Goal: Task Accomplishment & Management: Use online tool/utility

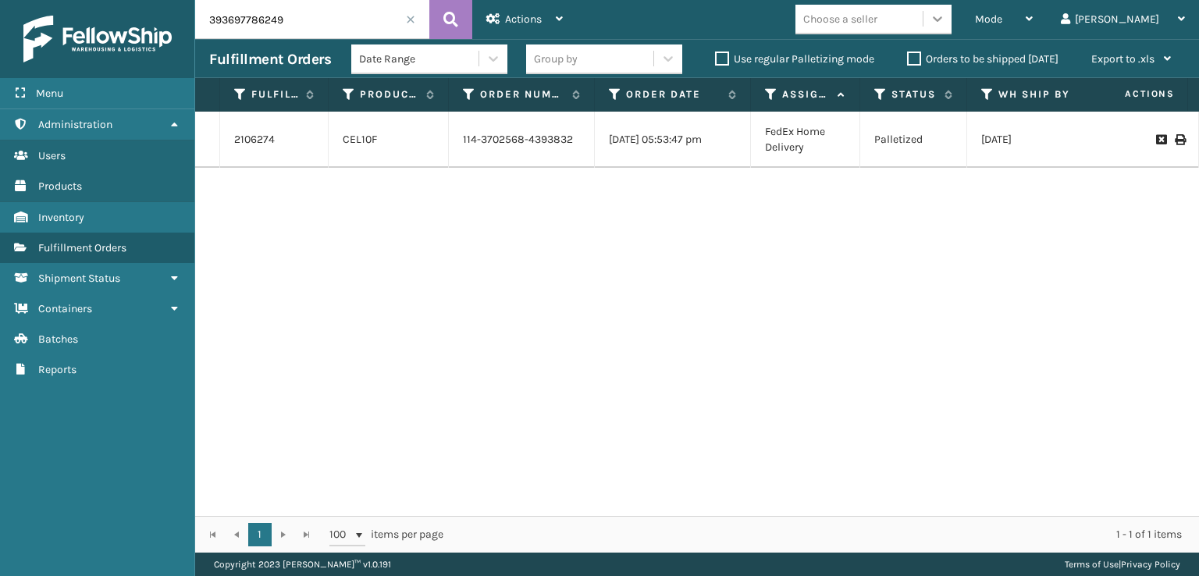
click at [945, 15] on icon at bounding box center [938, 19] width 16 height 16
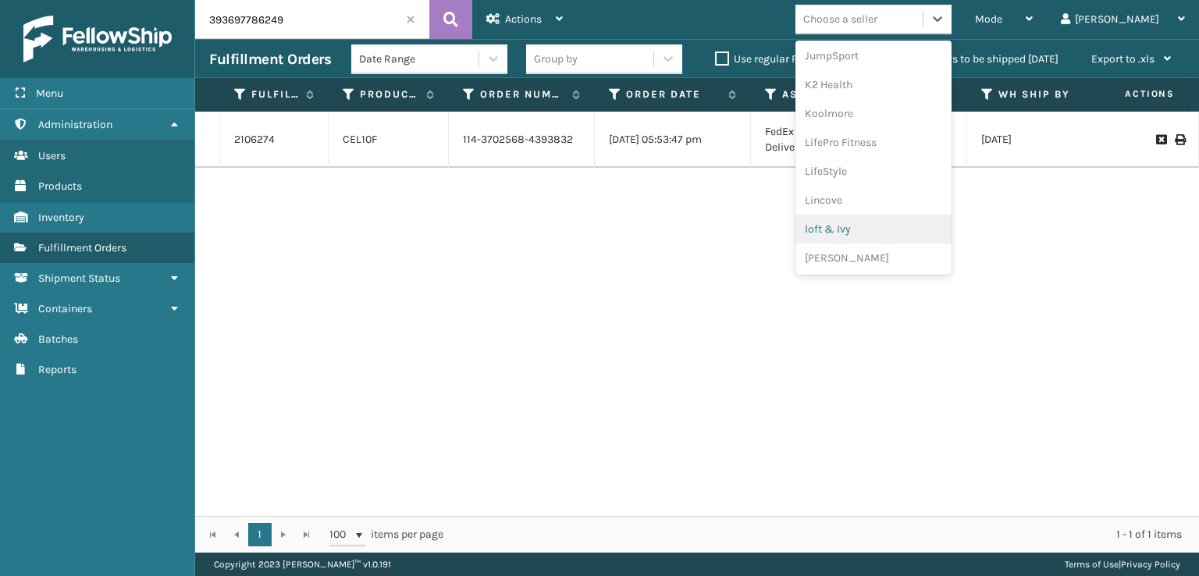
scroll to position [783, 0]
click at [880, 226] on div "SleepGeekz" at bounding box center [873, 228] width 156 height 29
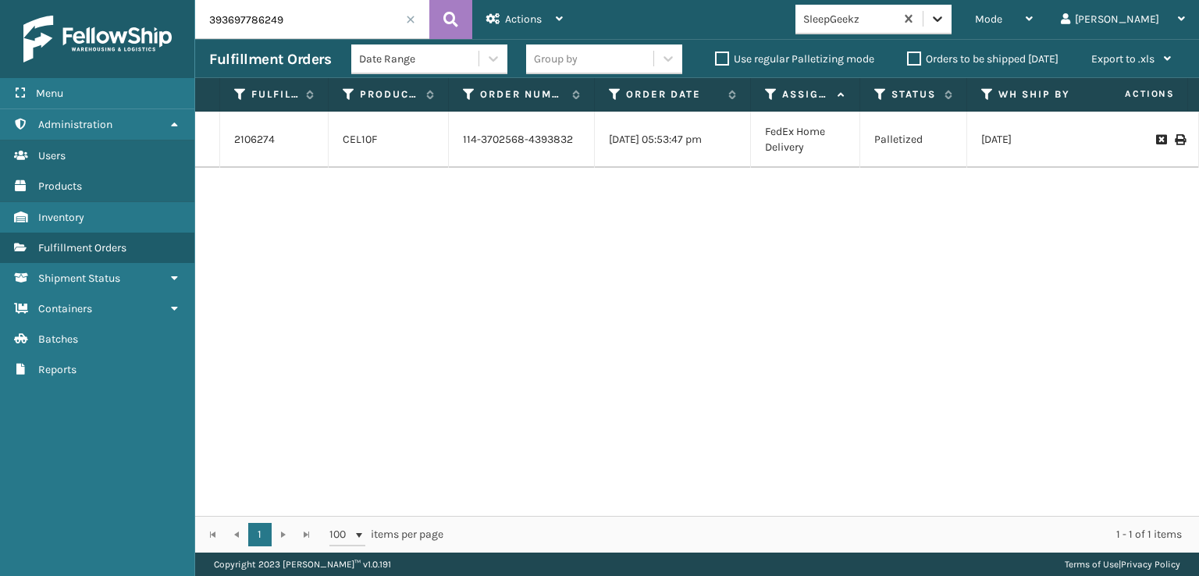
click at [945, 26] on icon at bounding box center [938, 19] width 16 height 16
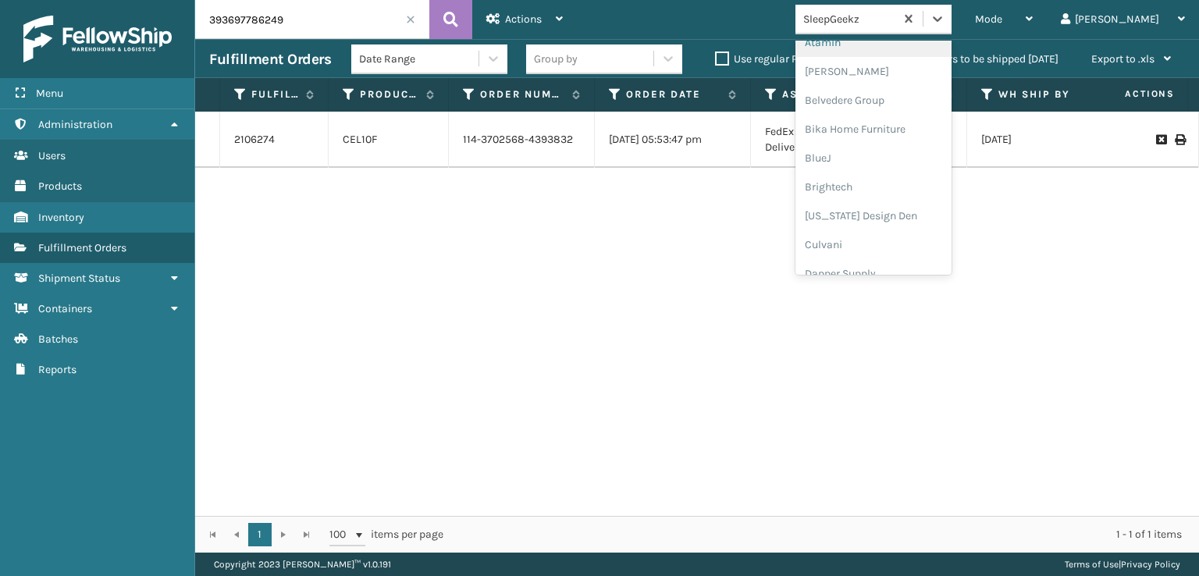
scroll to position [234, 0]
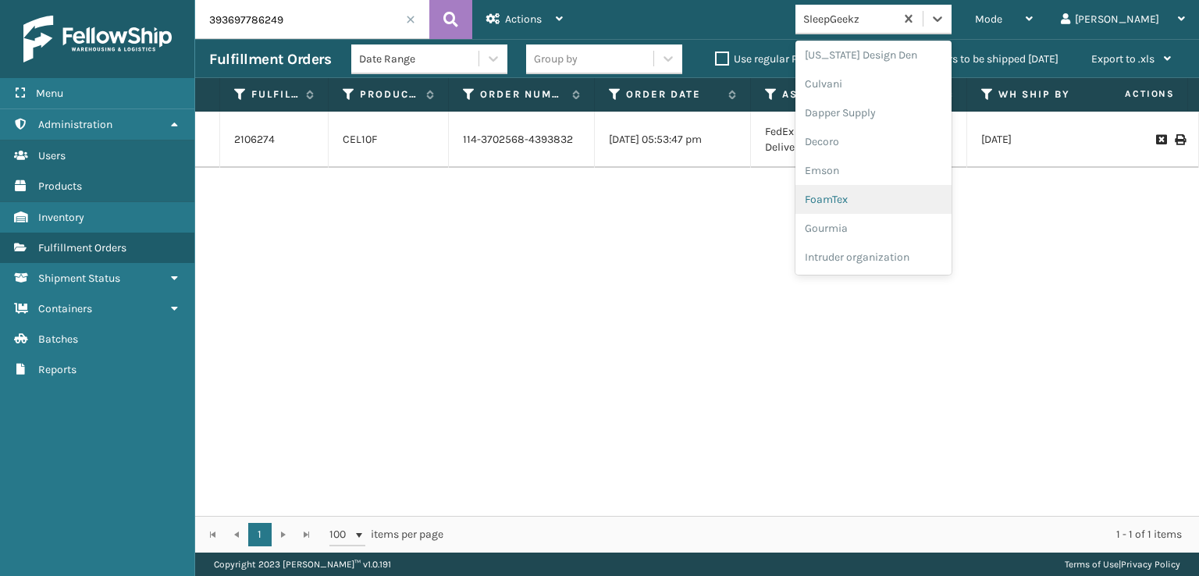
click at [901, 193] on div "FoamTex" at bounding box center [873, 199] width 156 height 29
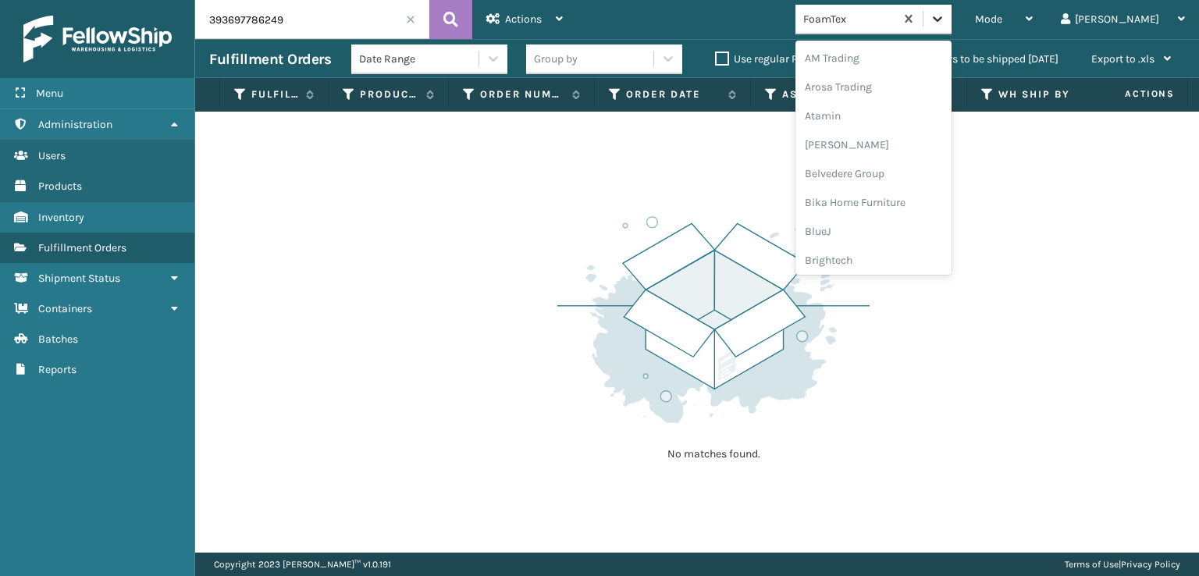
click at [945, 15] on icon at bounding box center [938, 19] width 16 height 16
click at [887, 135] on div "[PERSON_NAME] Brands" at bounding box center [873, 130] width 156 height 29
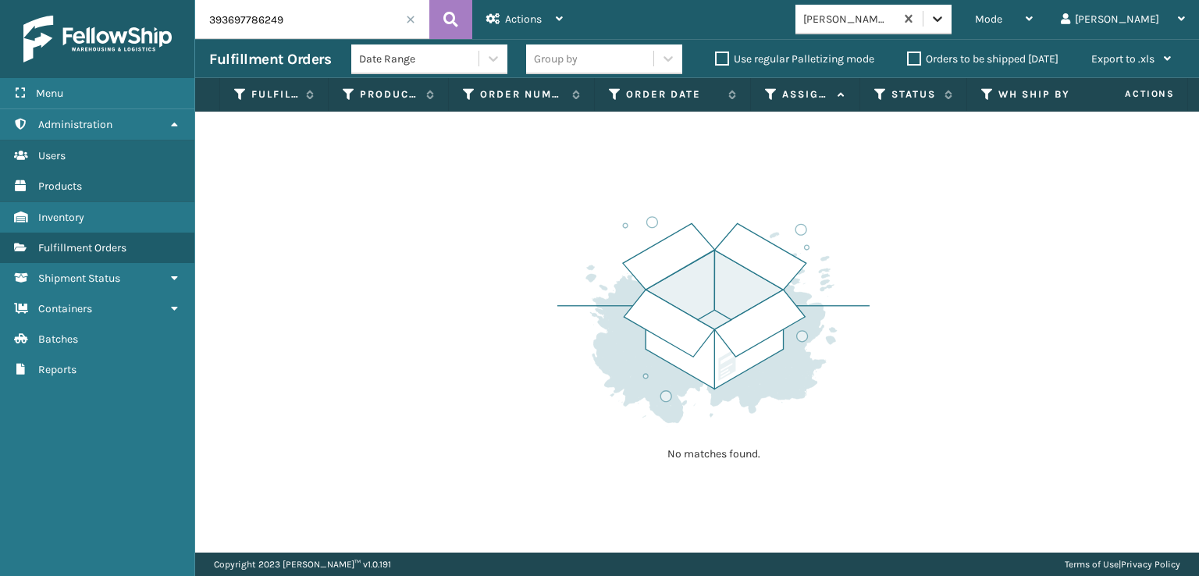
click at [951, 29] on div at bounding box center [937, 19] width 28 height 28
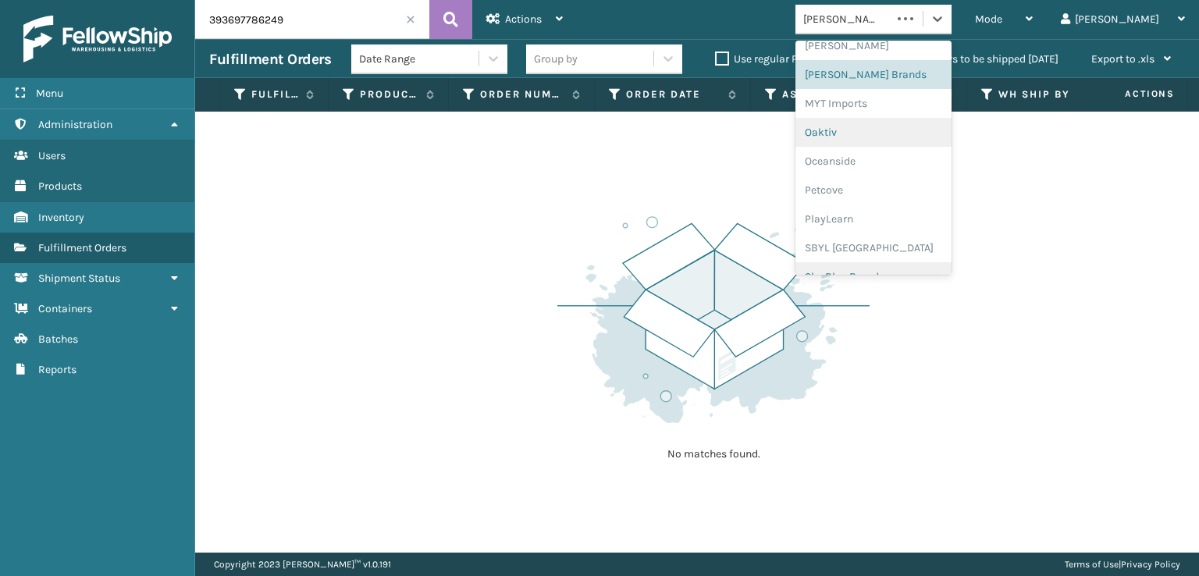
scroll to position [783, 0]
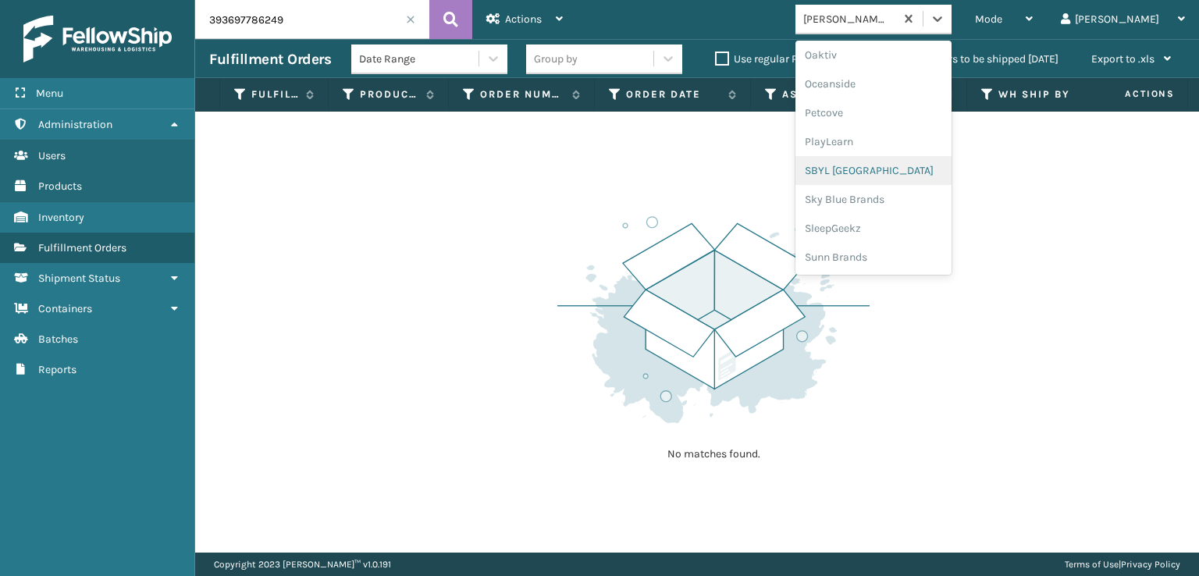
click at [894, 170] on div "SBYL [GEOGRAPHIC_DATA]" at bounding box center [873, 170] width 156 height 29
click at [945, 20] on icon at bounding box center [938, 19] width 16 height 16
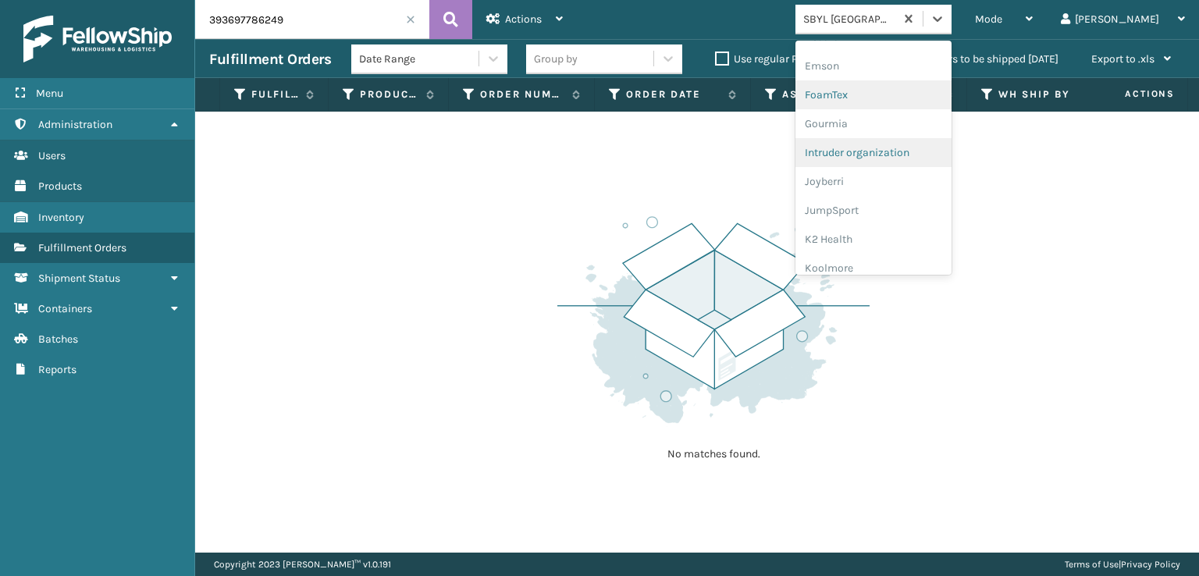
scroll to position [312, 0]
click at [901, 119] on div "FoamTex" at bounding box center [873, 121] width 156 height 29
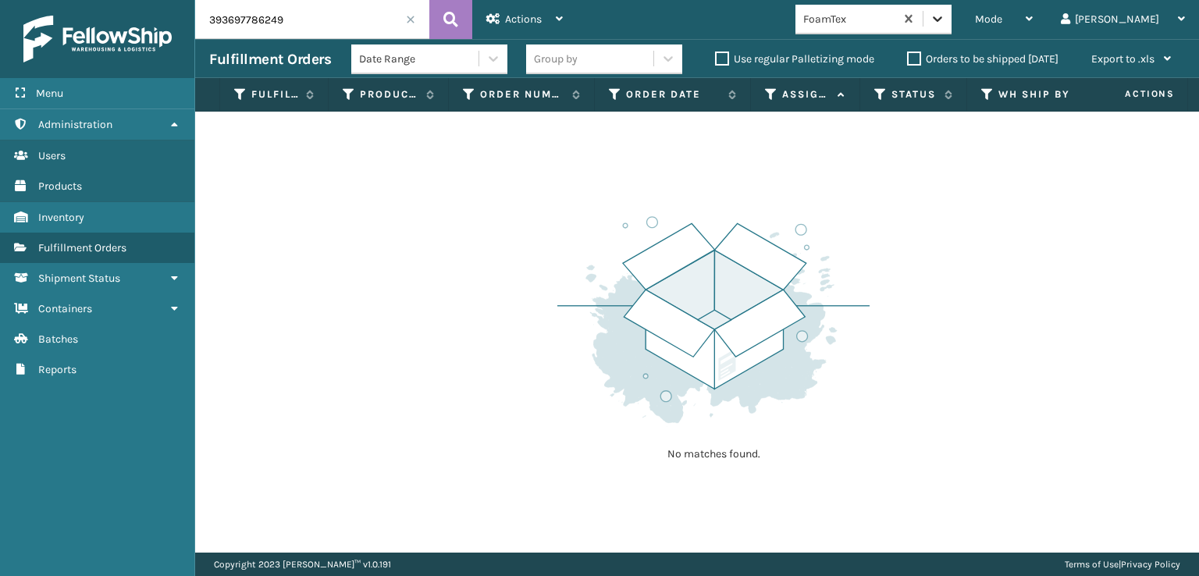
click at [945, 20] on icon at bounding box center [938, 19] width 16 height 16
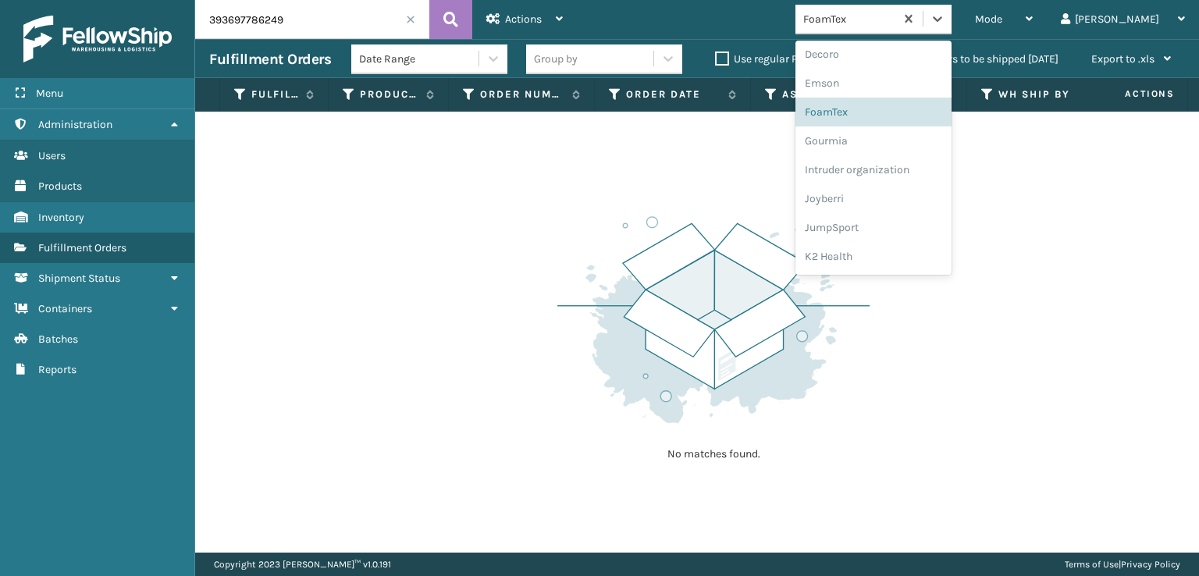
scroll to position [339, 0]
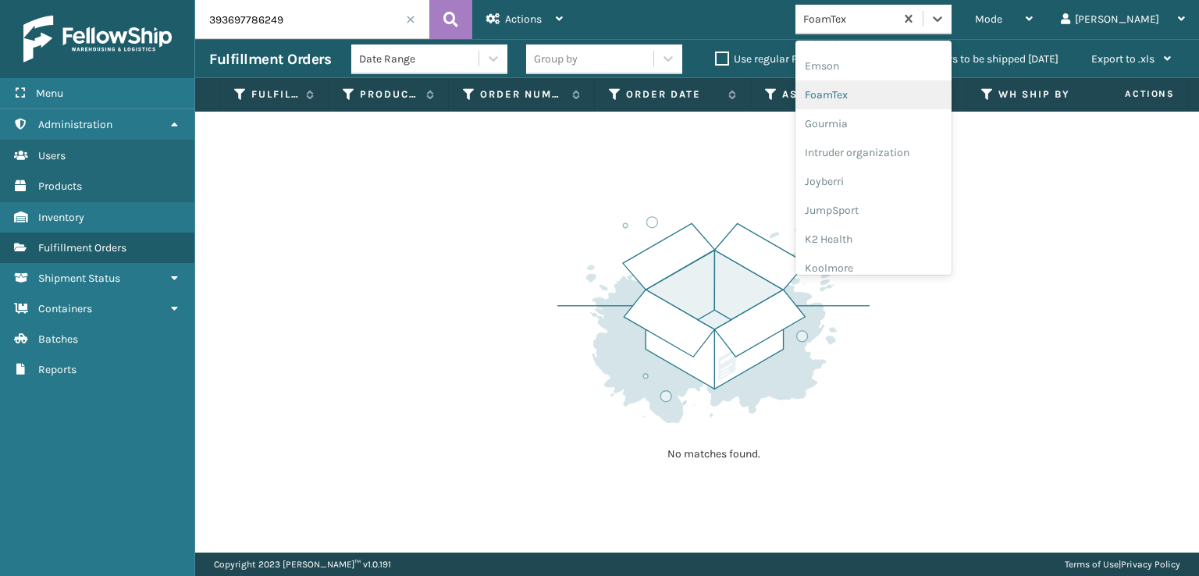
click at [899, 94] on div "FoamTex" at bounding box center [873, 94] width 156 height 29
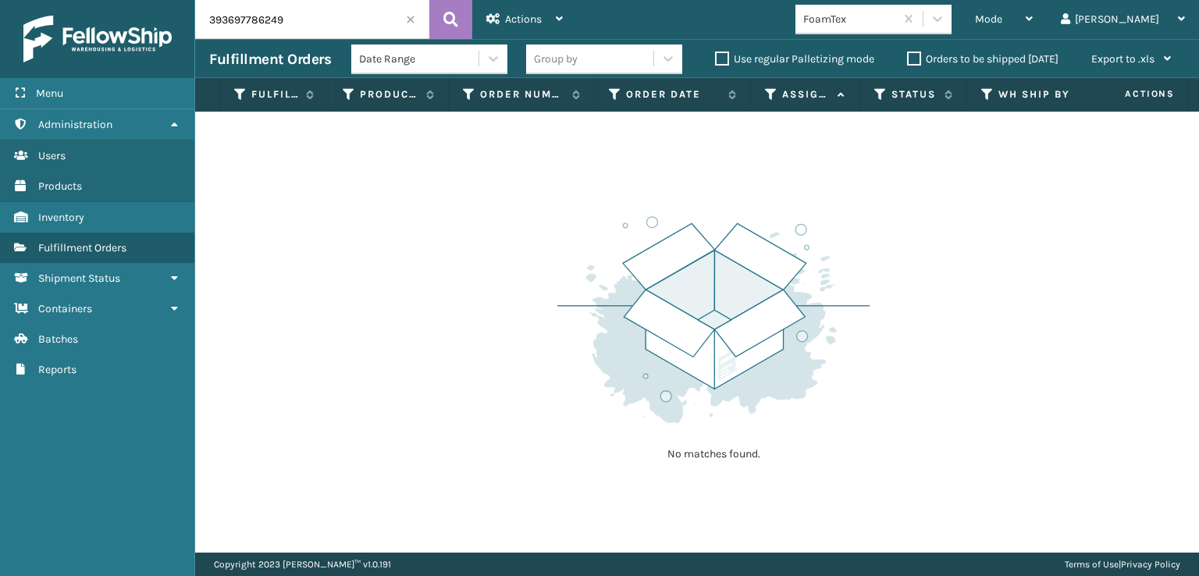
click at [411, 18] on span at bounding box center [410, 19] width 9 height 9
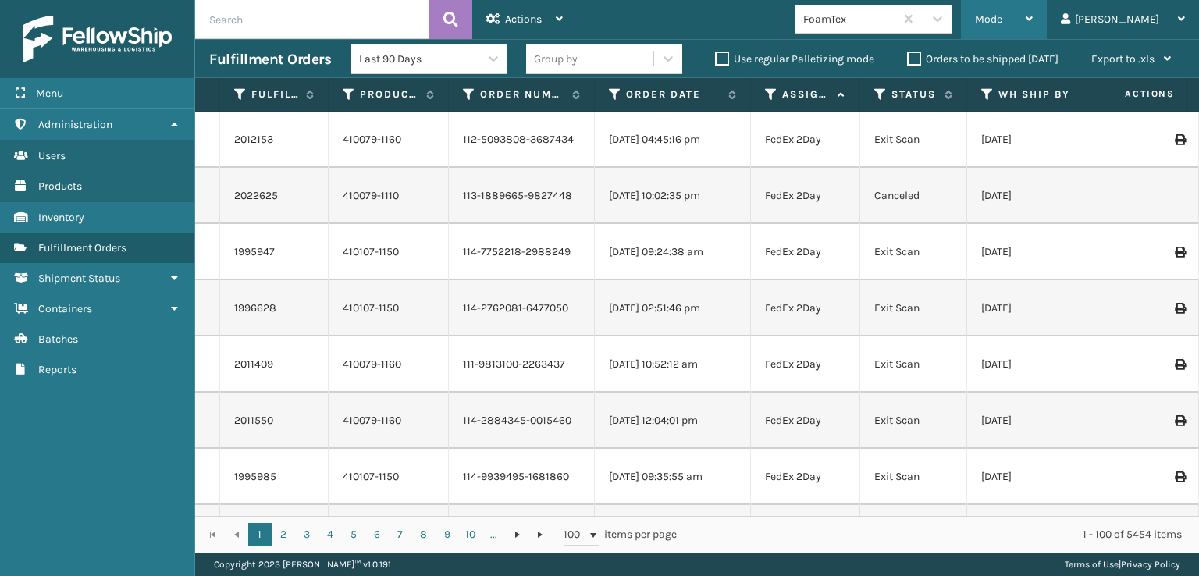
click at [1033, 5] on div "Mode" at bounding box center [1004, 19] width 58 height 39
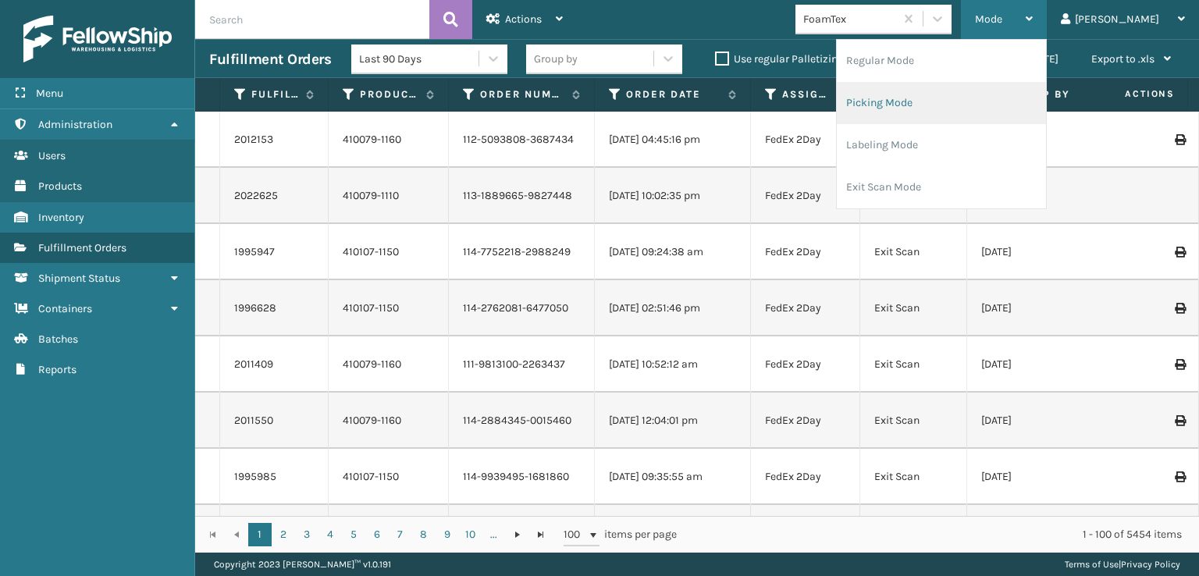
click at [937, 98] on li "Picking Mode" at bounding box center [941, 103] width 209 height 42
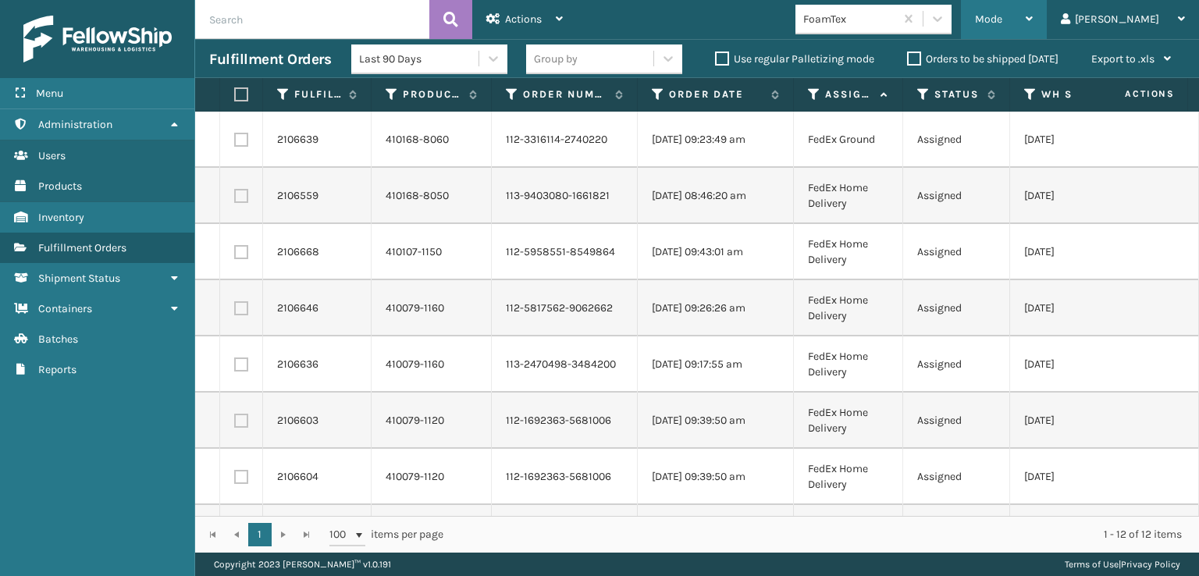
click at [1002, 23] on span "Mode" at bounding box center [988, 18] width 27 height 13
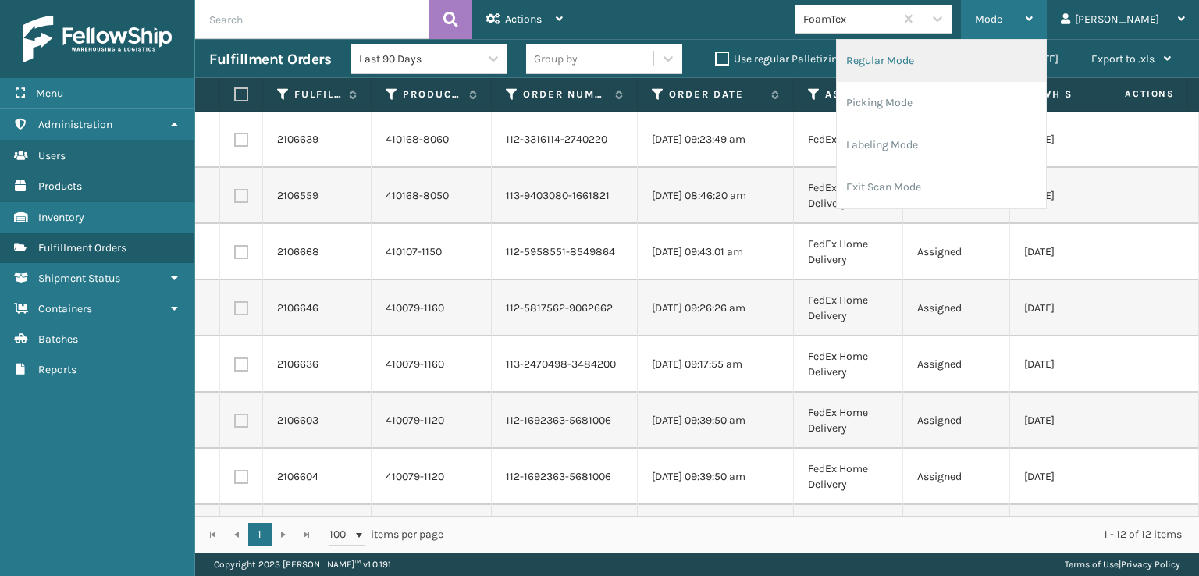
click at [933, 57] on li "Regular Mode" at bounding box center [941, 61] width 209 height 42
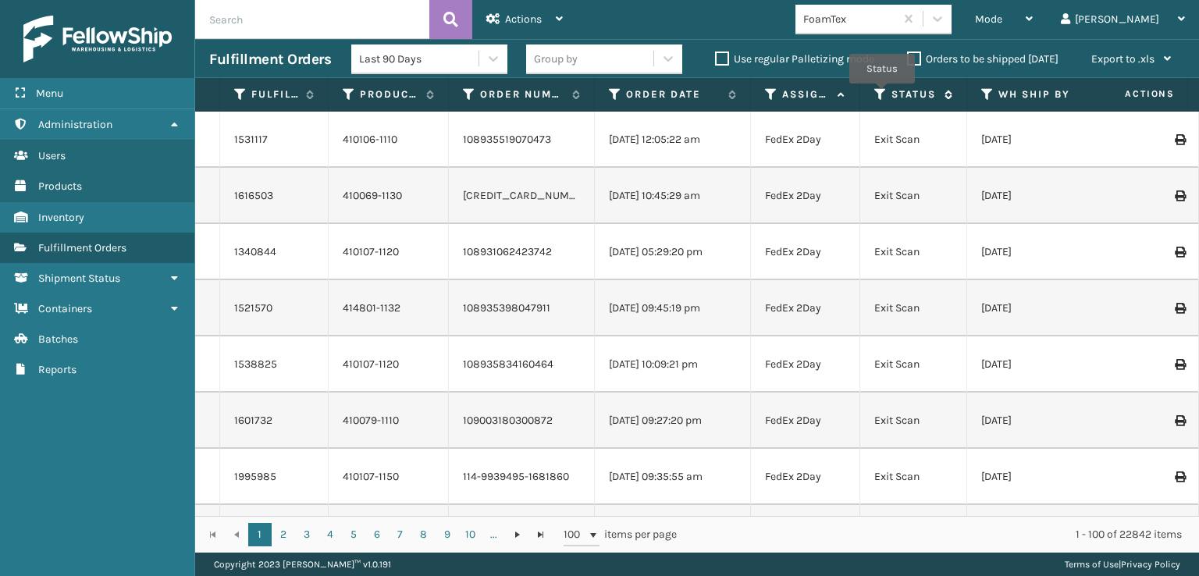
click at [882, 94] on icon at bounding box center [880, 94] width 12 height 14
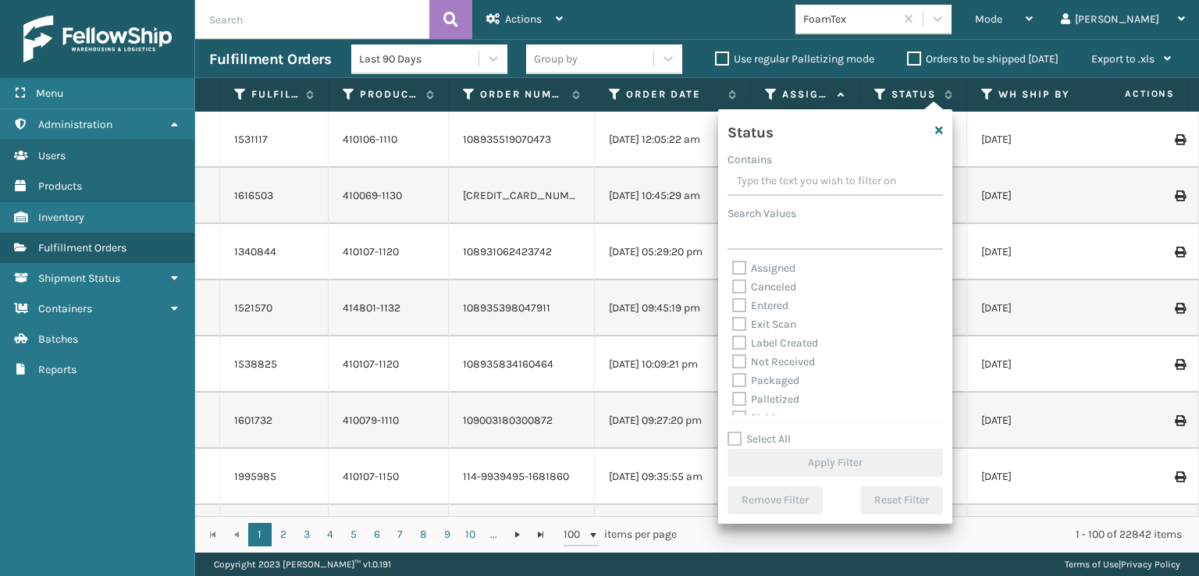
scroll to position [87, 0]
click at [740, 331] on label "Picking" at bounding box center [759, 330] width 55 height 13
click at [733, 331] on input "Picking" at bounding box center [732, 327] width 1 height 10
checkbox input "true"
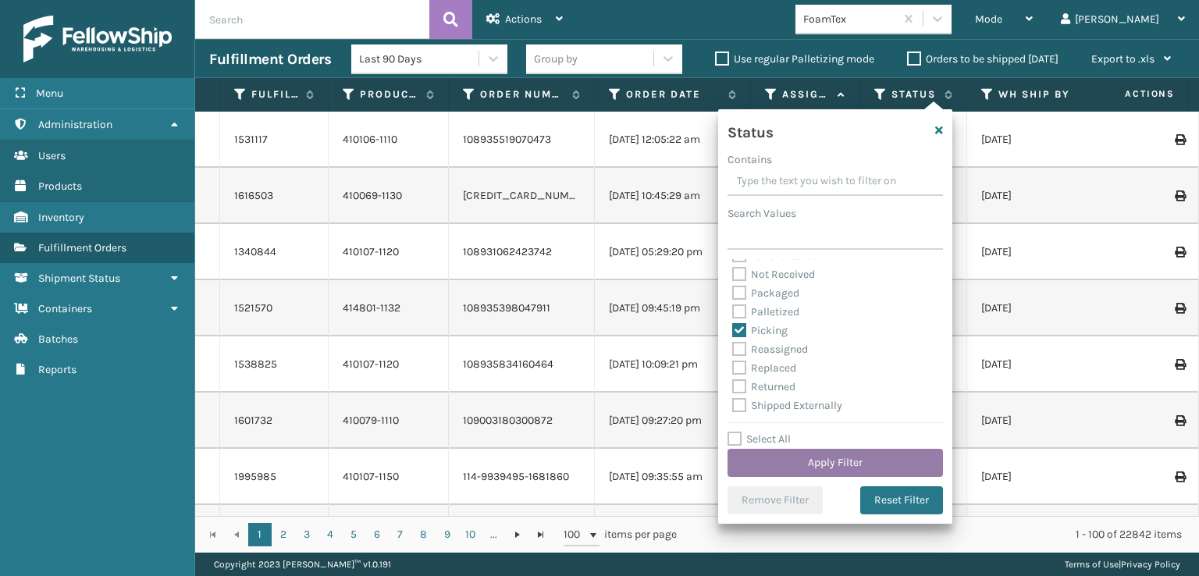
click at [826, 457] on button "Apply Filter" at bounding box center [834, 463] width 215 height 28
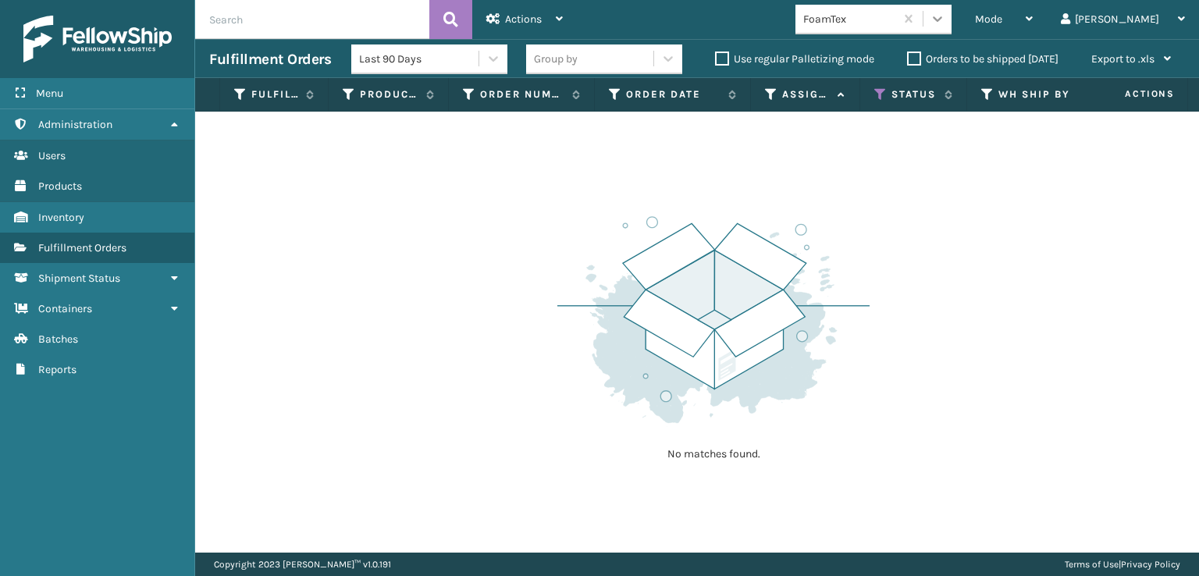
click at [945, 26] on icon at bounding box center [938, 19] width 16 height 16
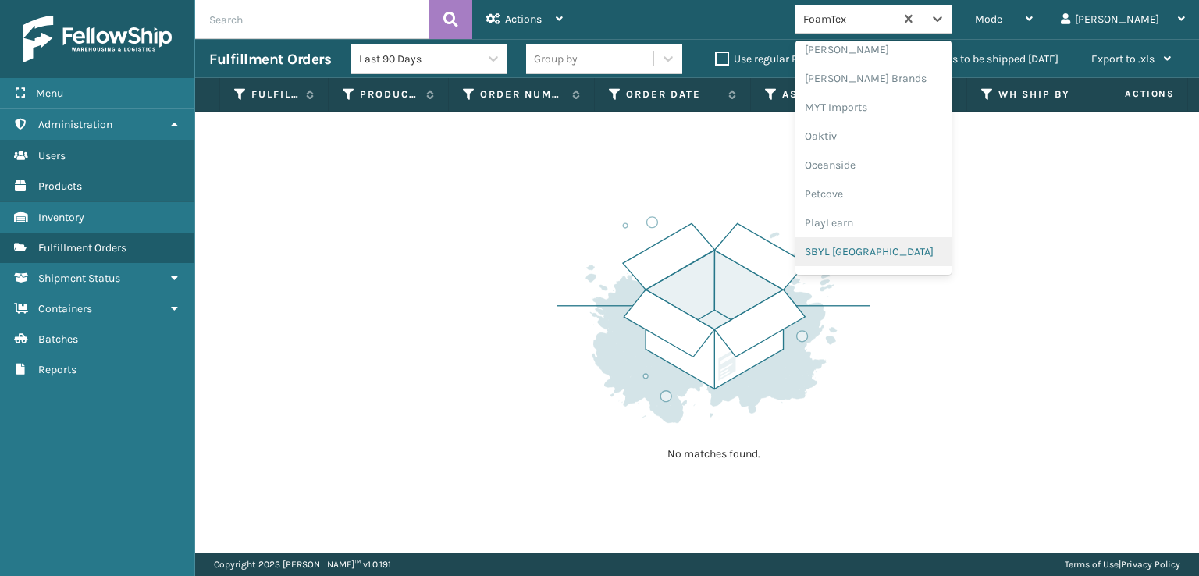
scroll to position [727, 0]
click at [896, 51] on div "[PERSON_NAME] Brands" at bounding box center [873, 52] width 156 height 29
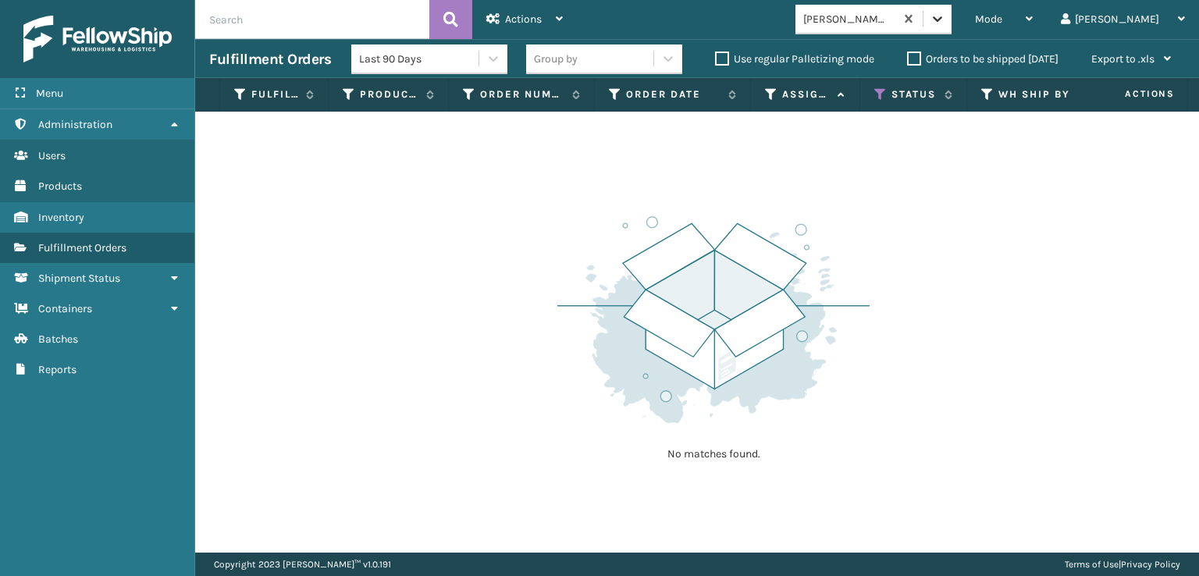
click at [942, 19] on icon at bounding box center [937, 18] width 9 height 5
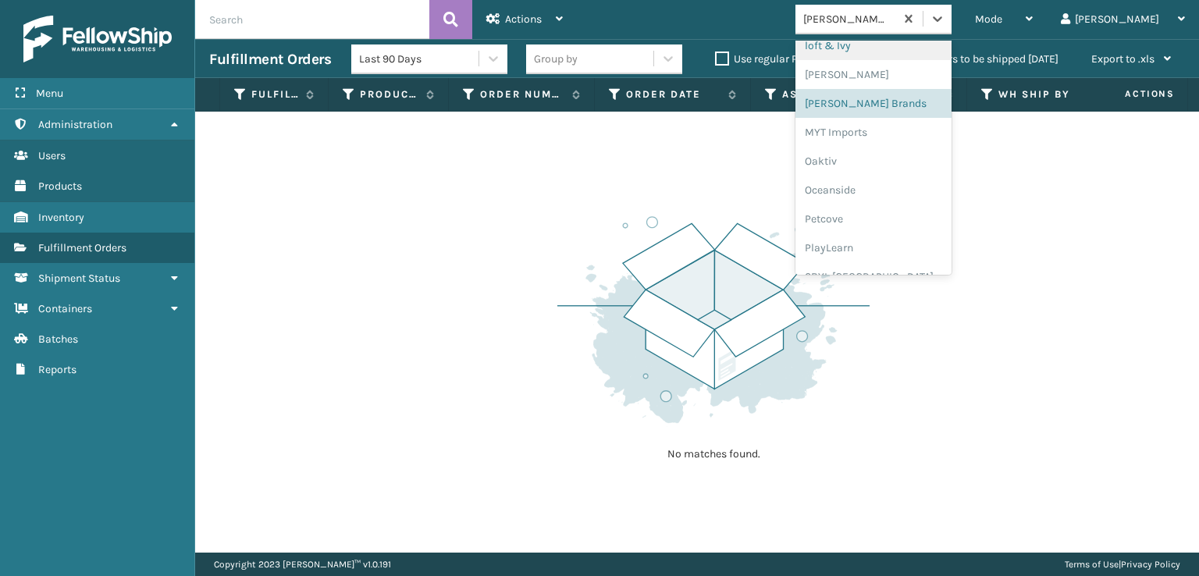
scroll to position [783, 0]
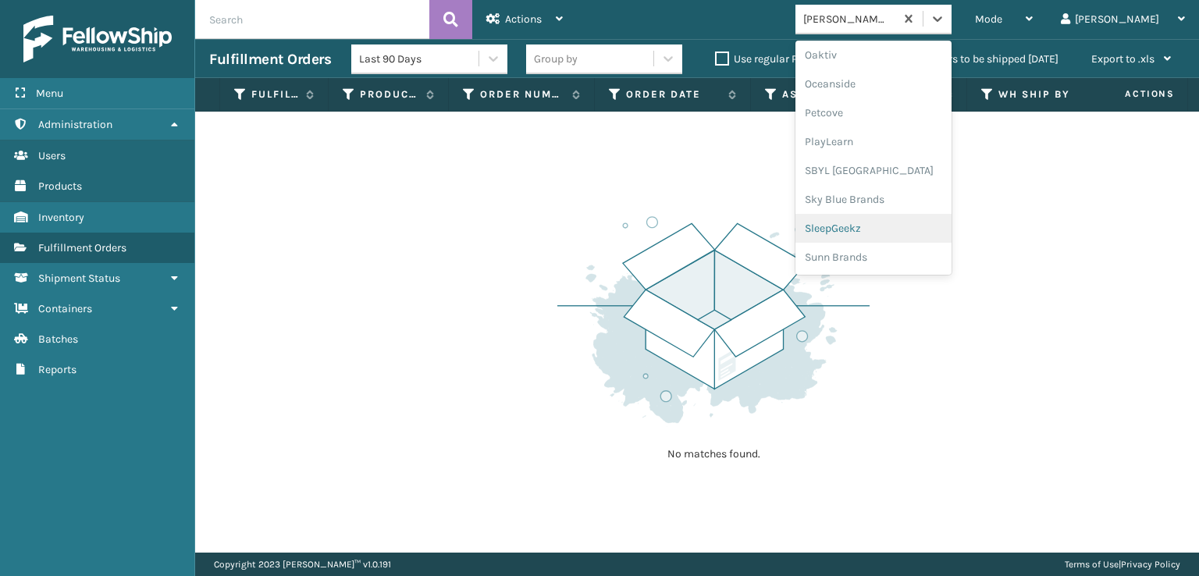
click at [901, 229] on div "SleepGeekz" at bounding box center [873, 228] width 156 height 29
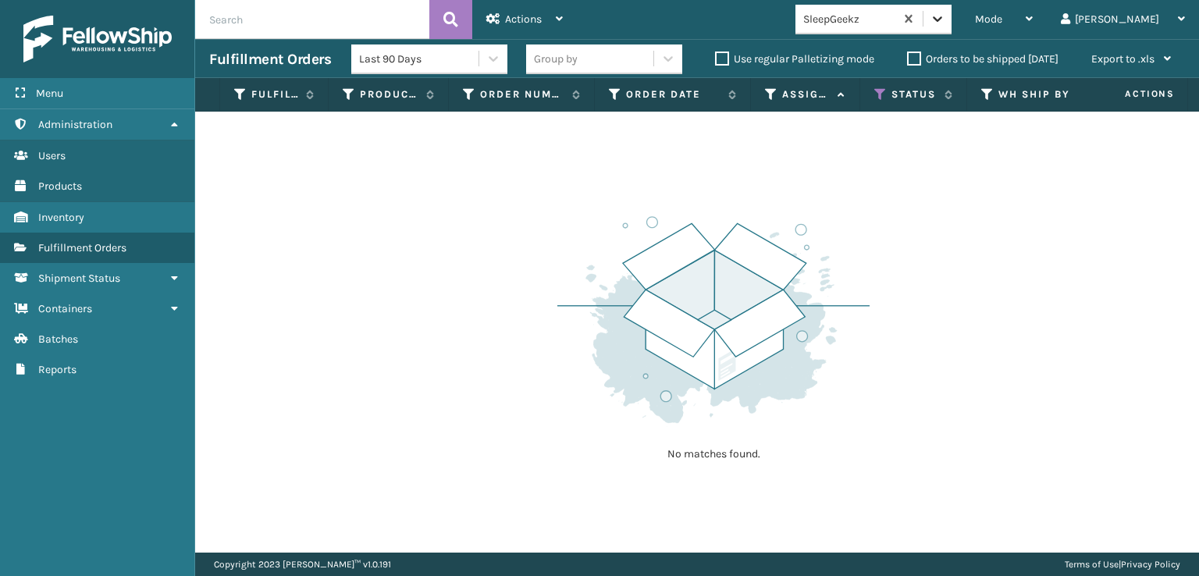
click at [951, 27] on div at bounding box center [937, 19] width 28 height 28
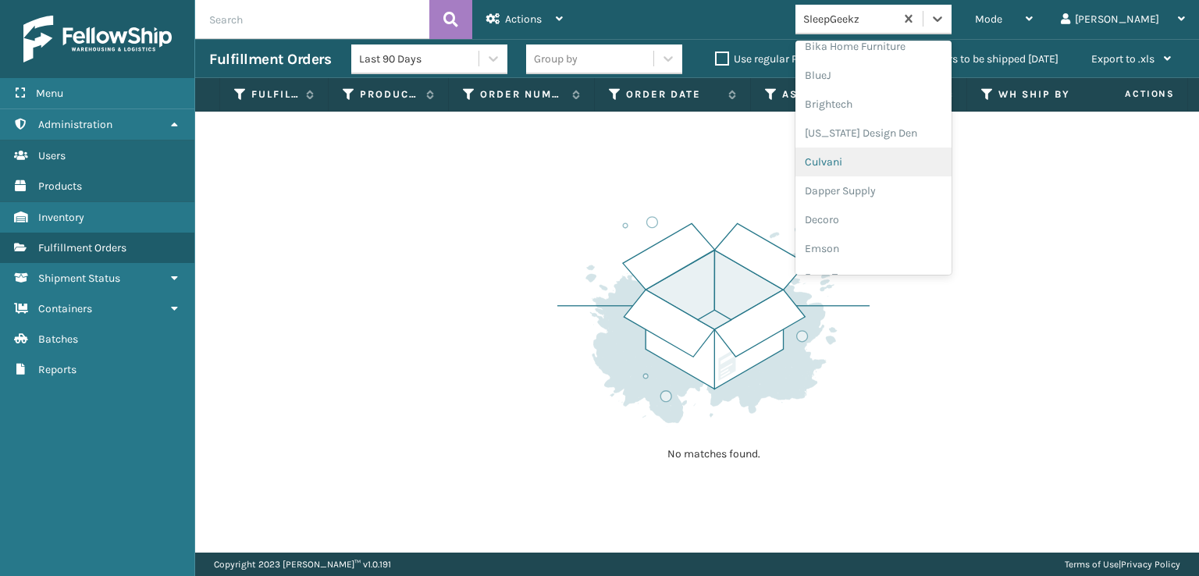
scroll to position [234, 0]
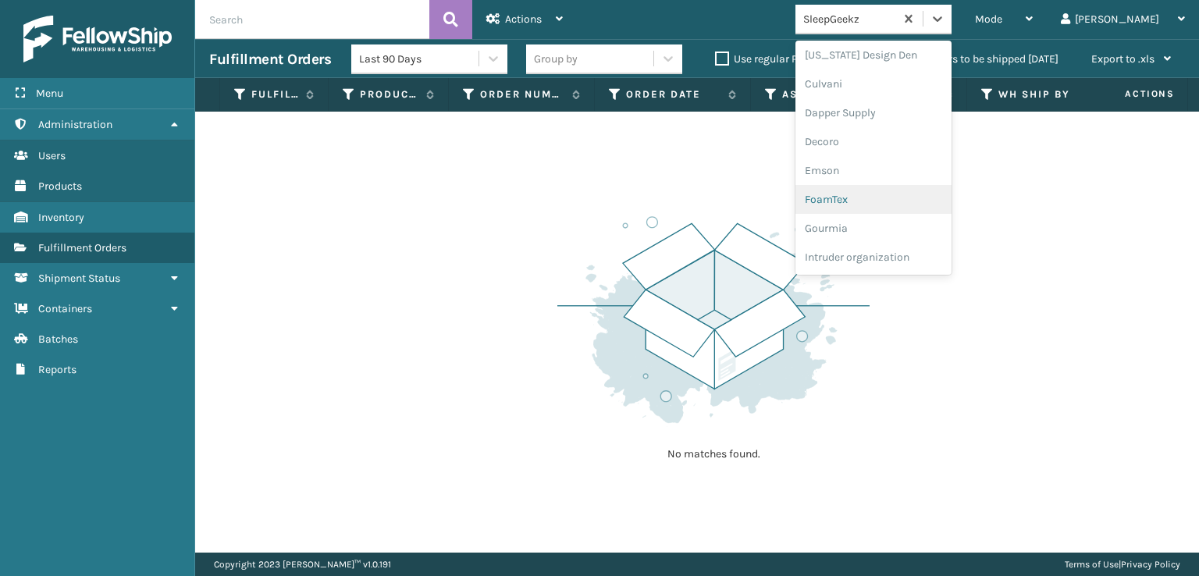
click at [890, 199] on div "FoamTex" at bounding box center [873, 199] width 156 height 29
click at [951, 23] on div at bounding box center [937, 19] width 28 height 28
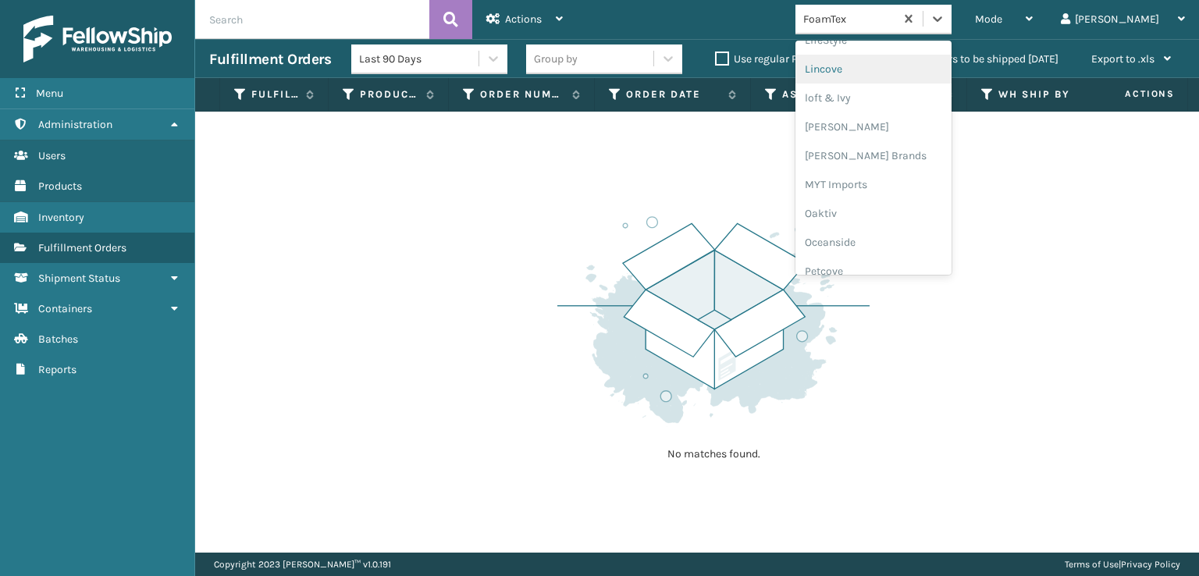
scroll to position [649, 0]
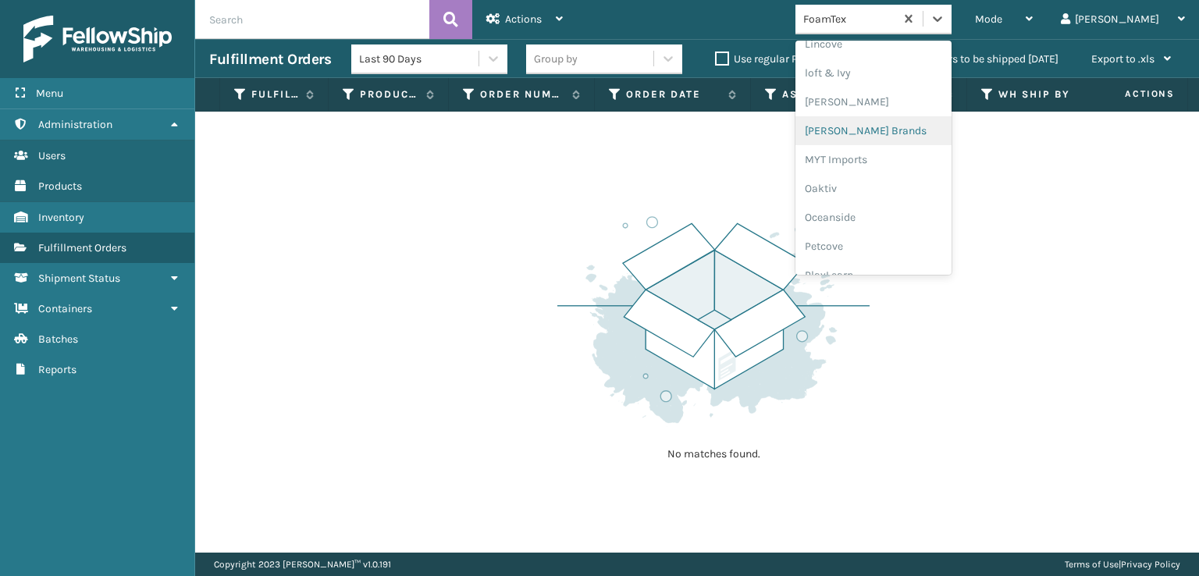
click at [898, 126] on div "[PERSON_NAME] Brands" at bounding box center [873, 130] width 156 height 29
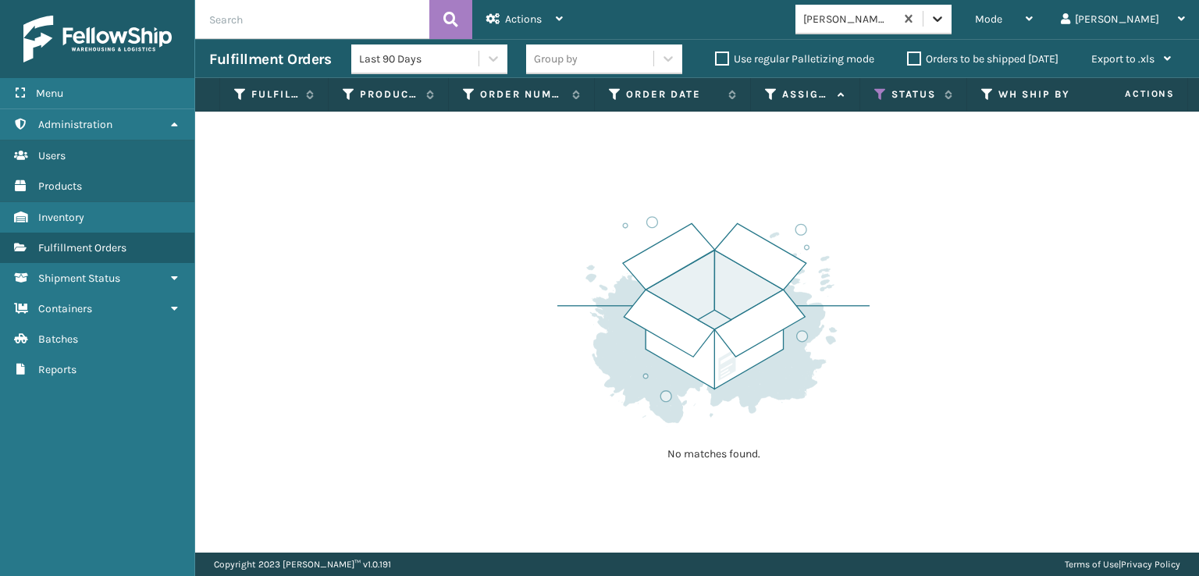
click at [951, 27] on div at bounding box center [937, 19] width 28 height 28
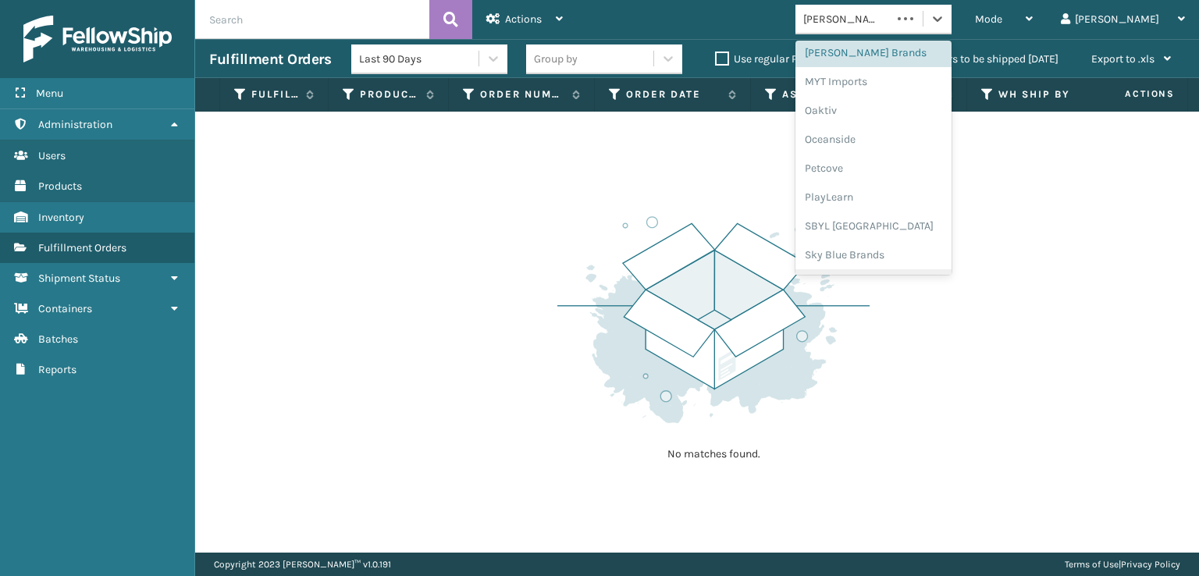
scroll to position [783, 0]
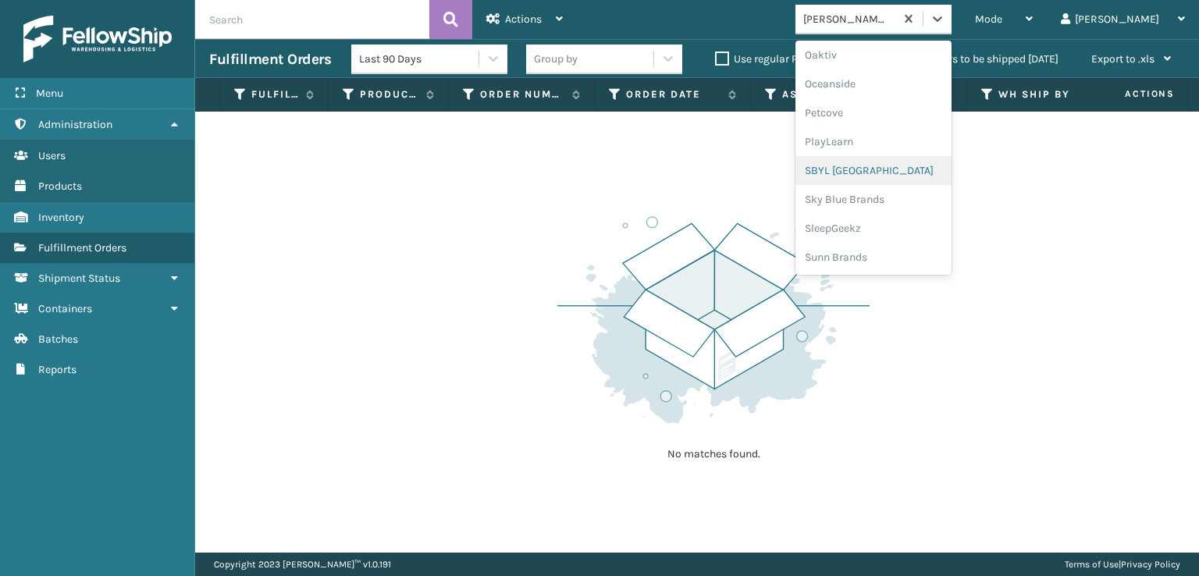
click at [887, 171] on div "SBYL [GEOGRAPHIC_DATA]" at bounding box center [873, 170] width 156 height 29
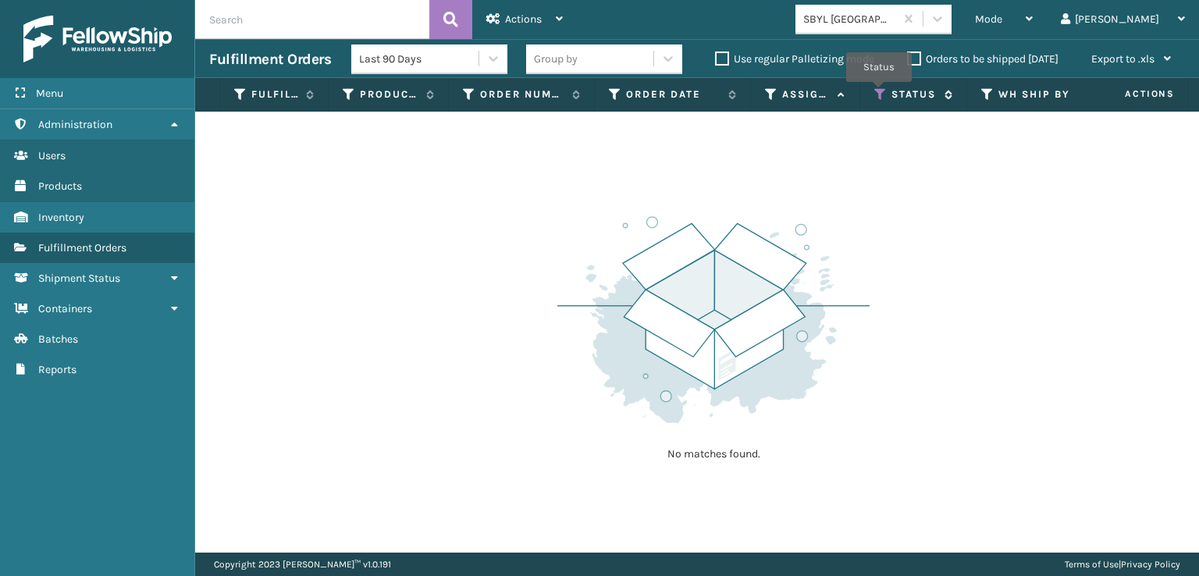
click at [879, 92] on icon at bounding box center [880, 94] width 12 height 14
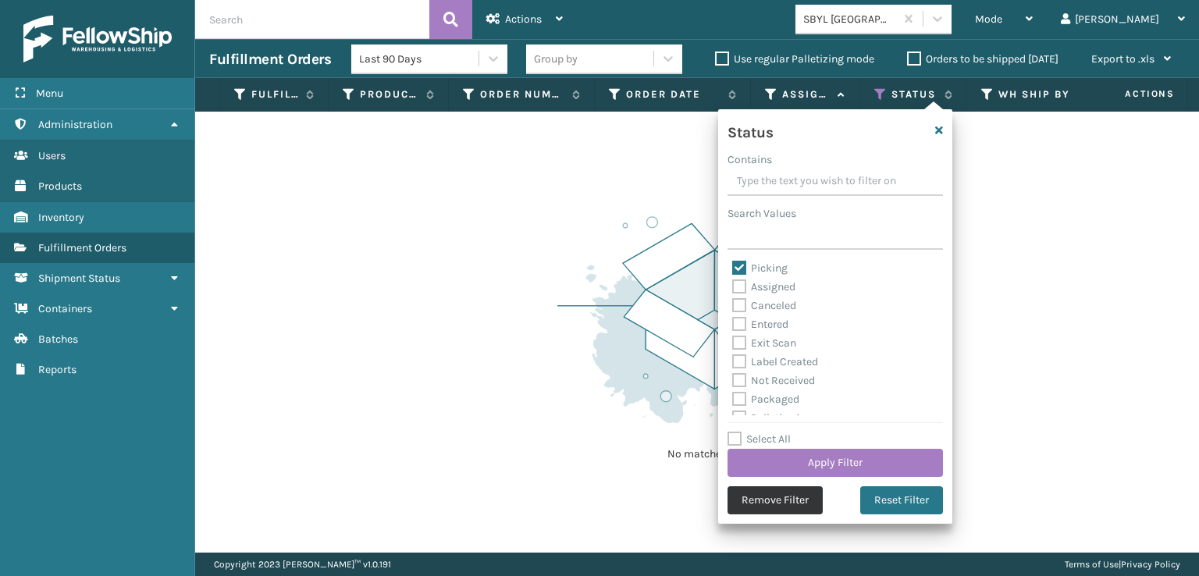
click at [777, 502] on button "Remove Filter" at bounding box center [774, 500] width 95 height 28
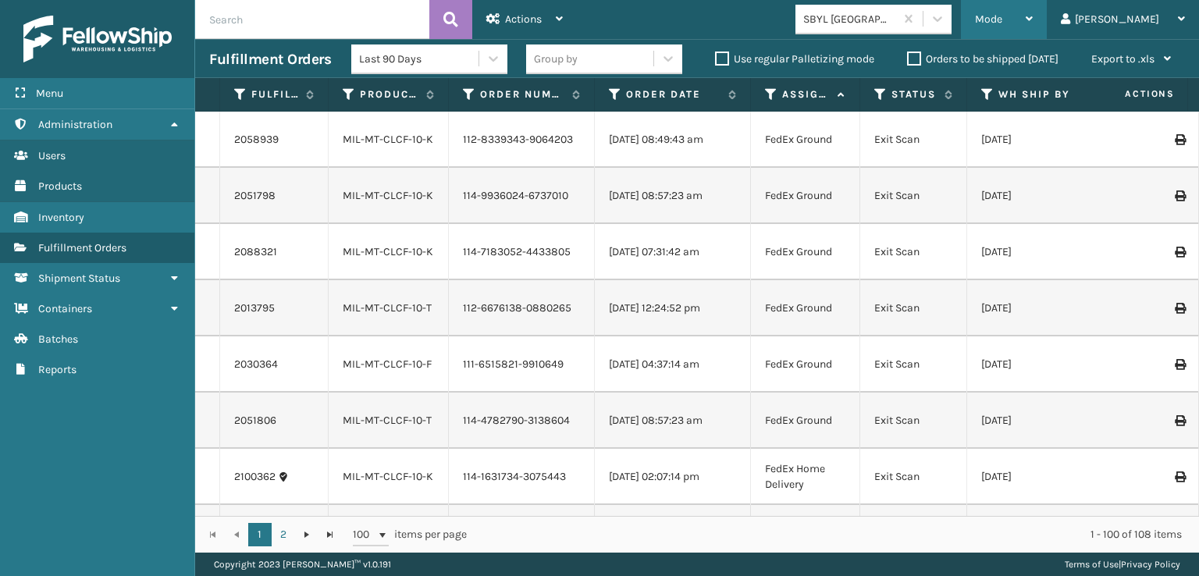
click at [1002, 20] on span "Mode" at bounding box center [988, 18] width 27 height 13
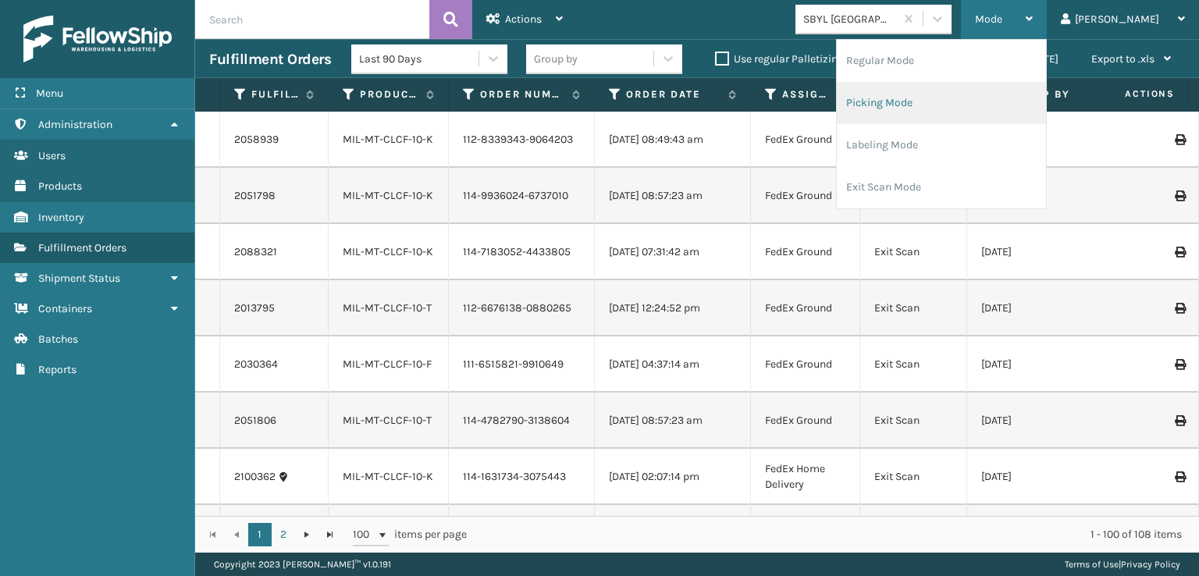
click at [931, 101] on li "Picking Mode" at bounding box center [941, 103] width 209 height 42
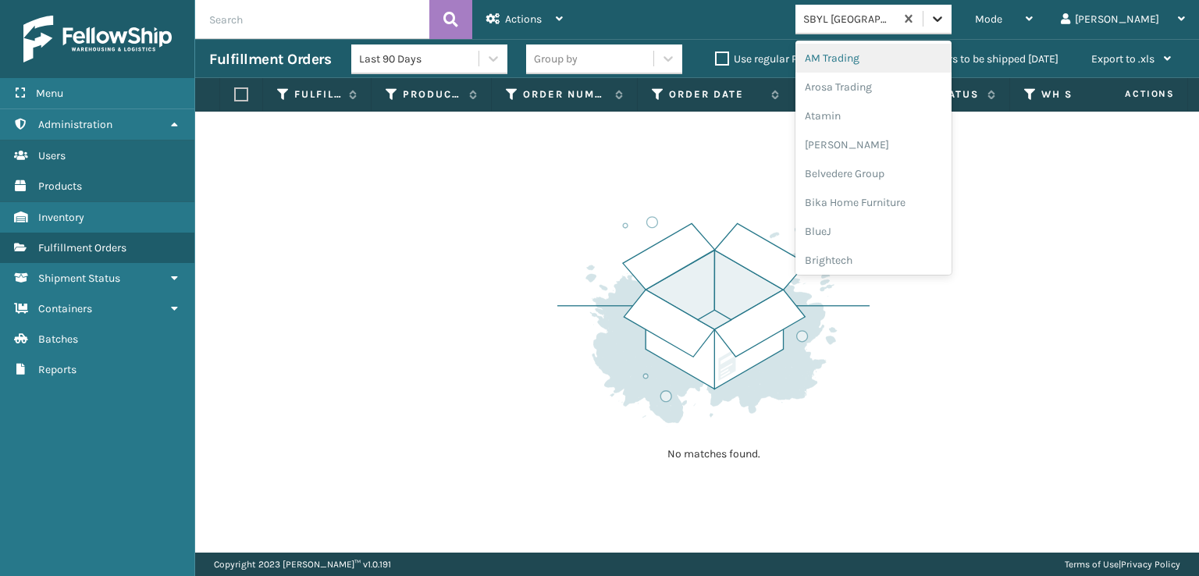
click at [945, 23] on icon at bounding box center [938, 19] width 16 height 16
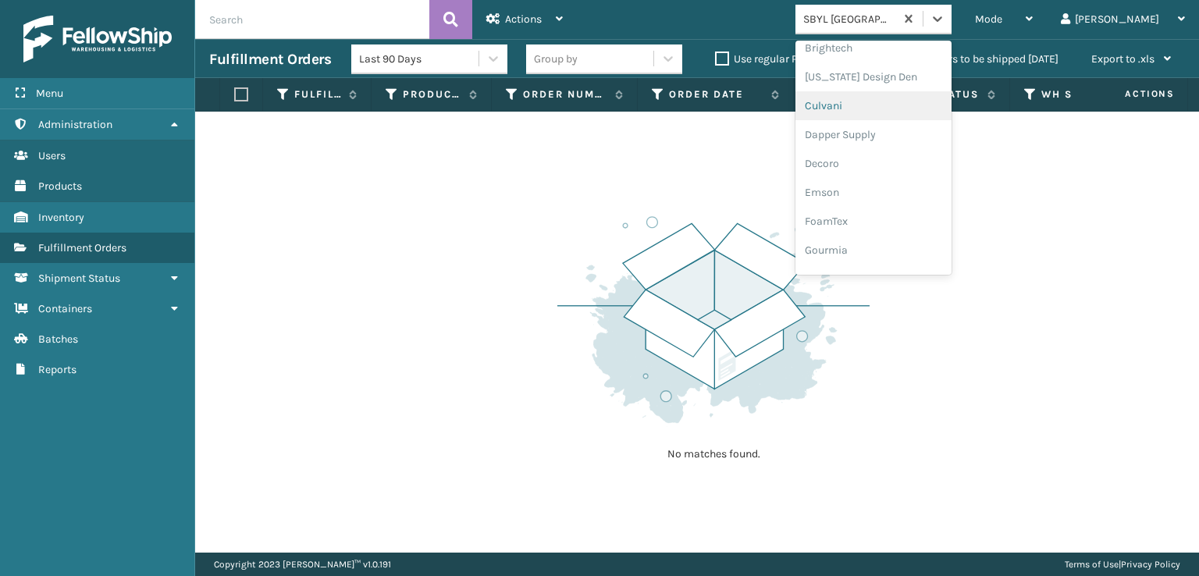
scroll to position [234, 0]
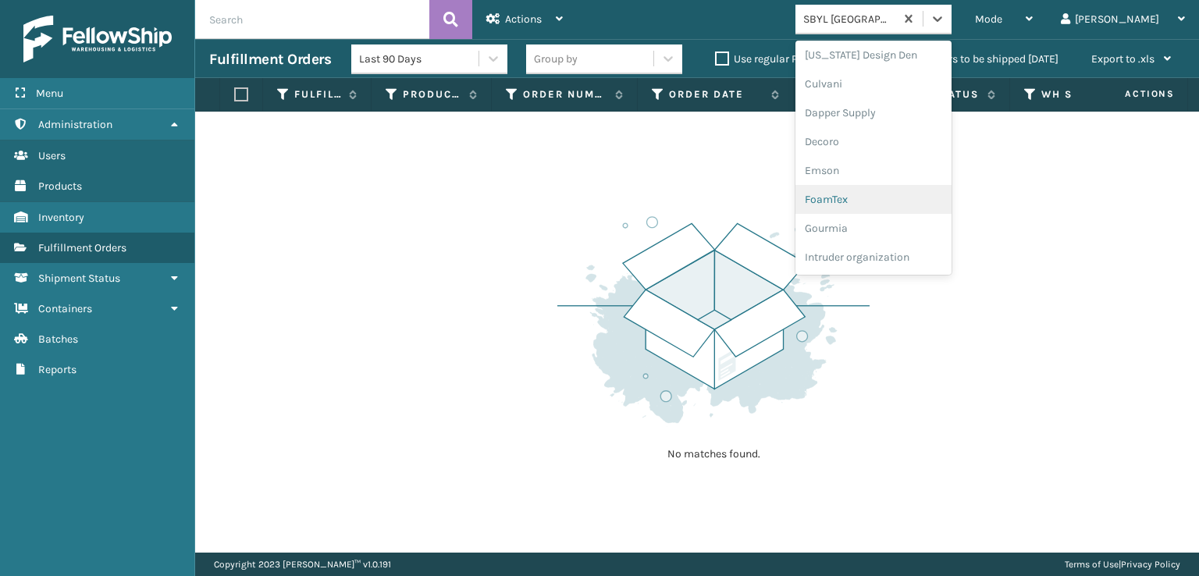
click at [900, 197] on div "FoamTex" at bounding box center [873, 199] width 156 height 29
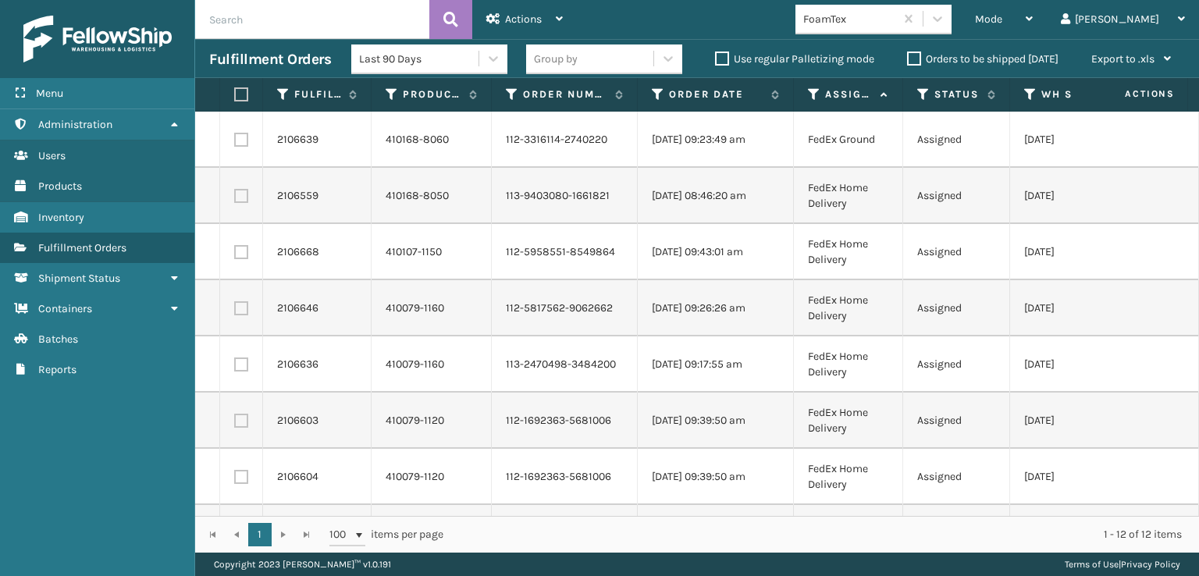
click at [243, 93] on label at bounding box center [238, 94] width 9 height 14
click at [235, 93] on input "checkbox" at bounding box center [234, 95] width 1 height 10
checkbox input "true"
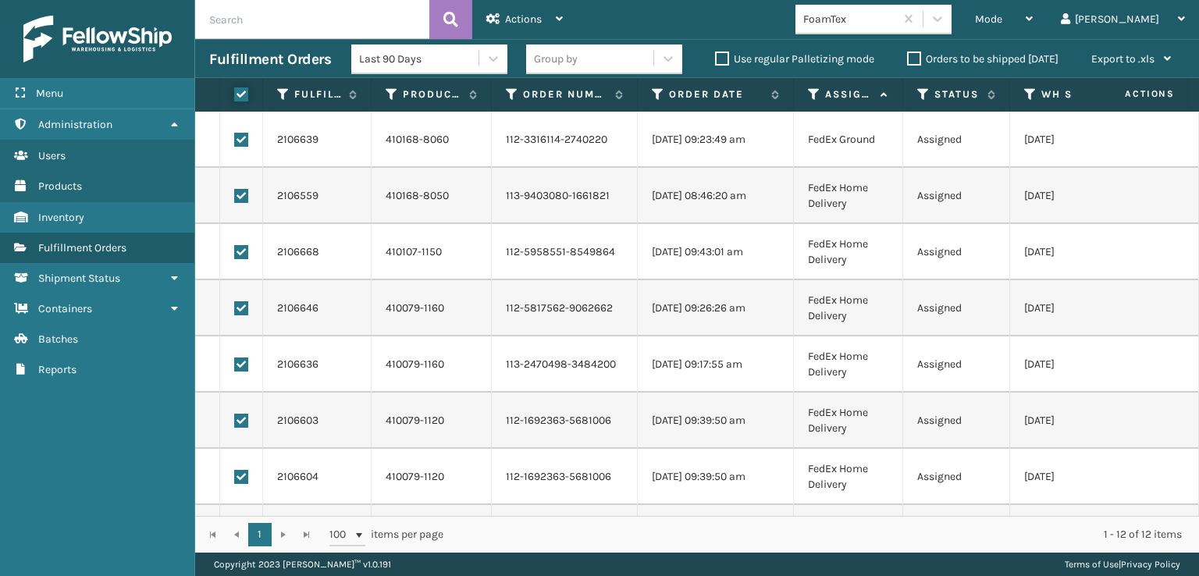
checkbox input "true"
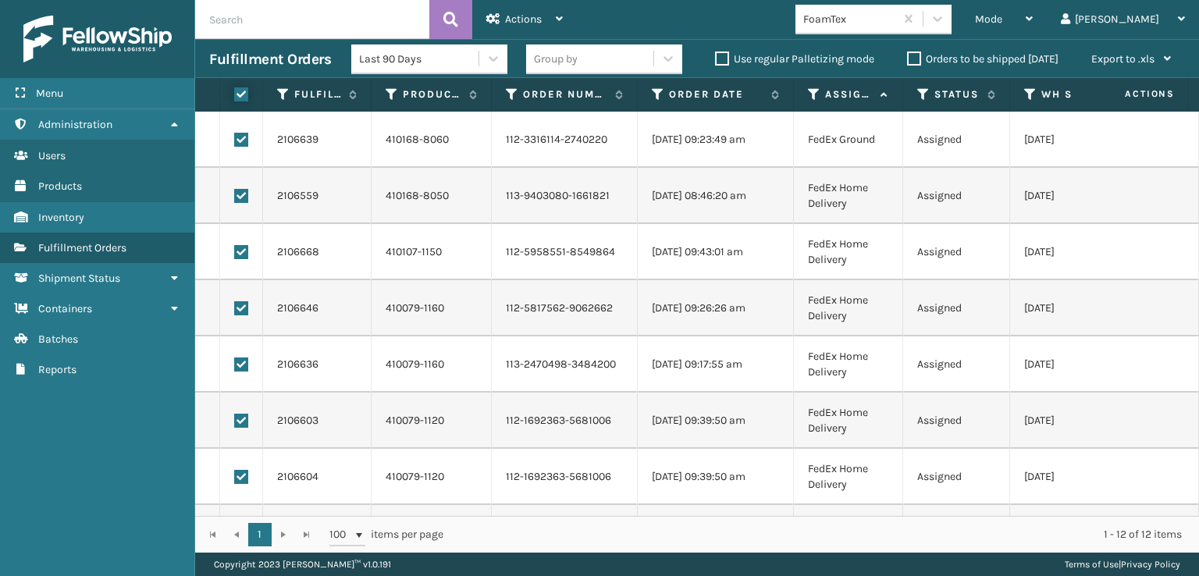
checkbox input "true"
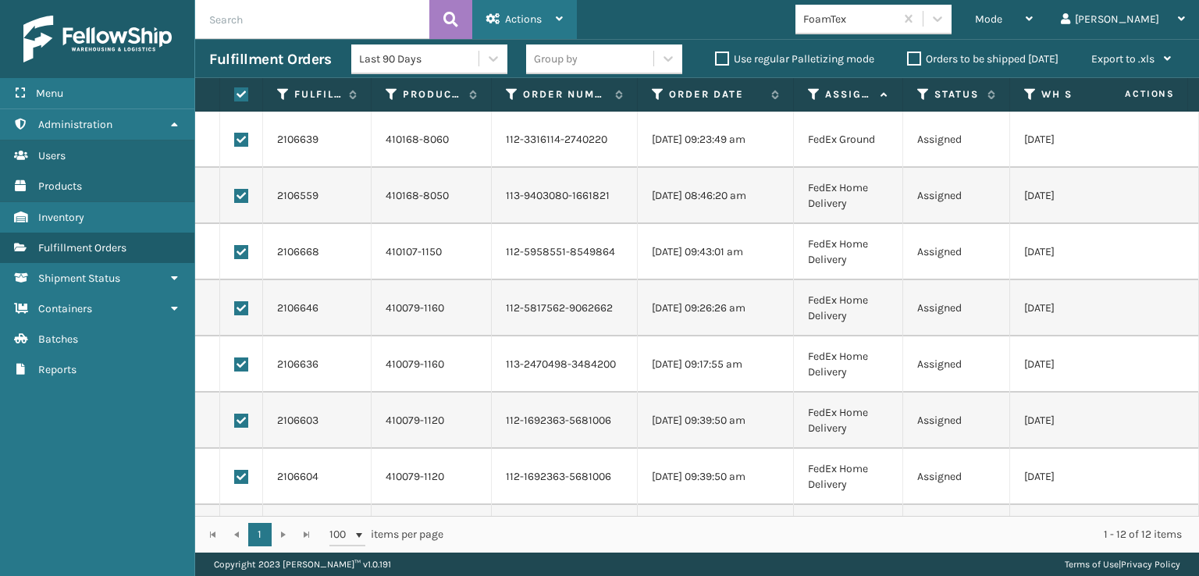
click at [515, 20] on span "Actions" at bounding box center [523, 18] width 37 height 13
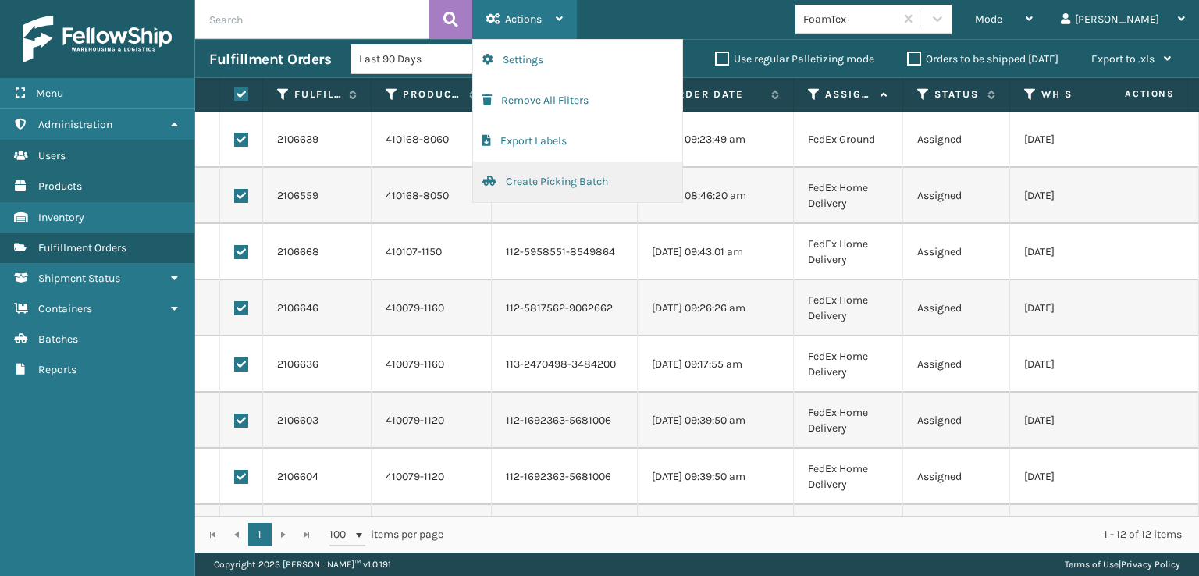
click at [523, 184] on button "Create Picking Batch" at bounding box center [577, 182] width 209 height 41
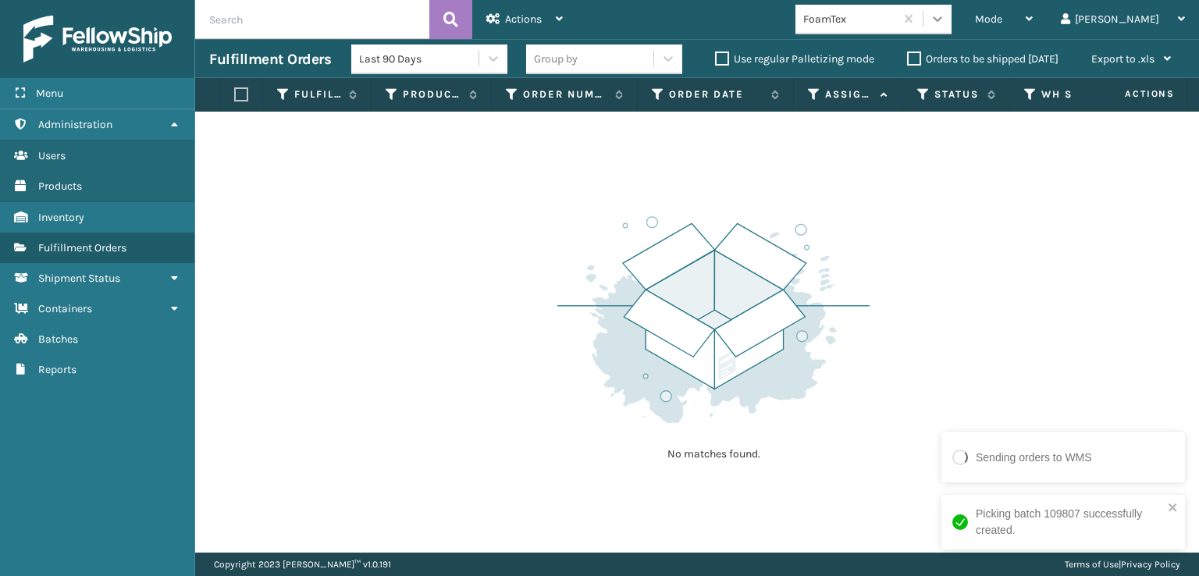
click at [945, 12] on icon at bounding box center [938, 19] width 16 height 16
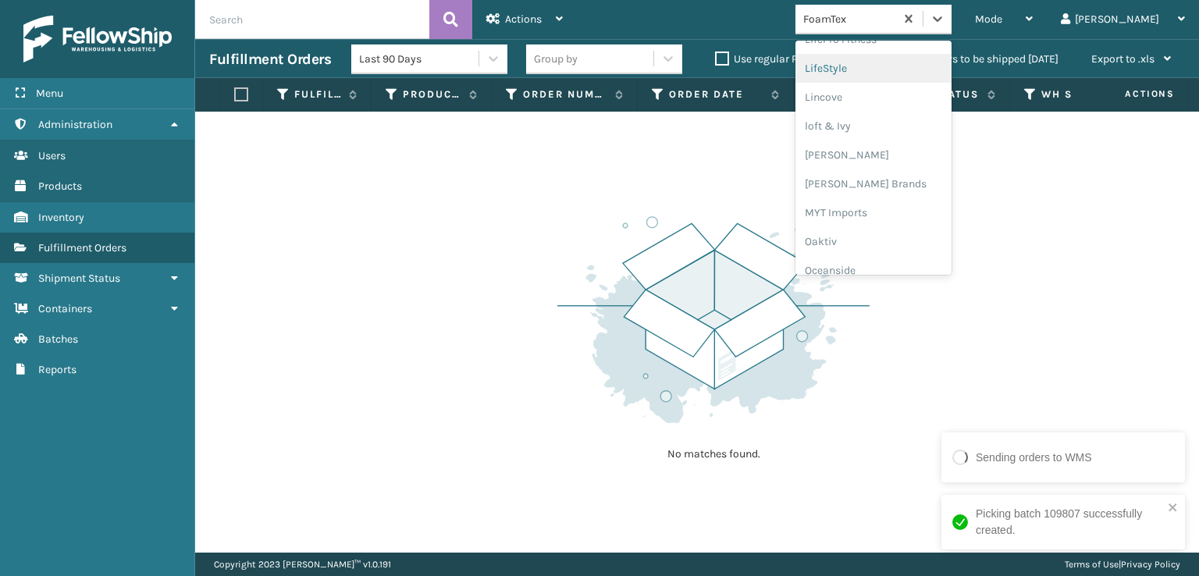
scroll to position [649, 0]
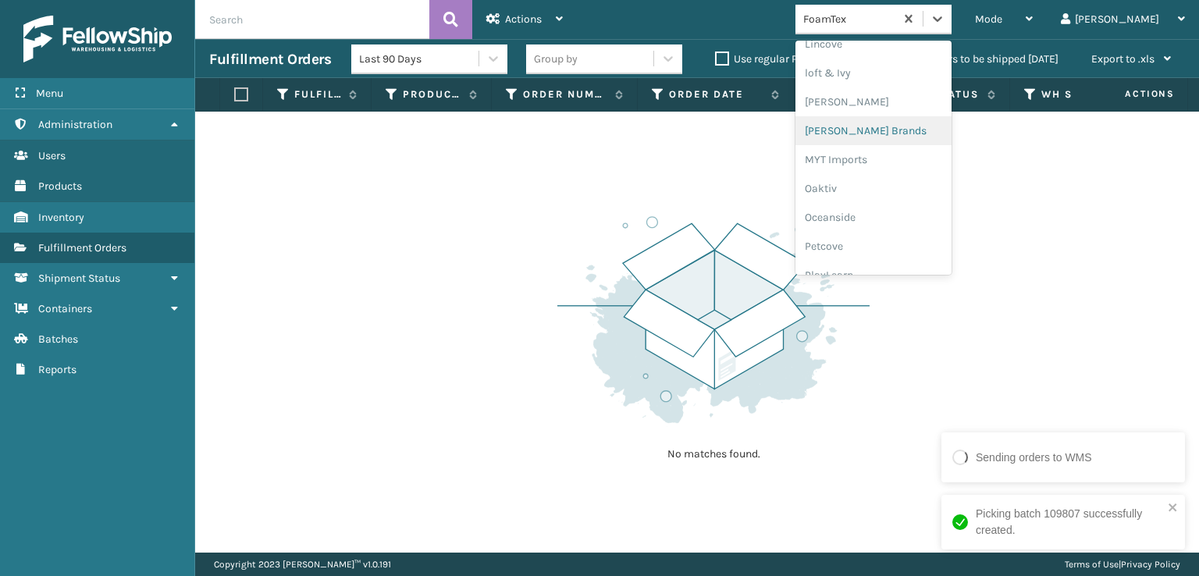
click at [904, 130] on div "[PERSON_NAME] Brands" at bounding box center [873, 130] width 156 height 29
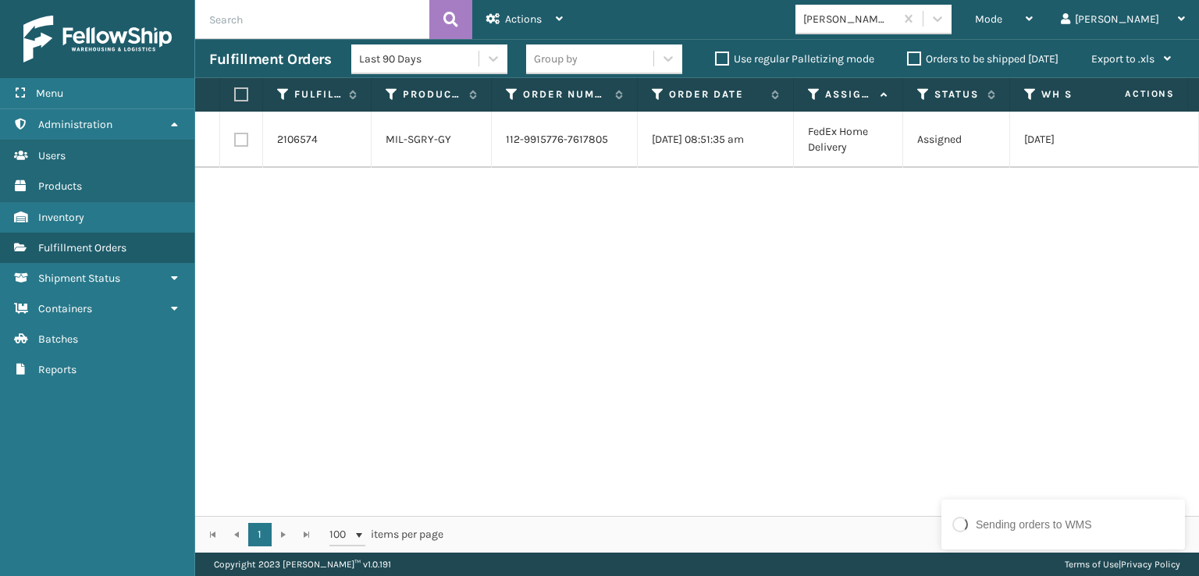
click at [242, 141] on label at bounding box center [241, 140] width 14 height 14
click at [235, 141] on input "checkbox" at bounding box center [234, 138] width 1 height 10
checkbox input "true"
click at [518, 21] on span "Actions" at bounding box center [523, 18] width 37 height 13
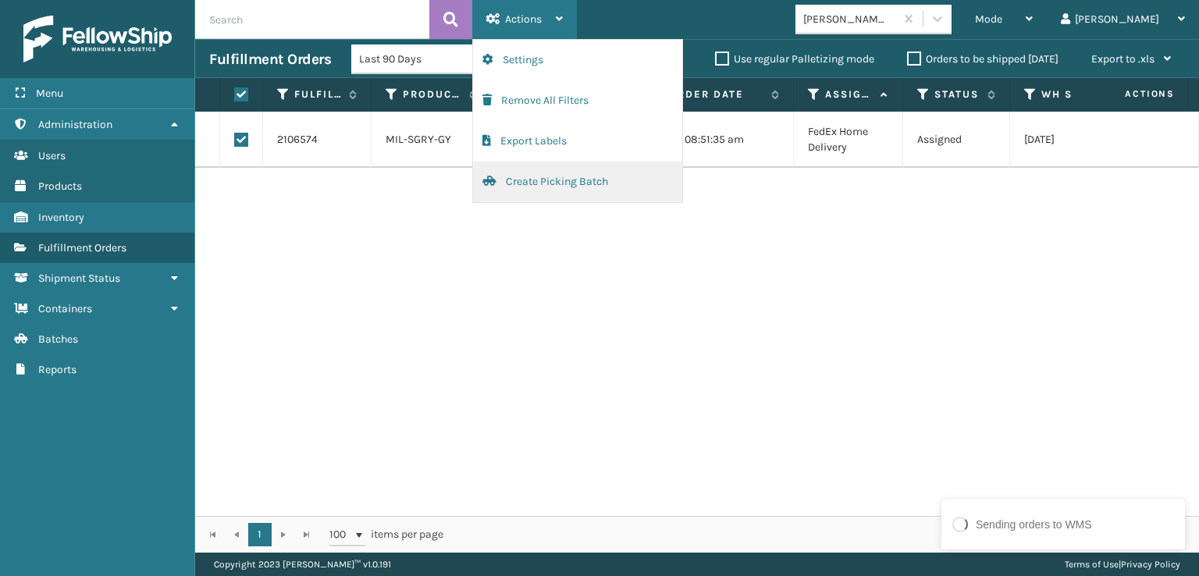
click at [535, 183] on button "Create Picking Batch" at bounding box center [577, 182] width 209 height 41
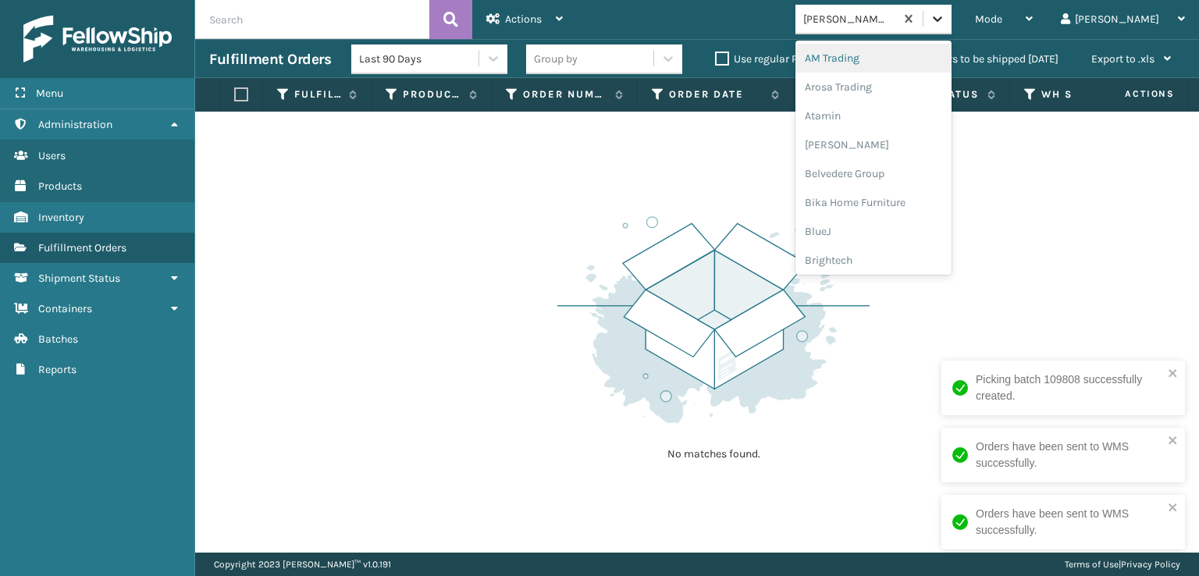
click at [945, 21] on icon at bounding box center [938, 19] width 16 height 16
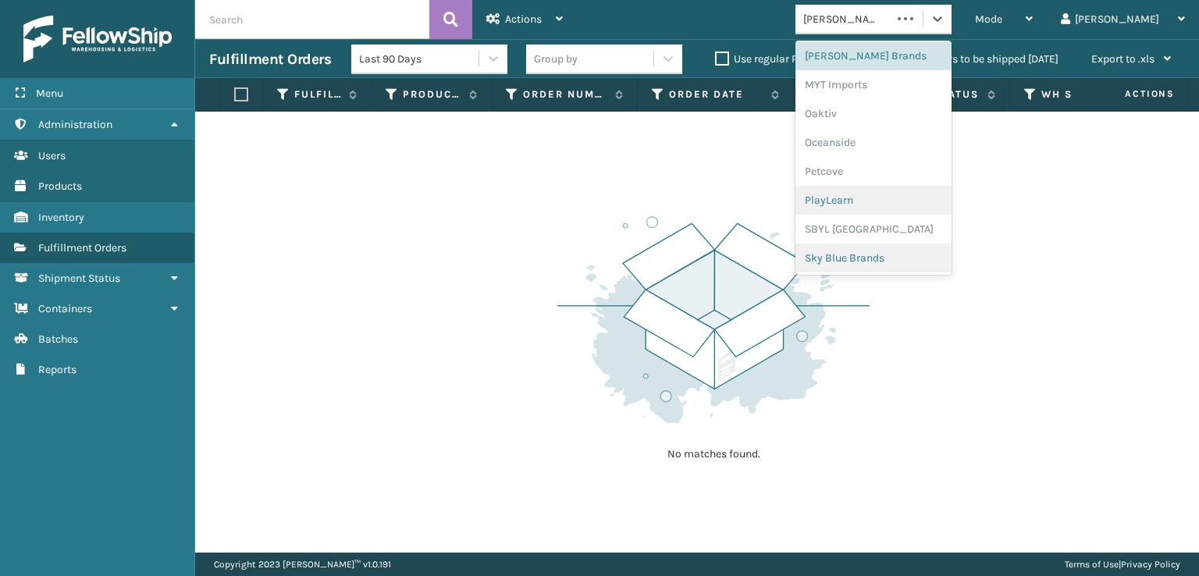
scroll to position [783, 0]
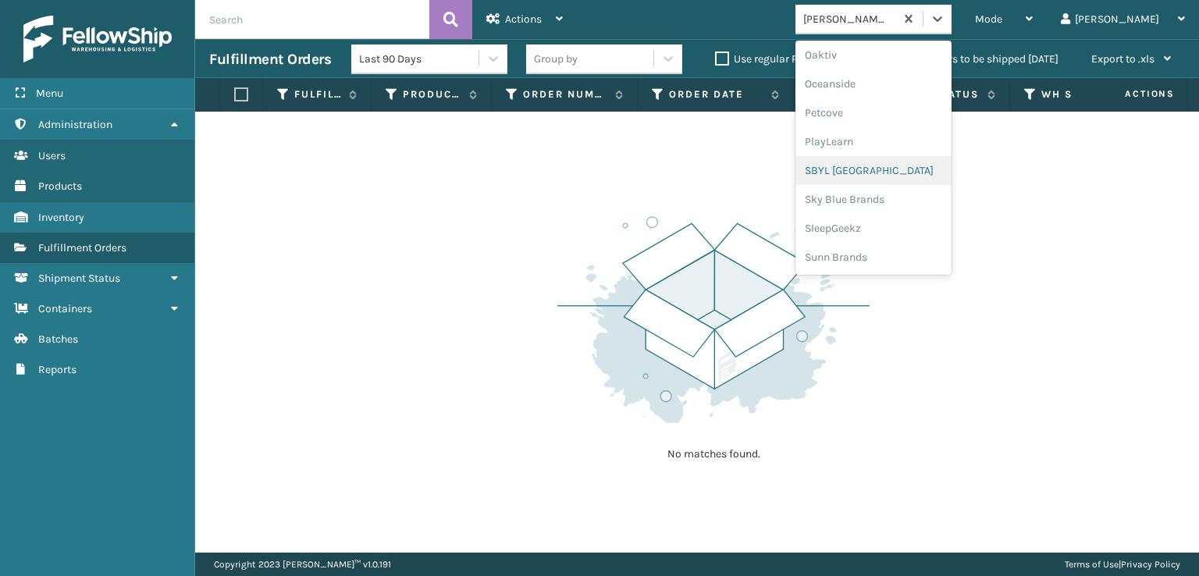
click at [890, 169] on div "SBYL [GEOGRAPHIC_DATA]" at bounding box center [873, 170] width 156 height 29
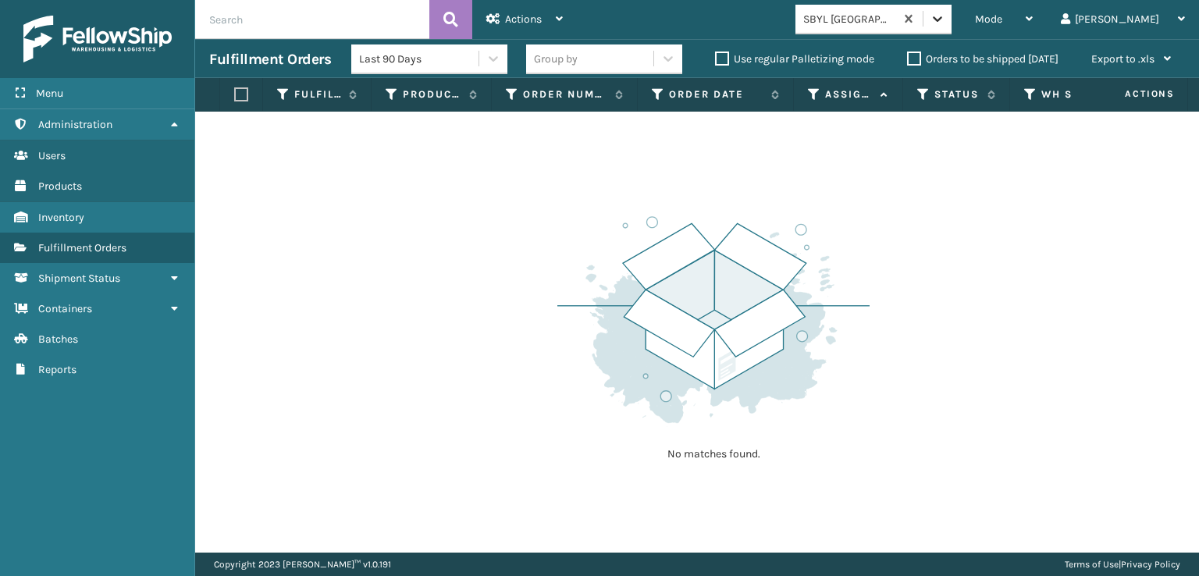
click at [945, 24] on icon at bounding box center [938, 19] width 16 height 16
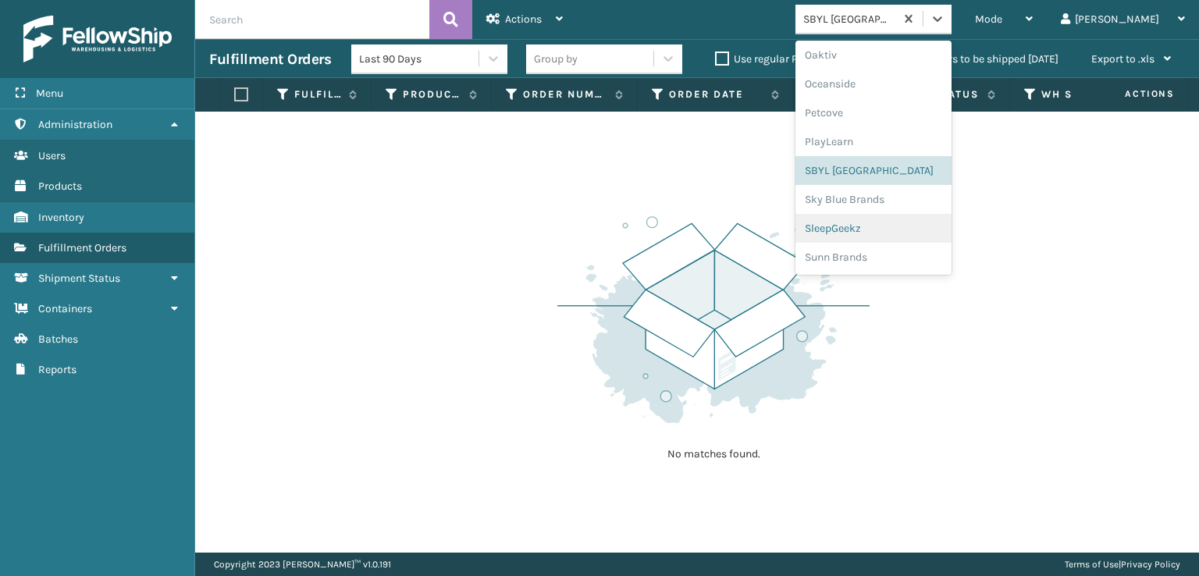
click at [886, 226] on div "SleepGeekz" at bounding box center [873, 228] width 156 height 29
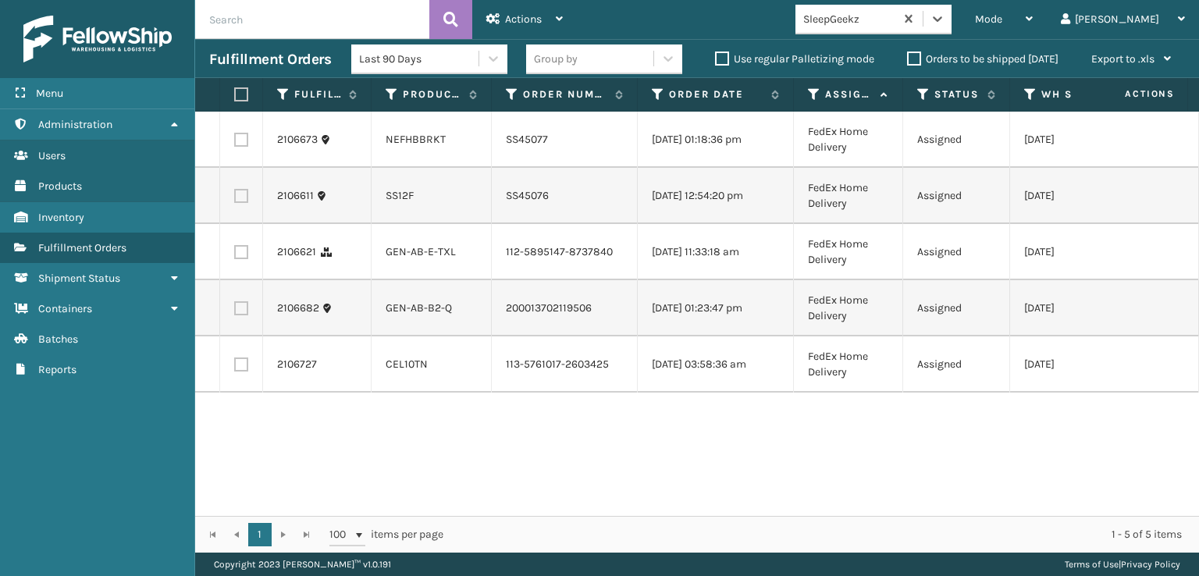
click at [243, 95] on label at bounding box center [238, 94] width 9 height 14
click at [235, 95] on input "checkbox" at bounding box center [234, 95] width 1 height 10
checkbox input "true"
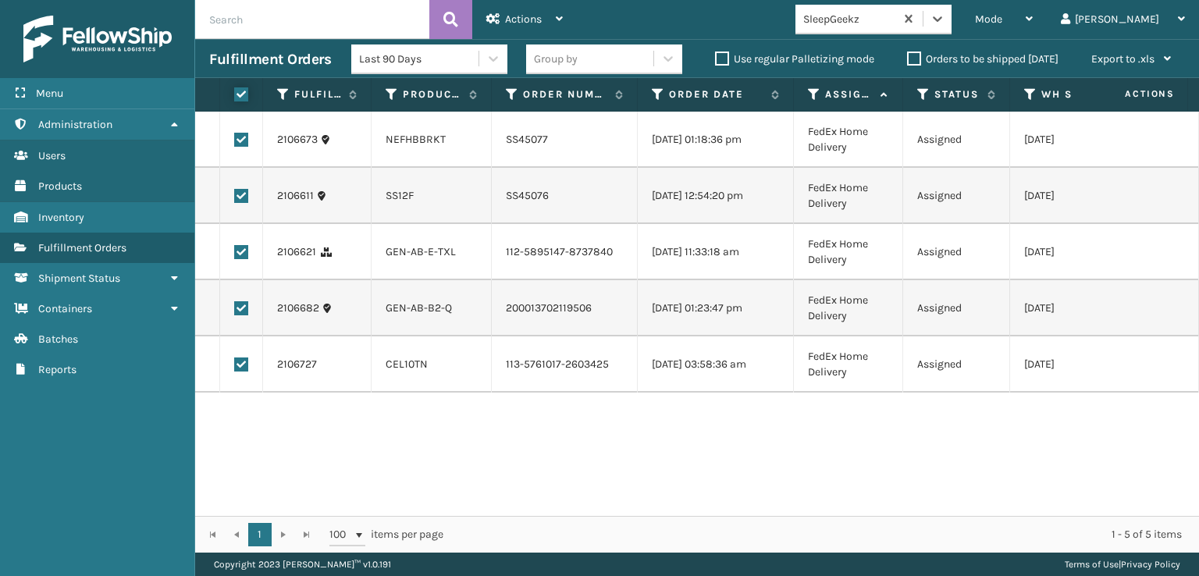
checkbox input "true"
click at [523, 18] on span "Actions" at bounding box center [523, 18] width 37 height 13
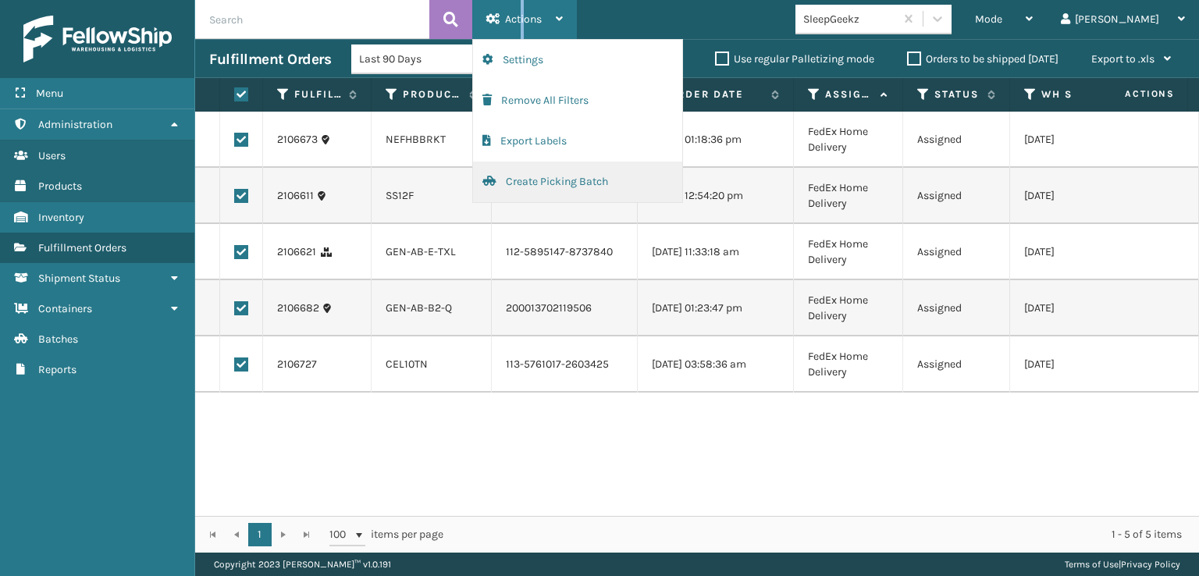
click at [561, 179] on button "Create Picking Batch" at bounding box center [577, 182] width 209 height 41
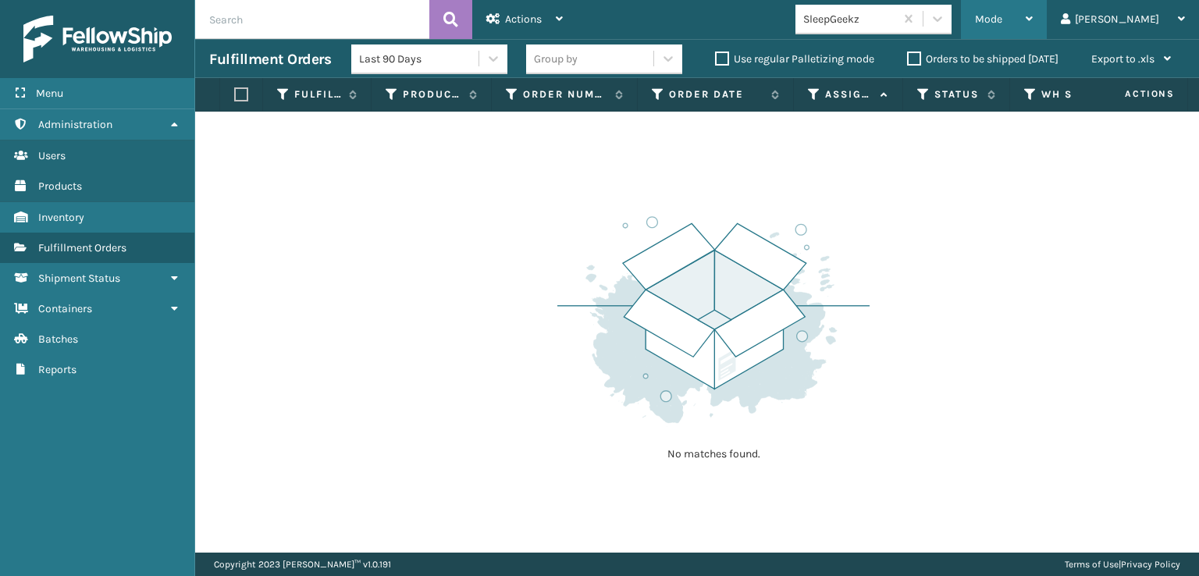
click at [1002, 20] on span "Mode" at bounding box center [988, 18] width 27 height 13
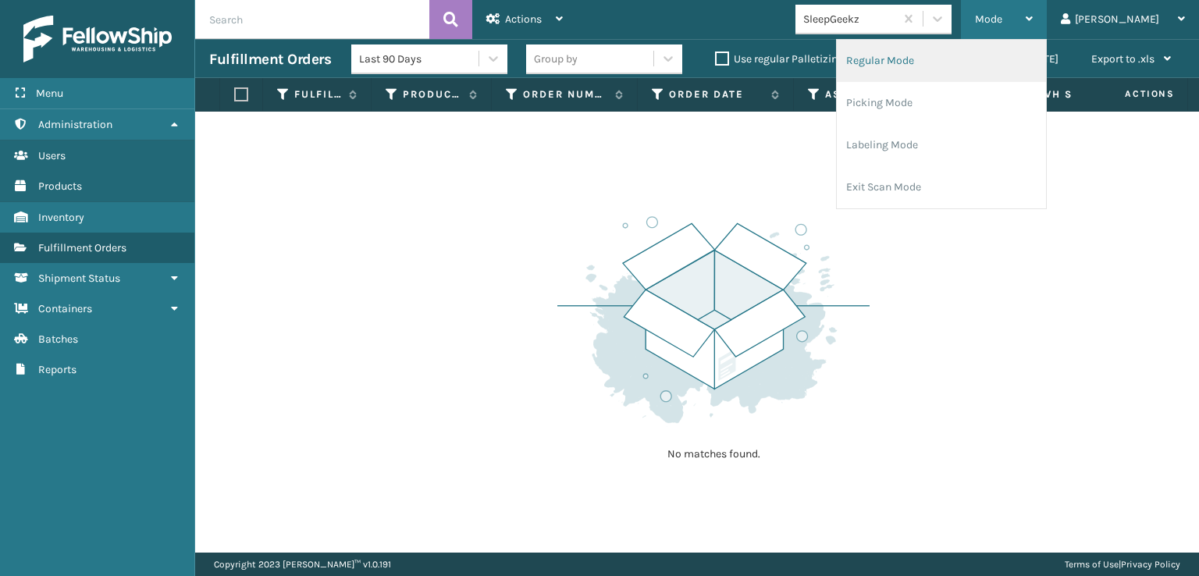
click at [930, 59] on li "Regular Mode" at bounding box center [941, 61] width 209 height 42
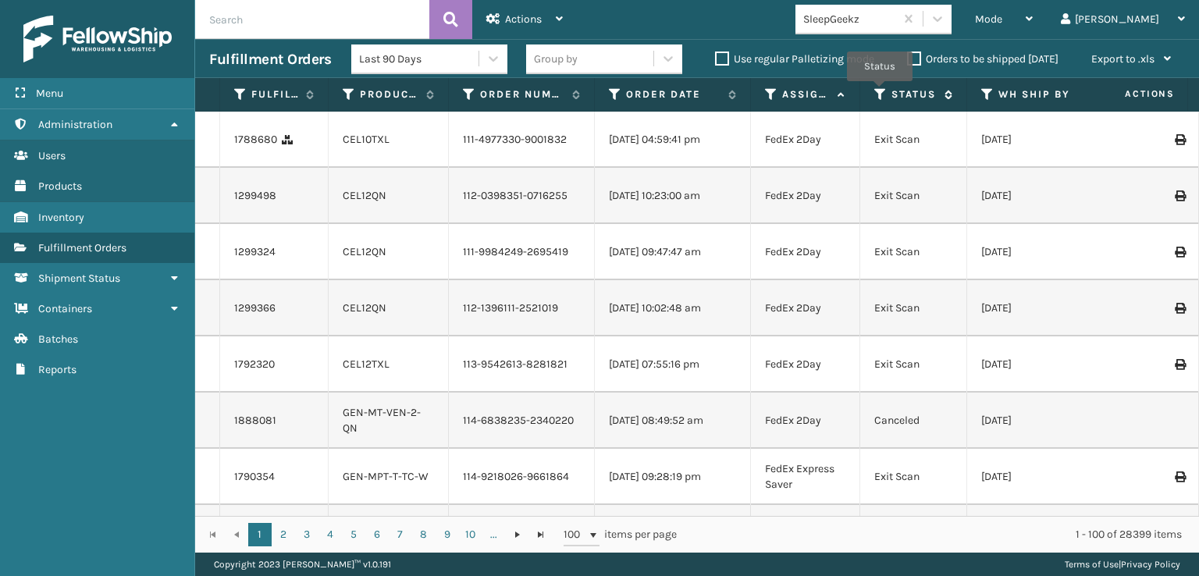
click at [880, 92] on icon at bounding box center [880, 94] width 12 height 14
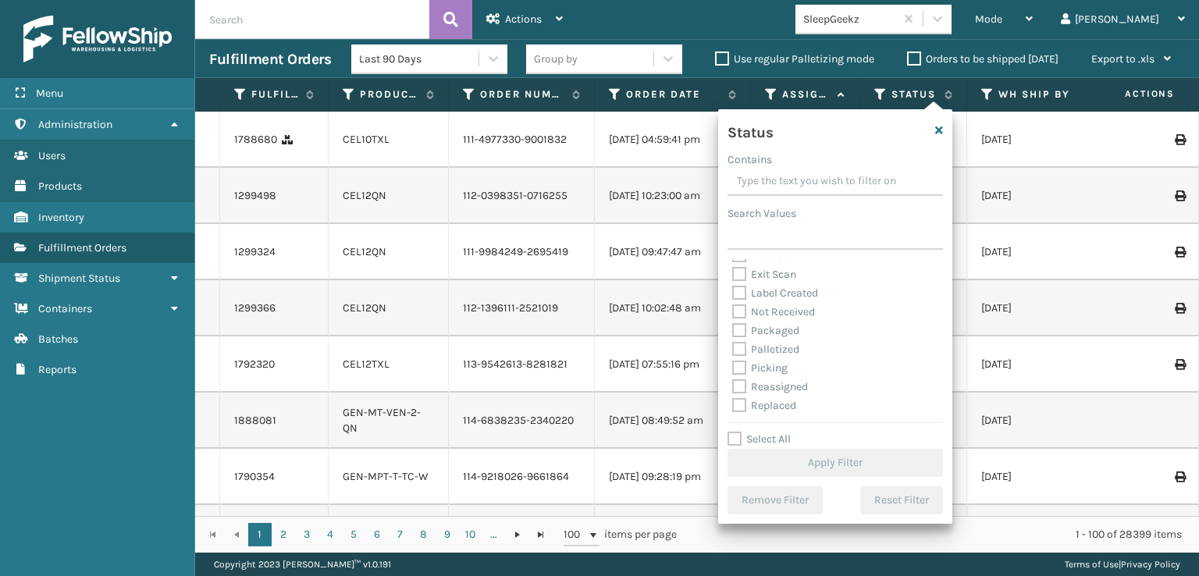
scroll to position [78, 0]
click at [738, 344] on label "Picking" at bounding box center [759, 339] width 55 height 13
click at [733, 341] on input "Picking" at bounding box center [732, 336] width 1 height 10
checkbox input "true"
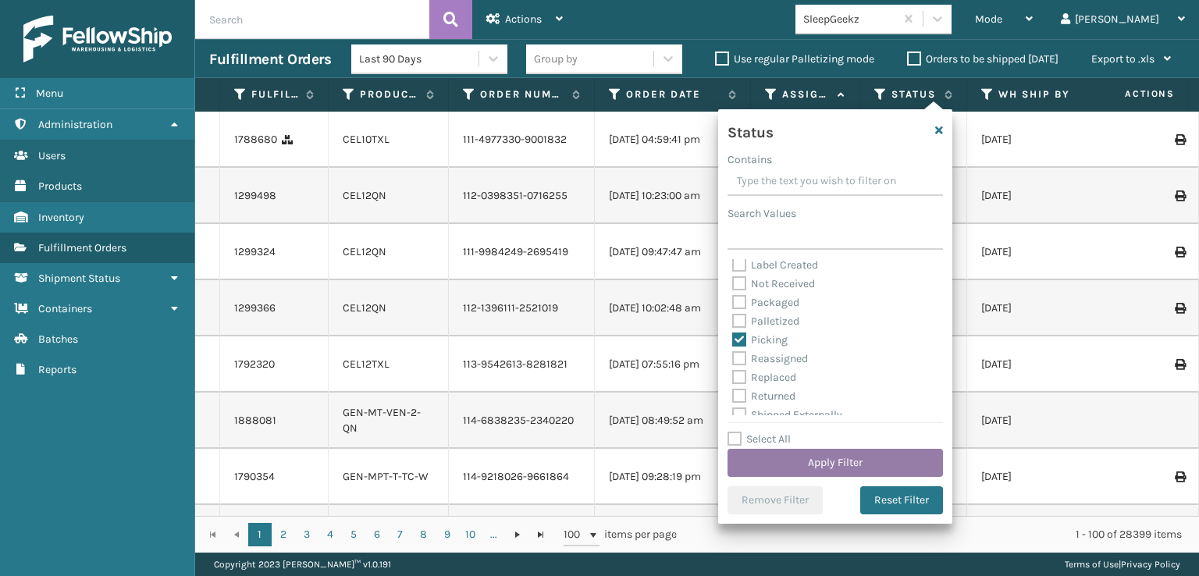
click at [788, 464] on button "Apply Filter" at bounding box center [834, 463] width 215 height 28
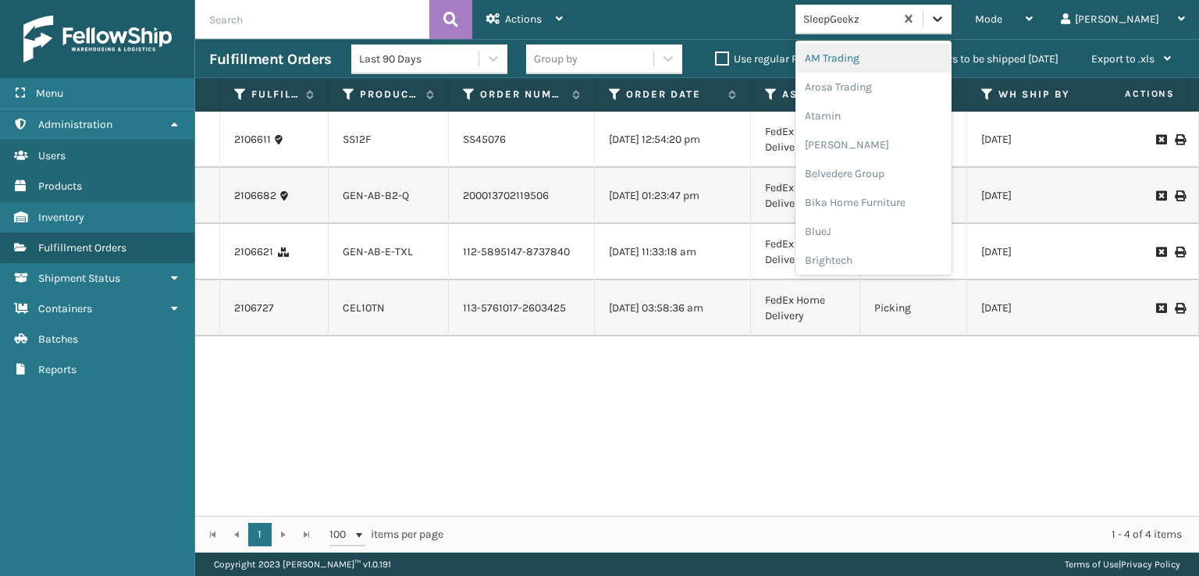
click at [951, 27] on div at bounding box center [937, 19] width 28 height 28
click at [887, 194] on div "FoamTex" at bounding box center [873, 199] width 156 height 29
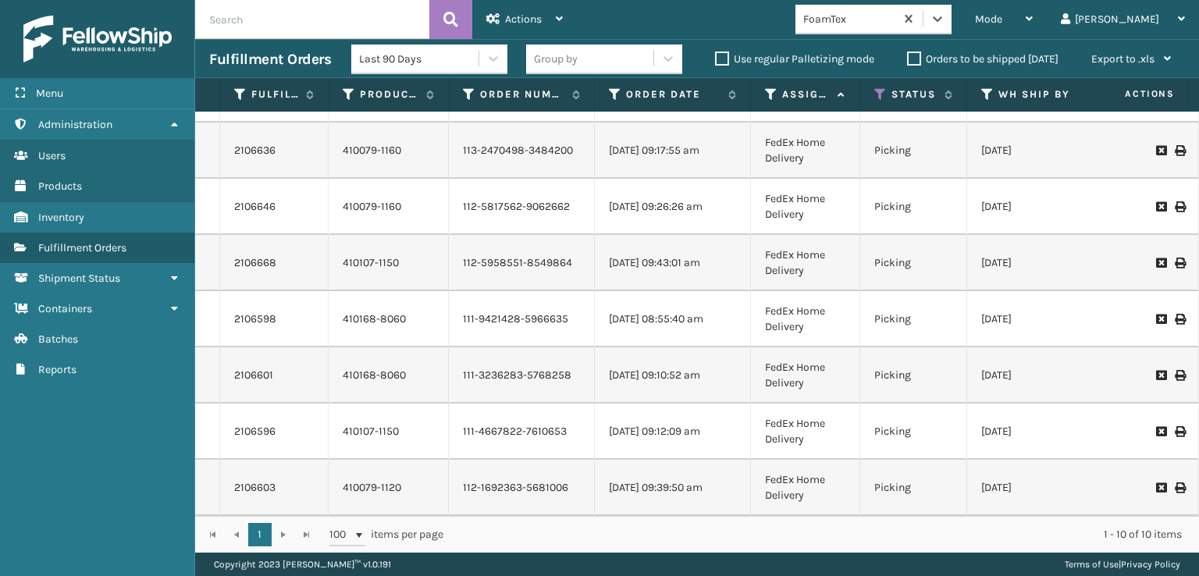
scroll to position [0, 0]
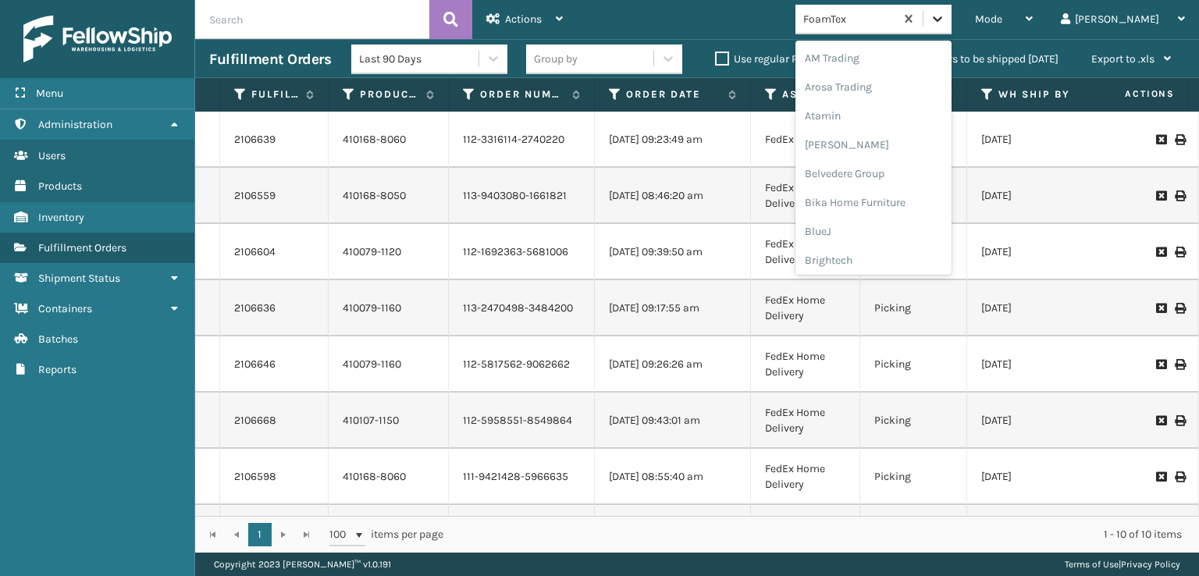
click at [945, 26] on icon at bounding box center [938, 19] width 16 height 16
click at [898, 207] on div "[PERSON_NAME] Brands" at bounding box center [873, 208] width 156 height 29
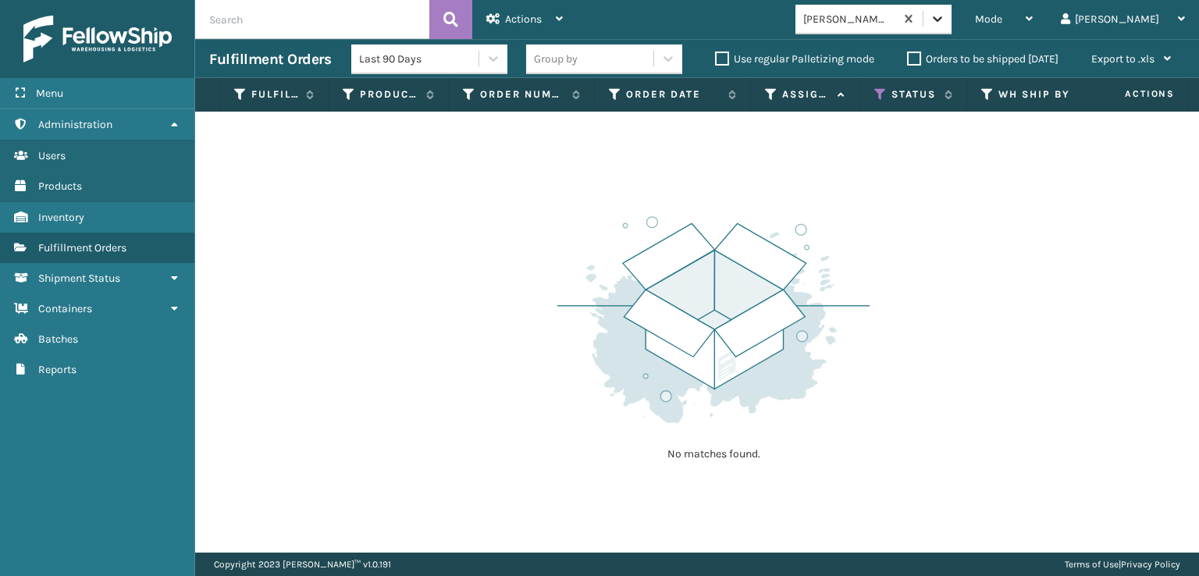
click at [945, 23] on icon at bounding box center [938, 19] width 16 height 16
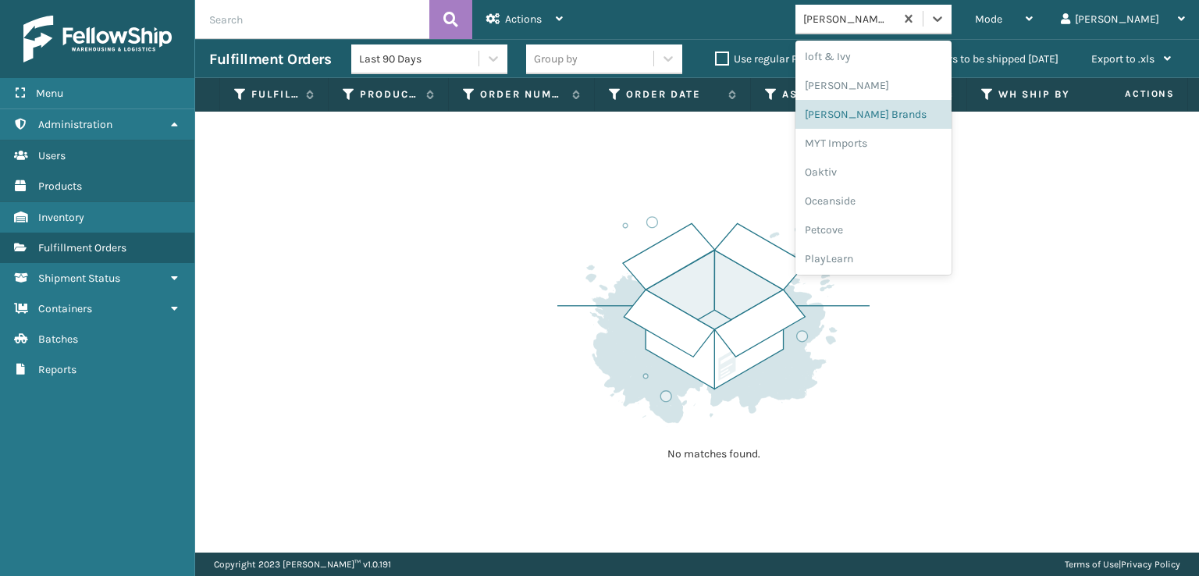
scroll to position [783, 0]
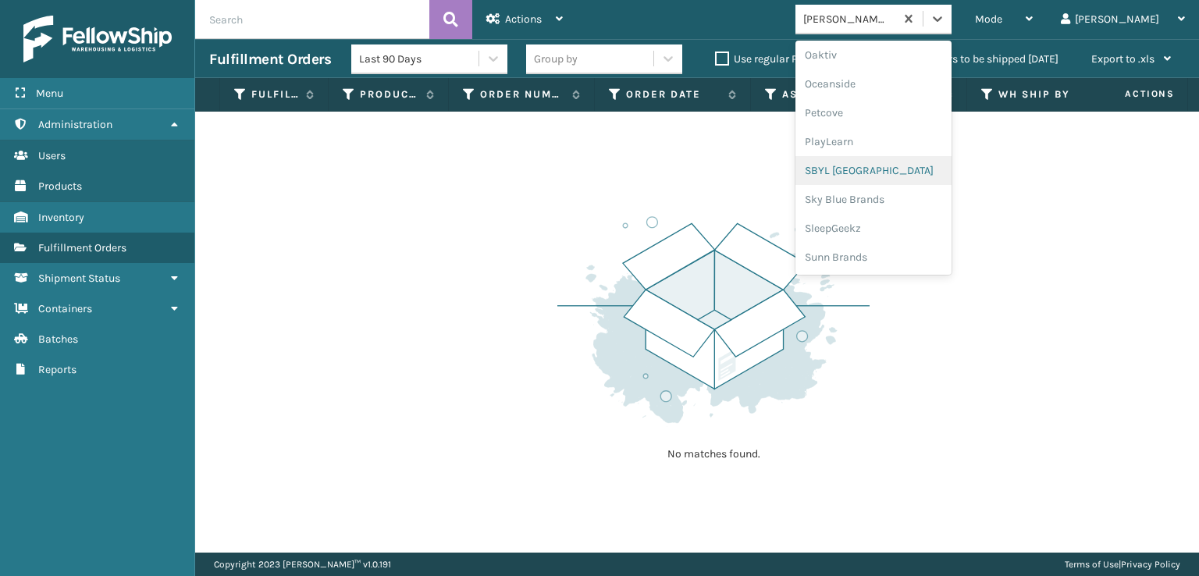
click at [890, 171] on div "SBYL [GEOGRAPHIC_DATA]" at bounding box center [873, 170] width 156 height 29
click at [945, 24] on icon at bounding box center [938, 19] width 16 height 16
click at [897, 231] on div "SleepGeekz" at bounding box center [873, 228] width 156 height 29
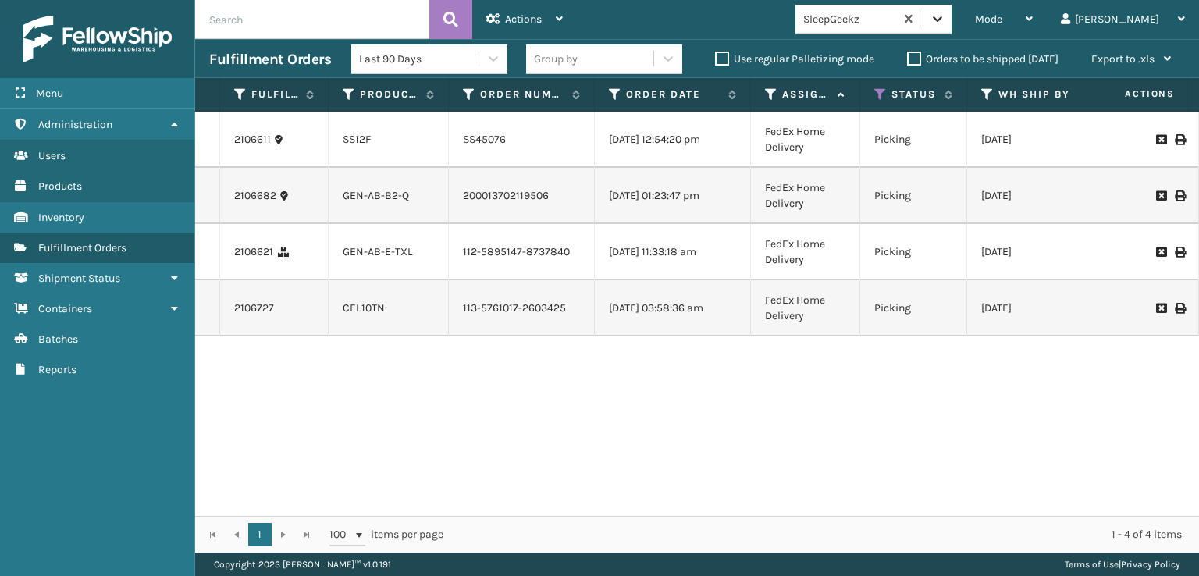
click at [942, 20] on icon at bounding box center [937, 18] width 9 height 5
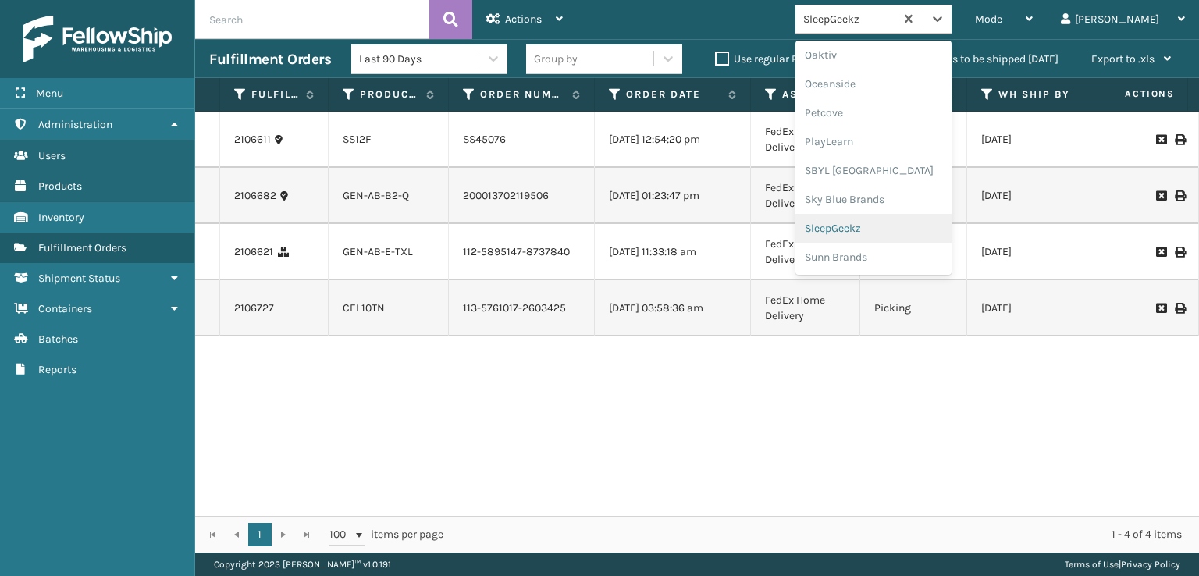
click at [893, 226] on div "SleepGeekz" at bounding box center [873, 228] width 156 height 29
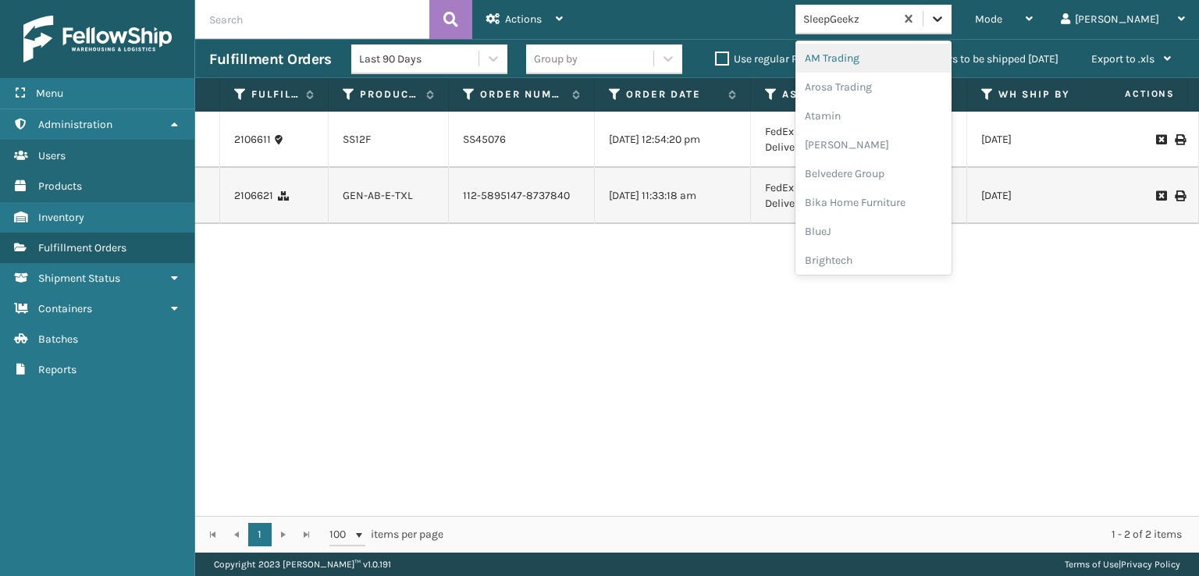
click at [945, 16] on icon at bounding box center [938, 19] width 16 height 16
click at [894, 227] on div "SleepGeekz" at bounding box center [873, 228] width 156 height 29
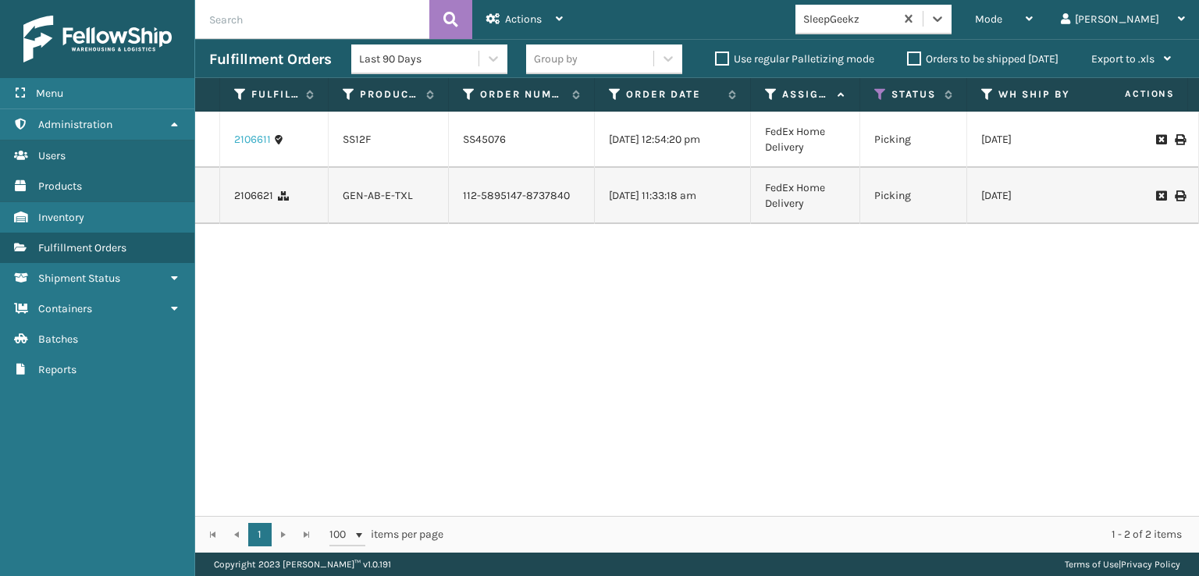
click at [259, 144] on link "2106611" at bounding box center [252, 140] width 37 height 16
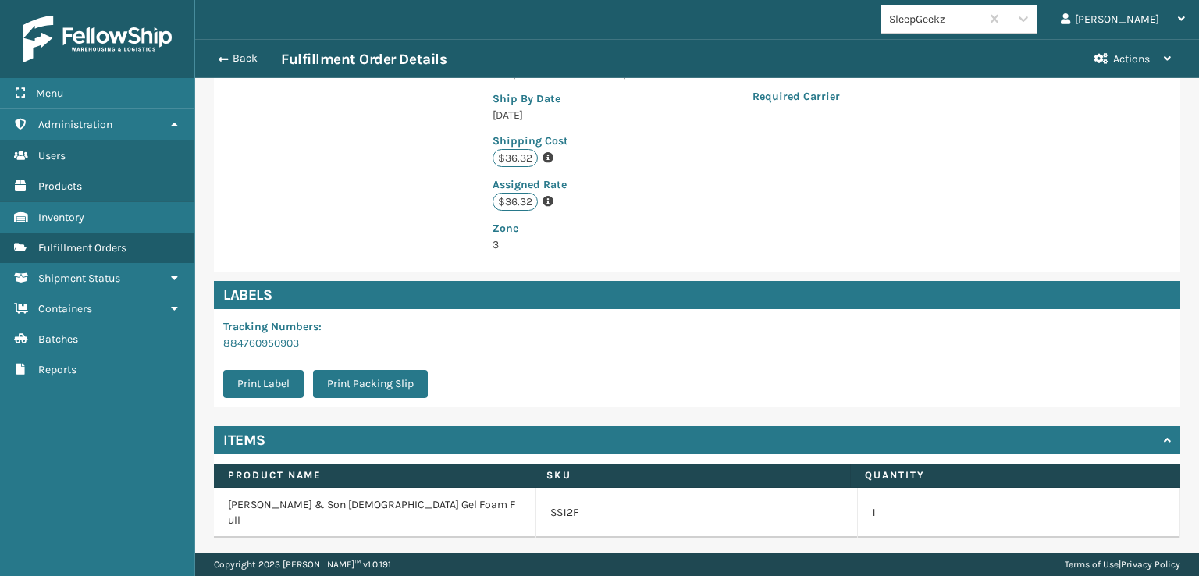
scroll to position [362, 0]
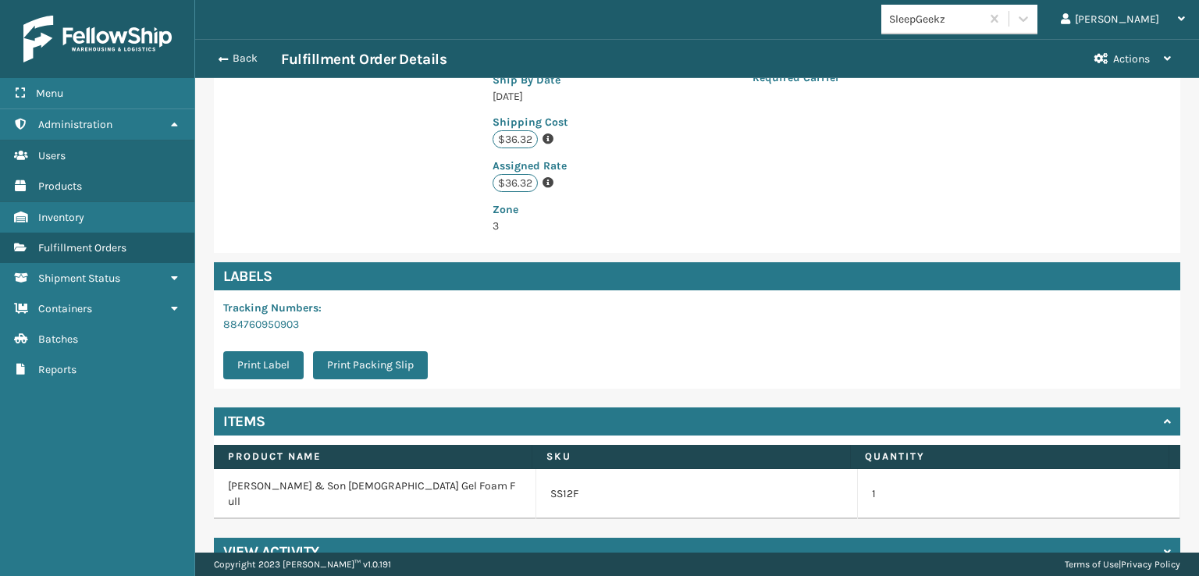
click at [279, 542] on h4 "View Activity" at bounding box center [271, 551] width 96 height 19
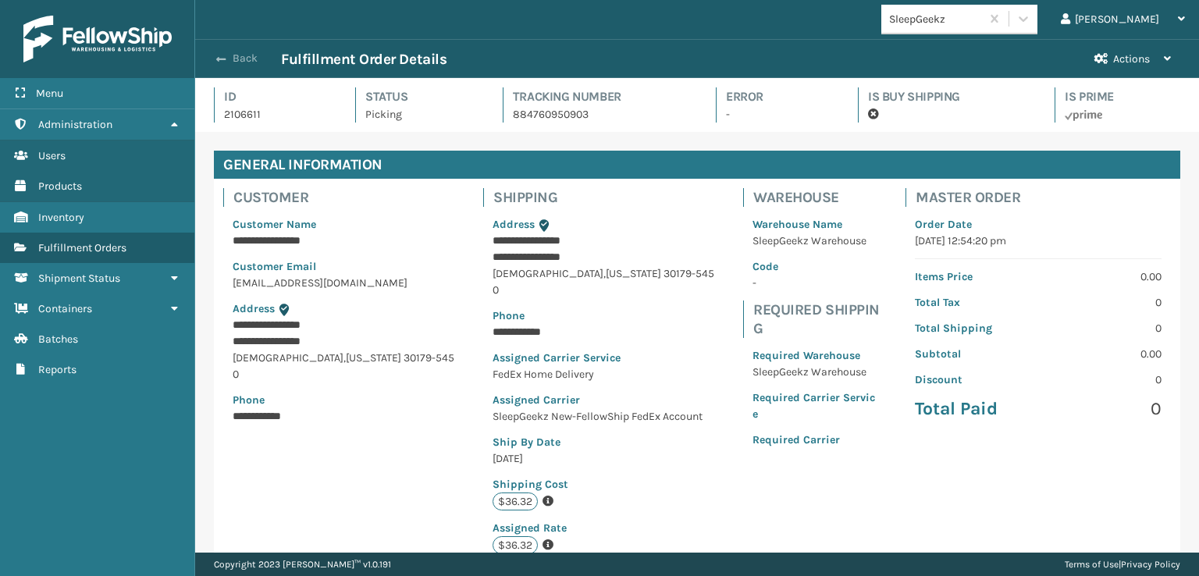
click at [232, 54] on button "Back" at bounding box center [245, 59] width 72 height 14
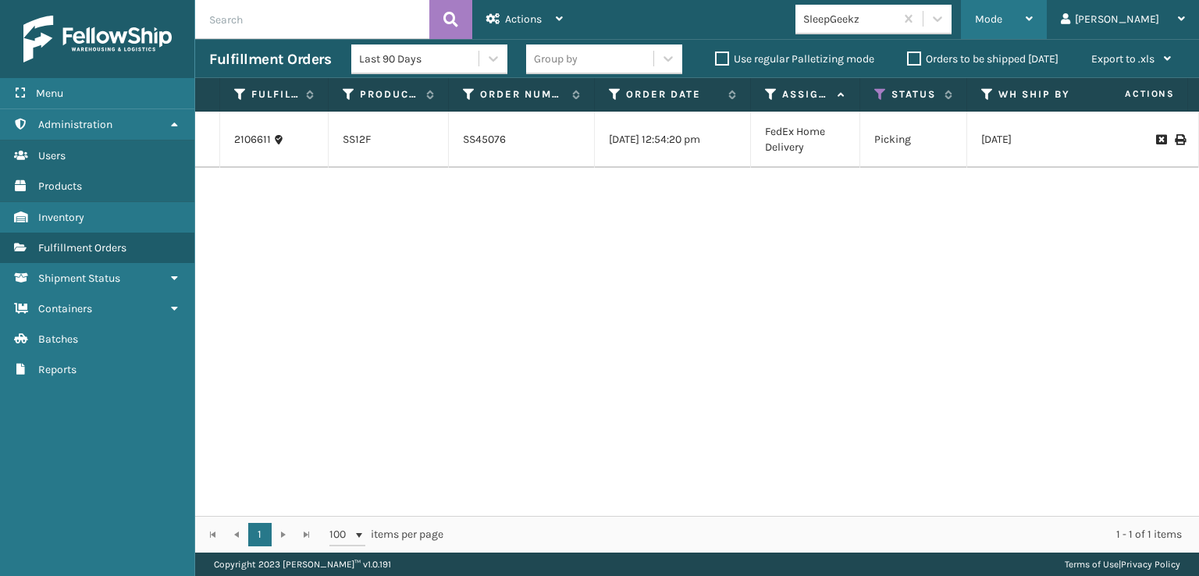
click at [1002, 20] on span "Mode" at bounding box center [988, 18] width 27 height 13
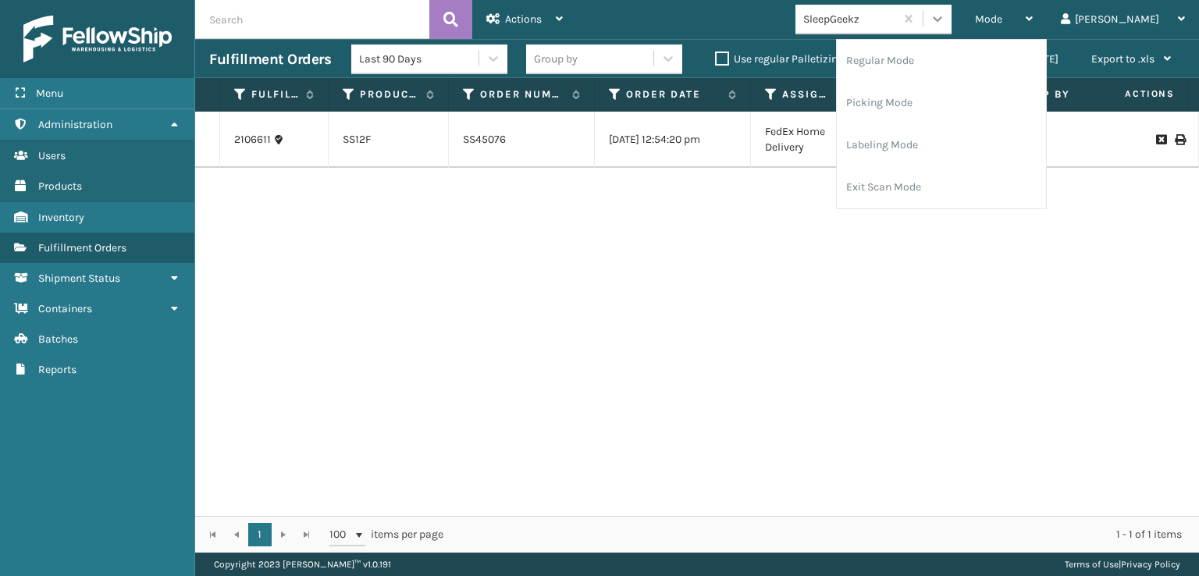
click at [945, 20] on icon at bounding box center [938, 19] width 16 height 16
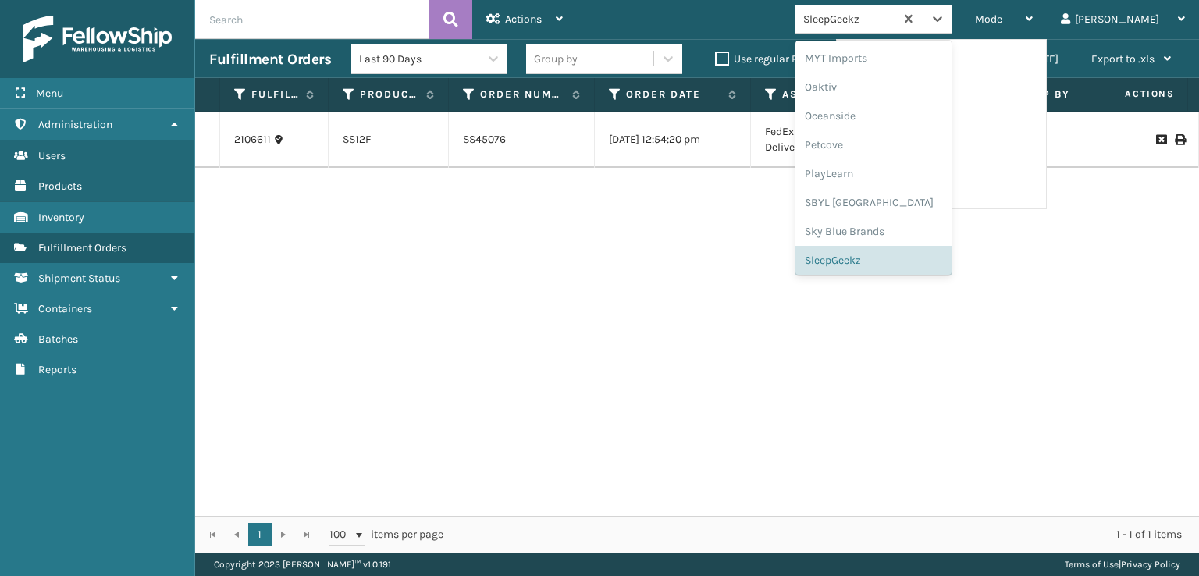
scroll to position [783, 0]
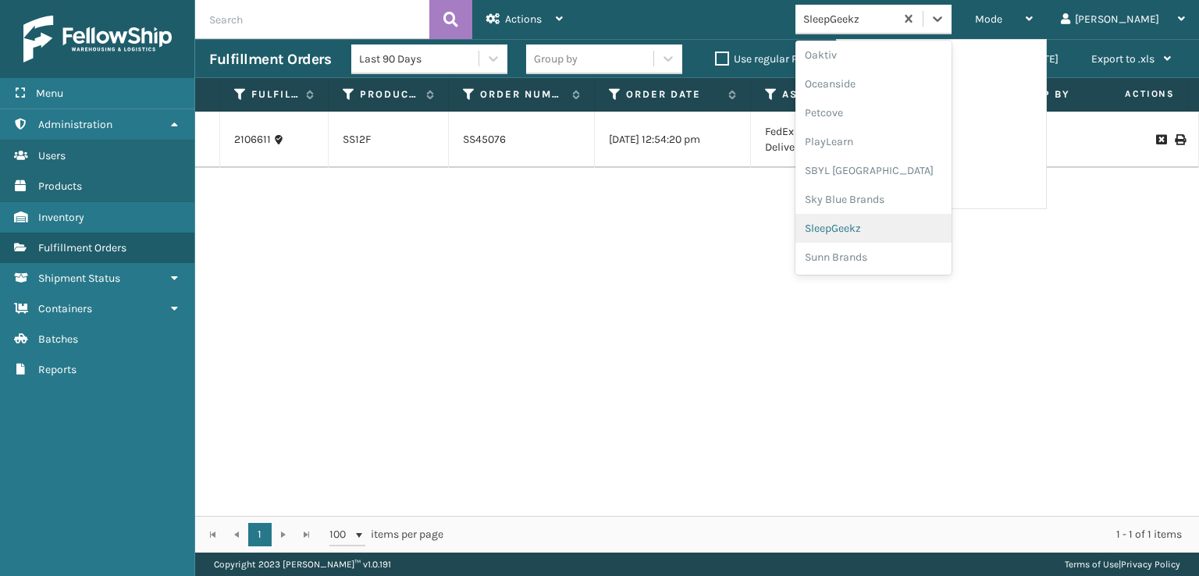
click at [884, 229] on div "SleepGeekz" at bounding box center [873, 228] width 156 height 29
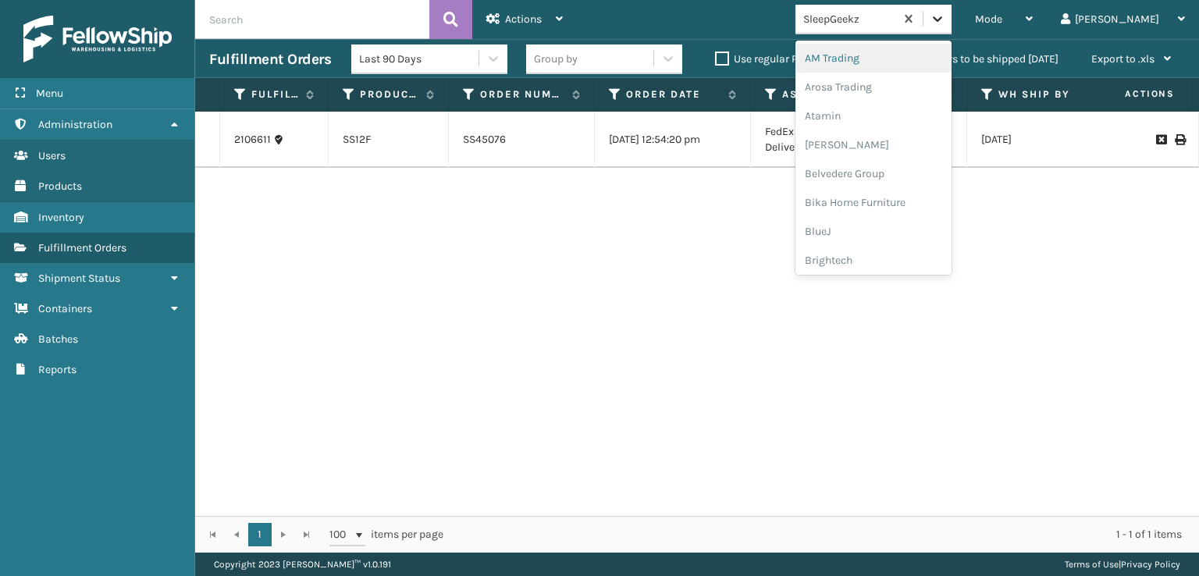
click at [945, 26] on icon at bounding box center [938, 19] width 16 height 16
click at [876, 204] on div "FoamTex" at bounding box center [873, 199] width 156 height 29
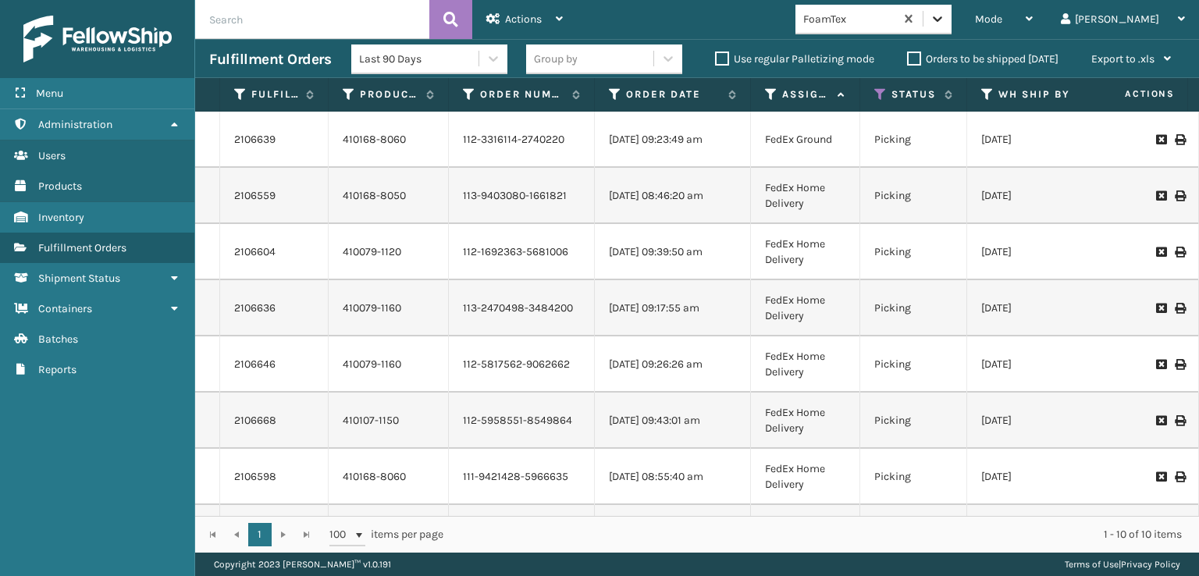
click at [942, 19] on icon at bounding box center [937, 18] width 9 height 5
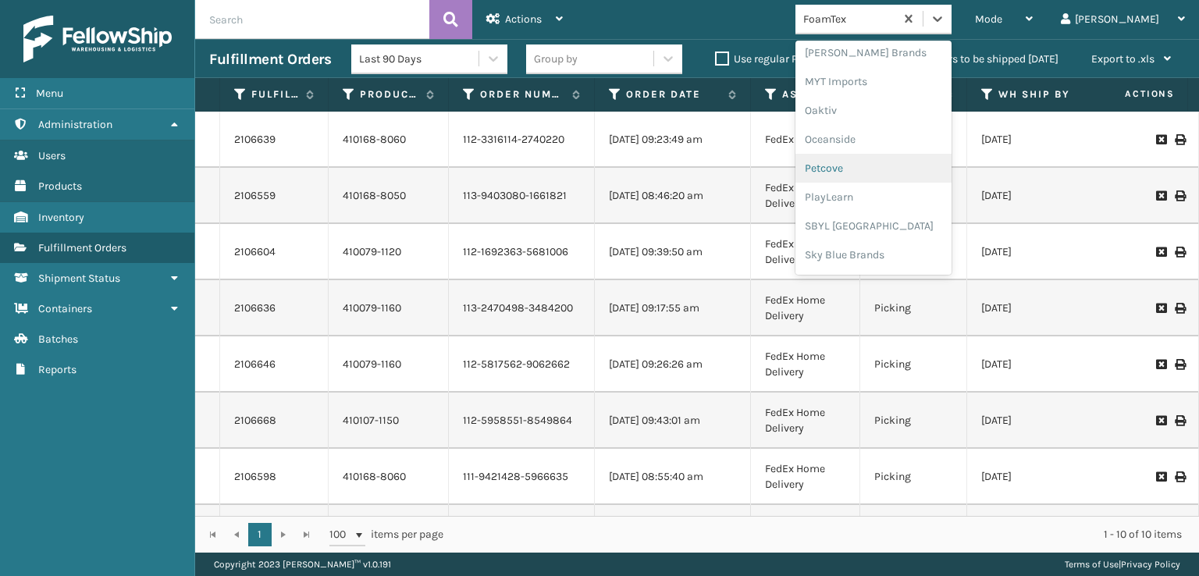
scroll to position [649, 0]
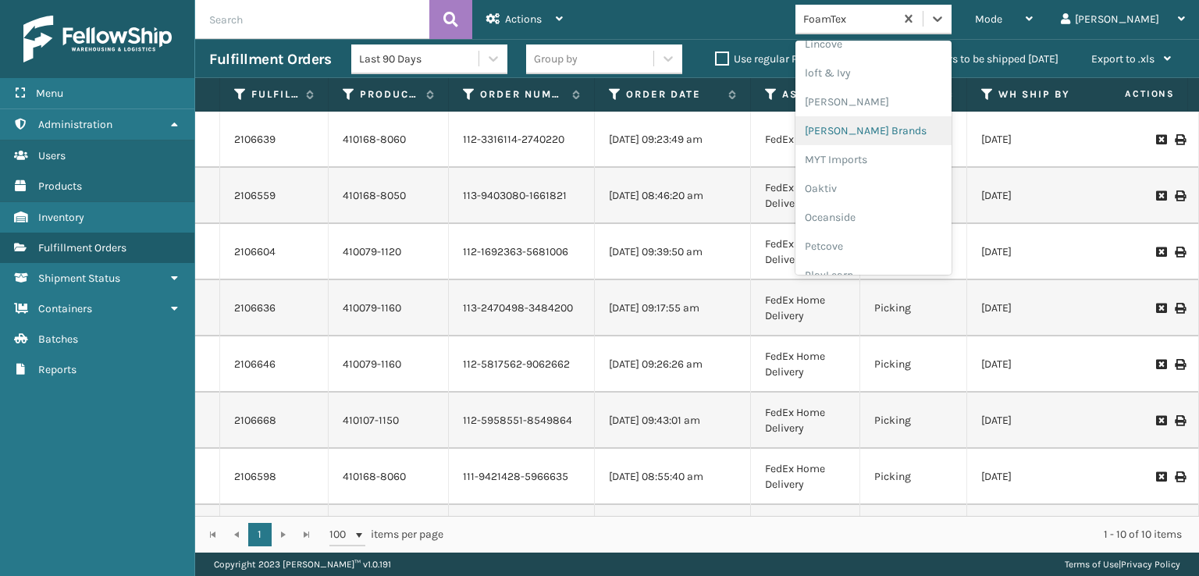
click at [894, 123] on div "[PERSON_NAME] Brands" at bounding box center [873, 130] width 156 height 29
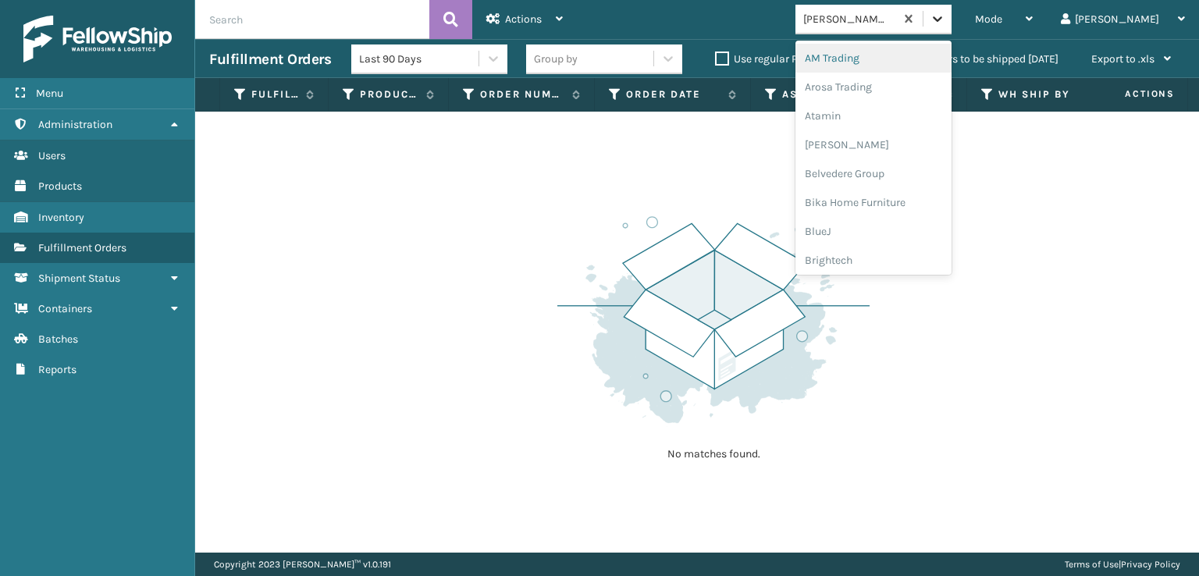
click at [945, 12] on icon at bounding box center [938, 19] width 16 height 16
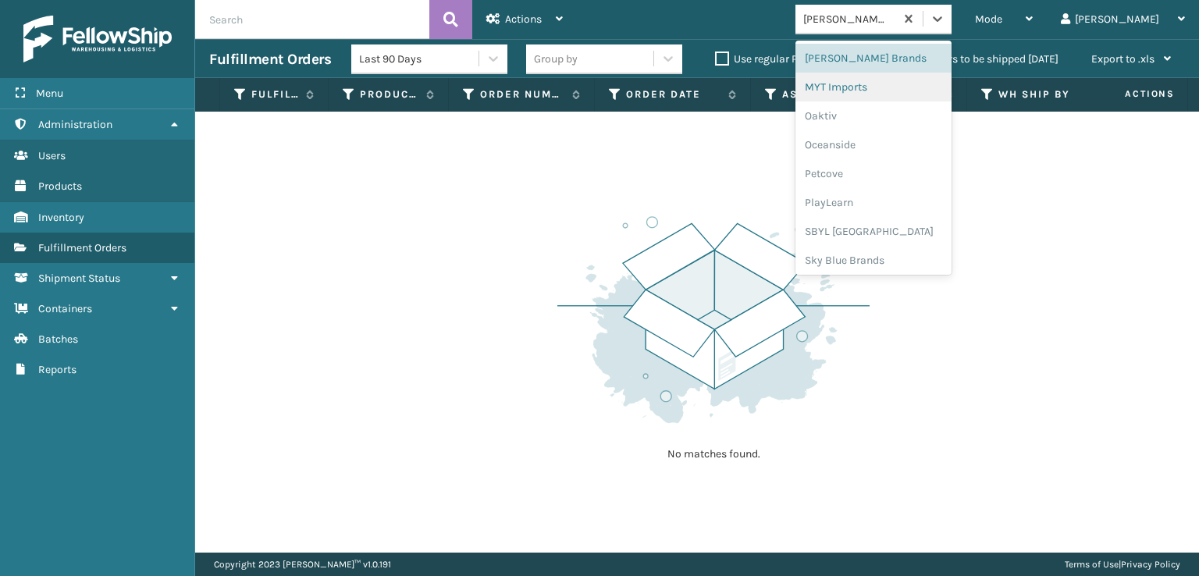
scroll to position [783, 0]
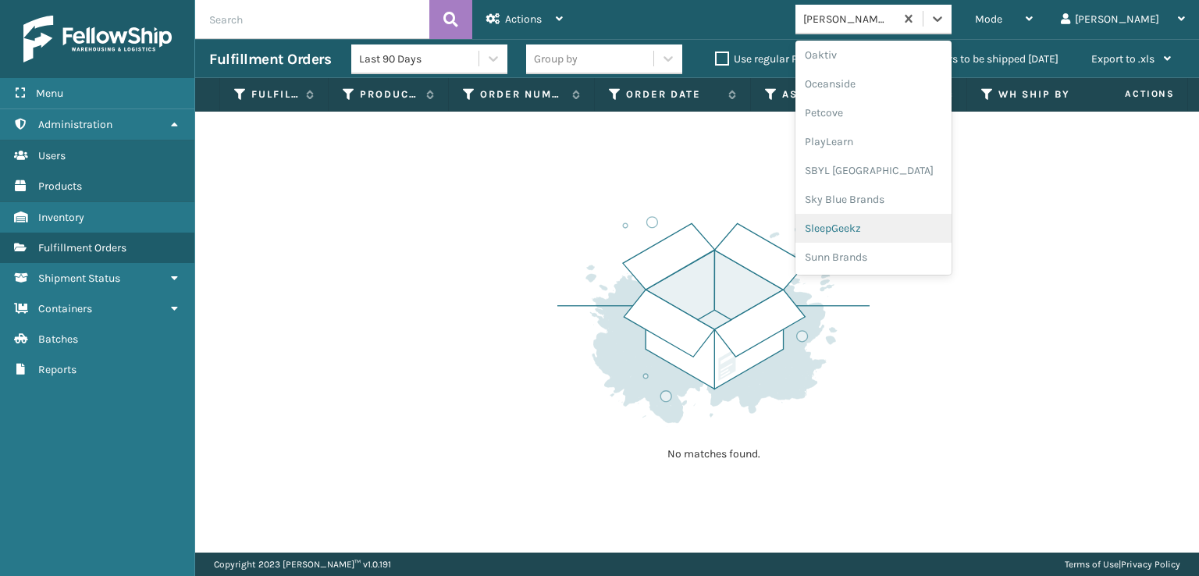
click at [899, 224] on div "SleepGeekz" at bounding box center [873, 228] width 156 height 29
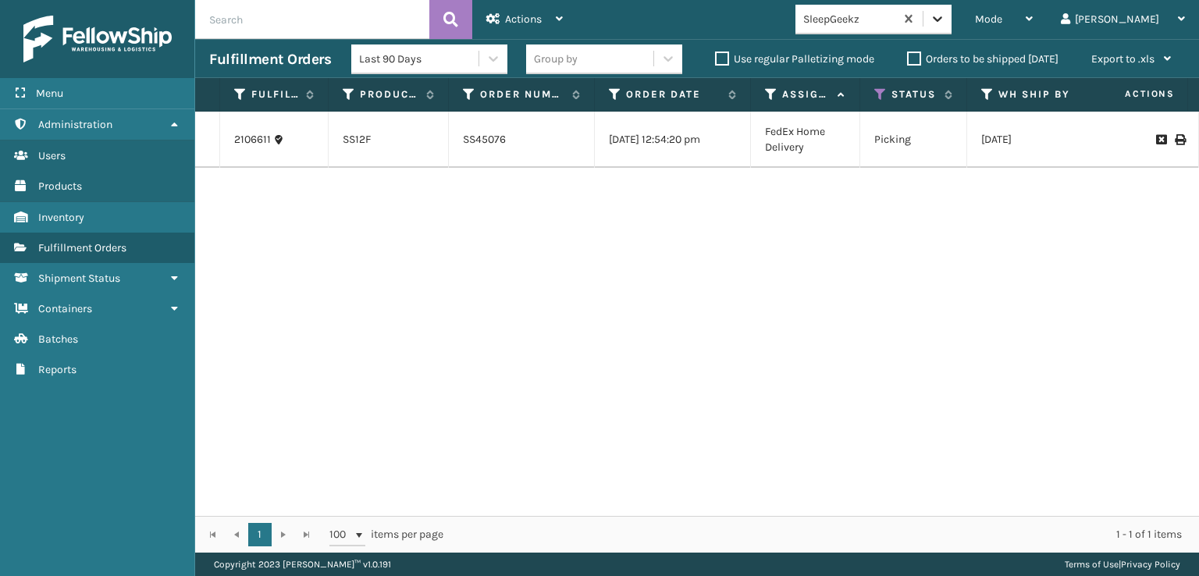
click at [945, 26] on icon at bounding box center [938, 19] width 16 height 16
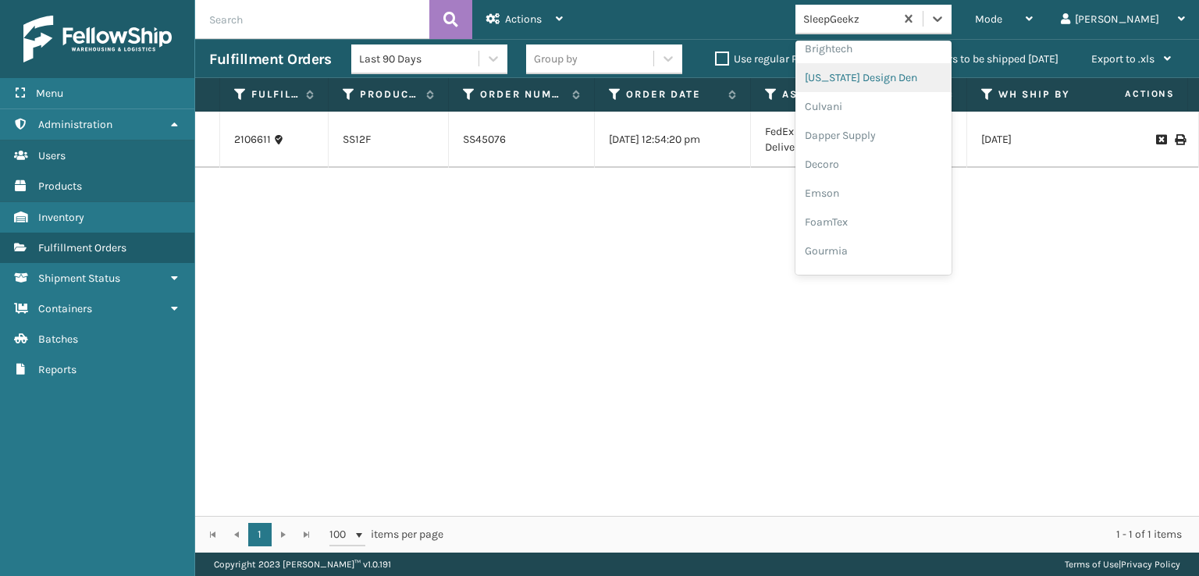
scroll to position [234, 0]
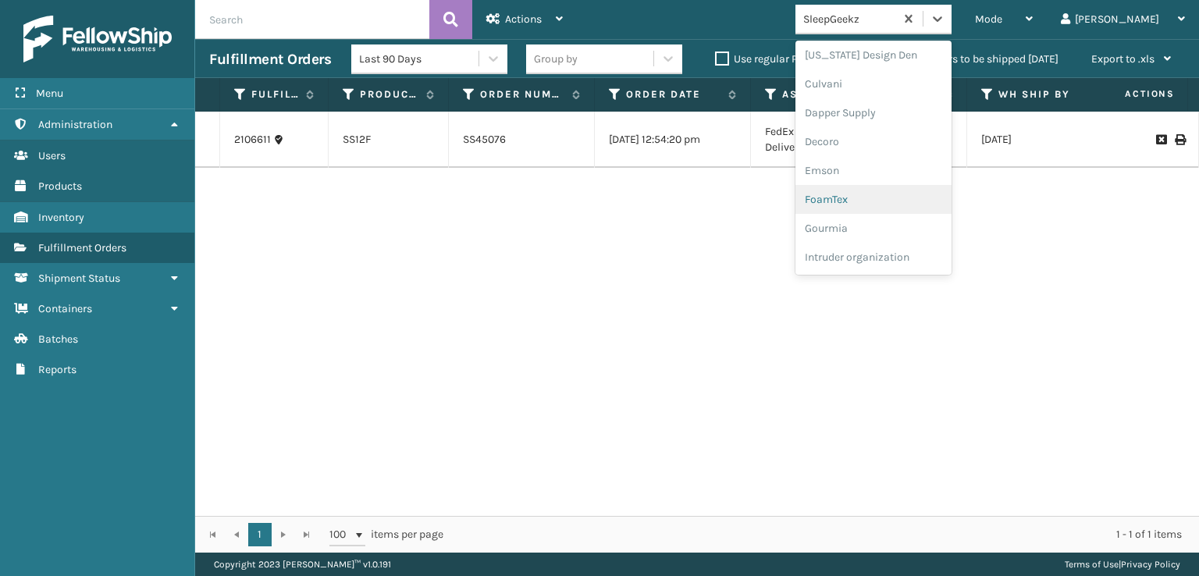
click at [887, 194] on div "FoamTex" at bounding box center [873, 199] width 156 height 29
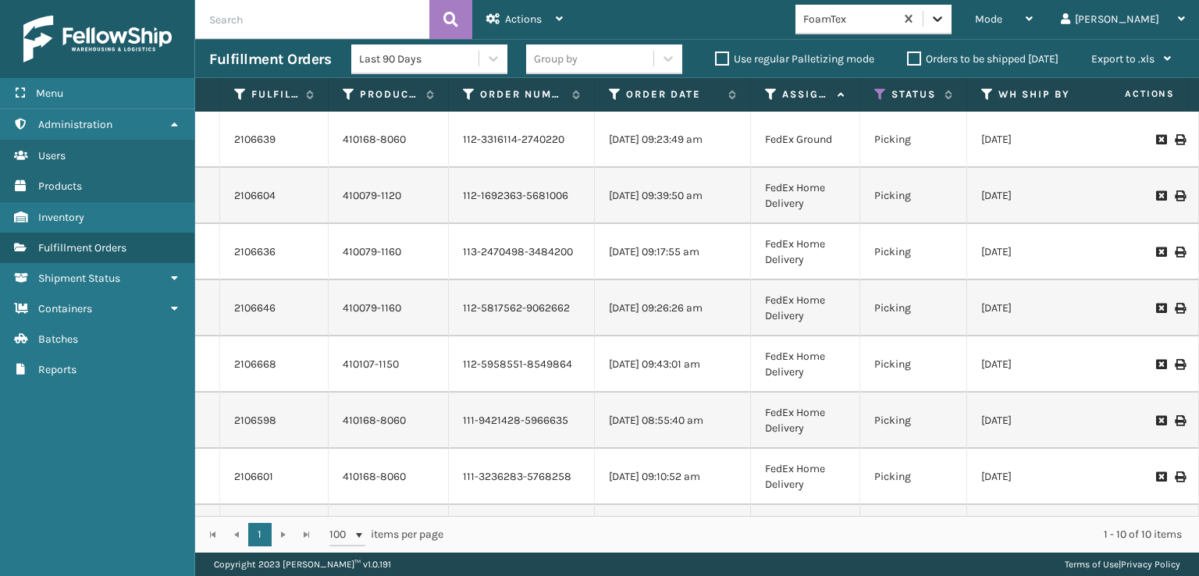
click at [942, 19] on icon at bounding box center [937, 18] width 9 height 5
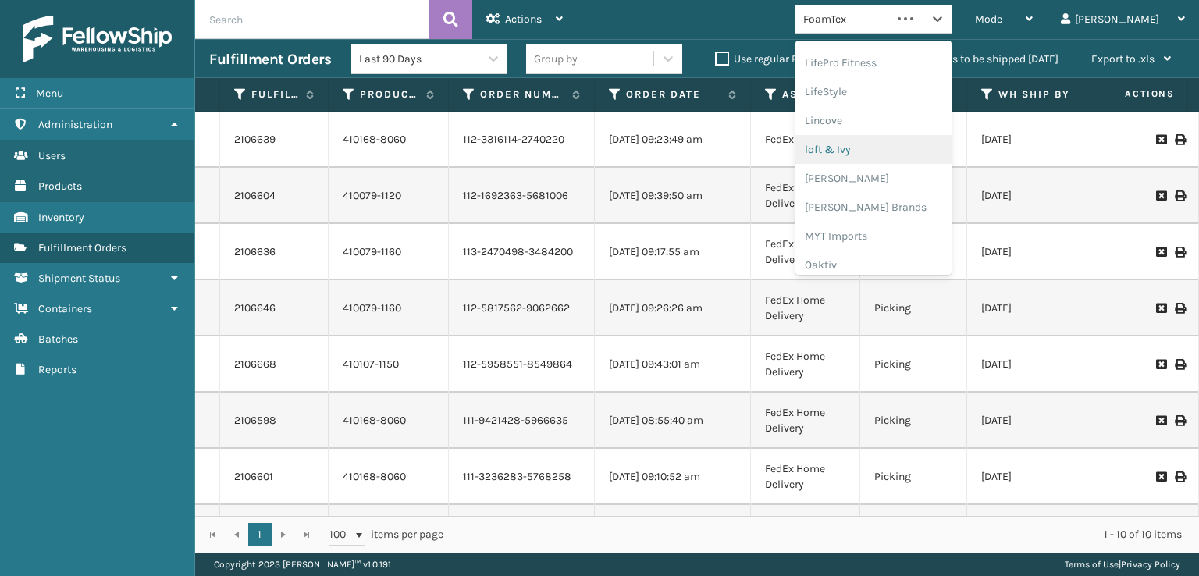
scroll to position [783, 0]
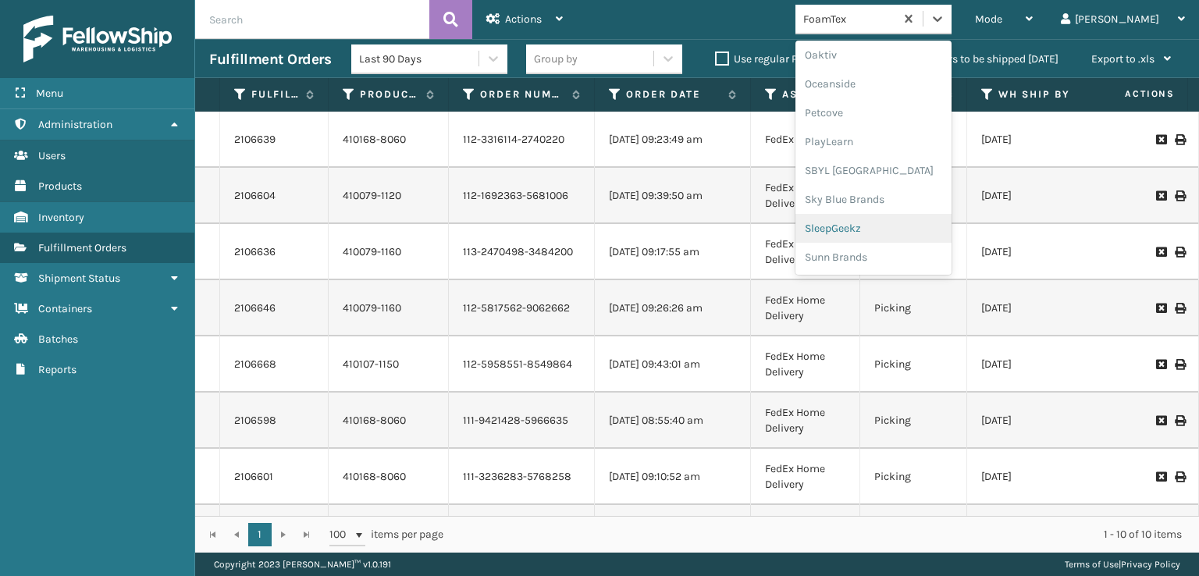
click at [891, 229] on div "SleepGeekz" at bounding box center [873, 228] width 156 height 29
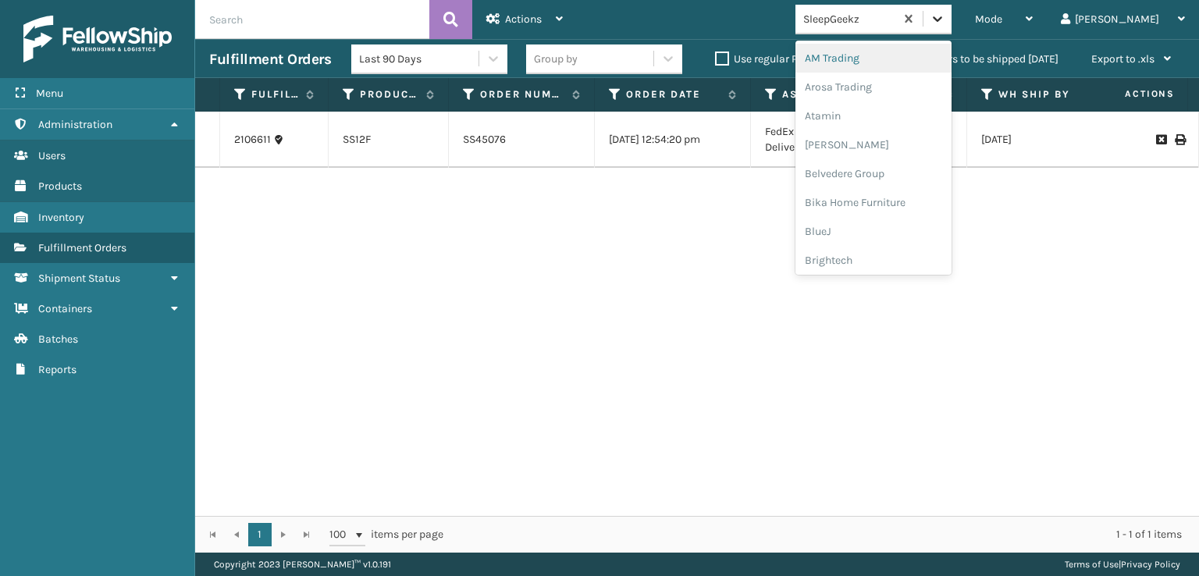
click at [945, 23] on icon at bounding box center [938, 19] width 16 height 16
click at [898, 230] on div "SleepGeekz" at bounding box center [873, 228] width 156 height 29
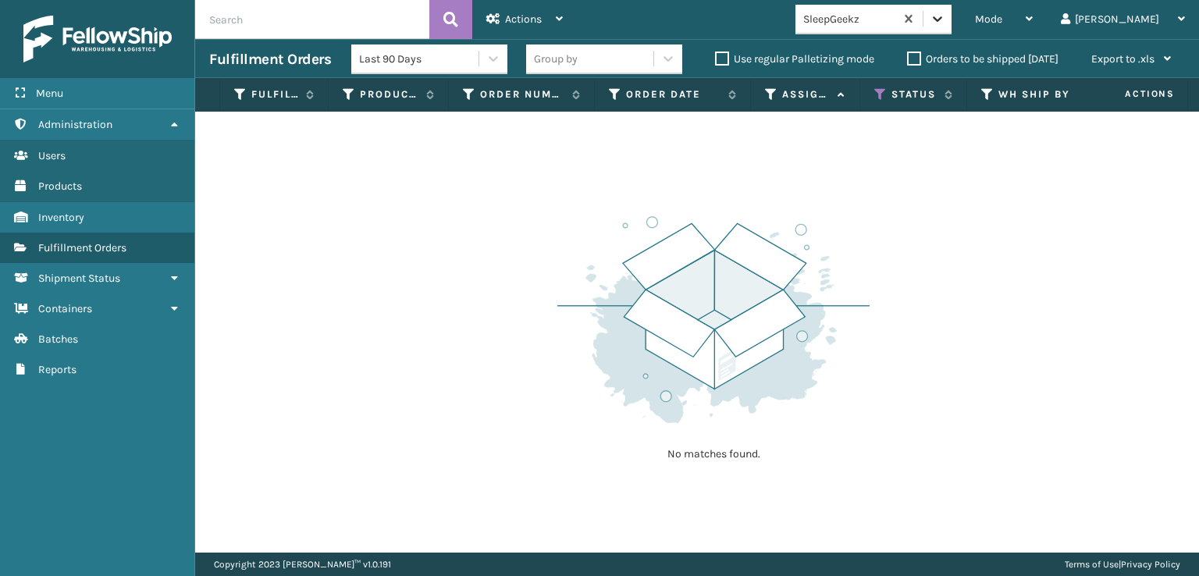
click at [942, 20] on icon at bounding box center [937, 18] width 9 height 5
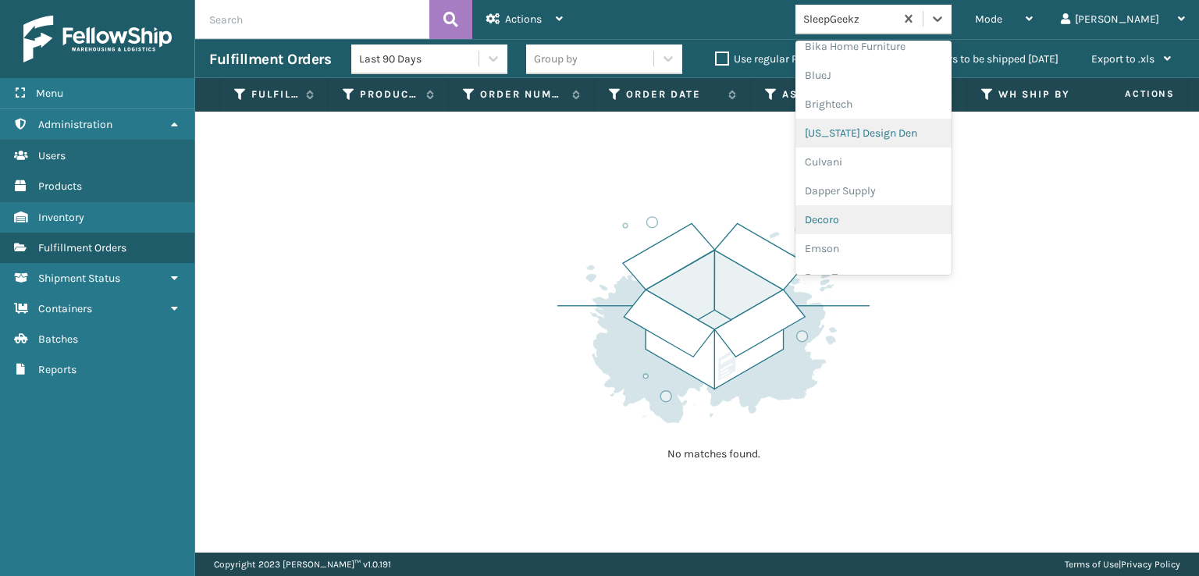
scroll to position [234, 0]
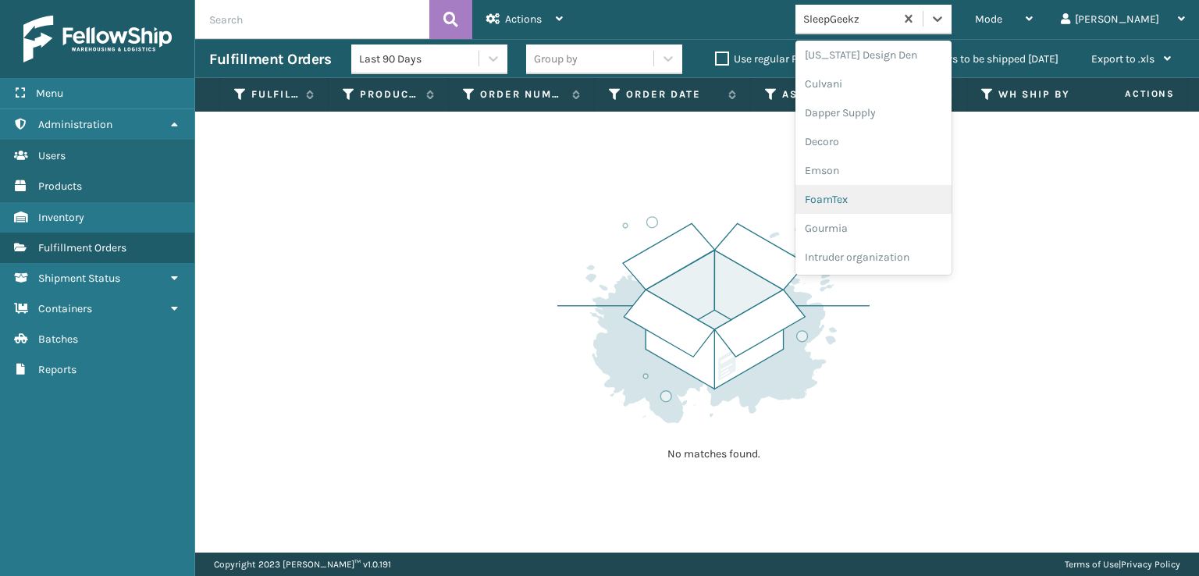
click at [881, 204] on div "FoamTex" at bounding box center [873, 199] width 156 height 29
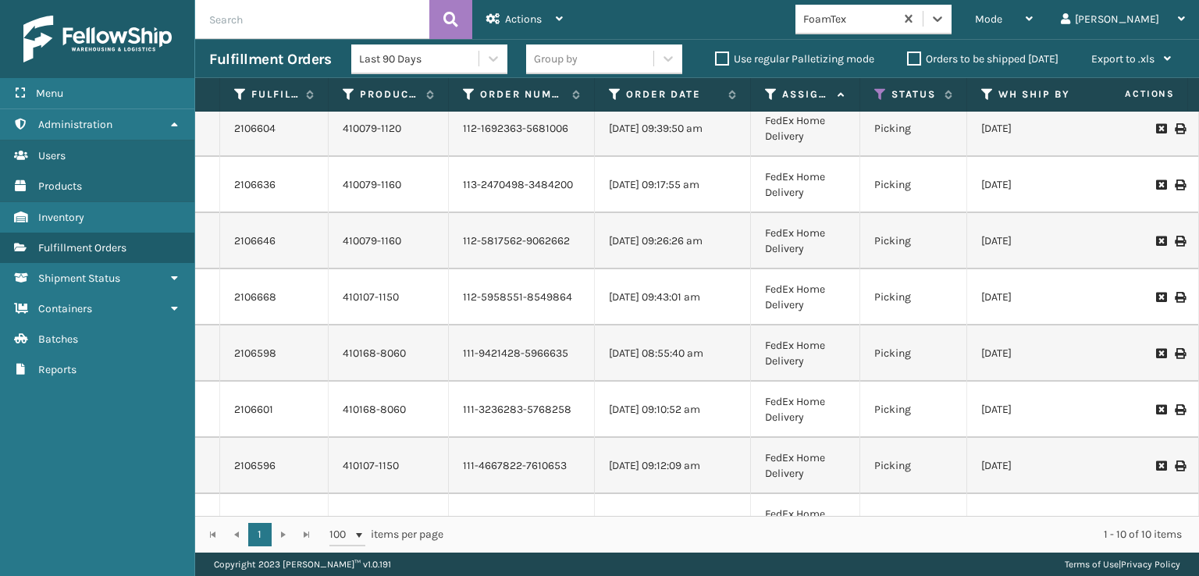
scroll to position [0, 0]
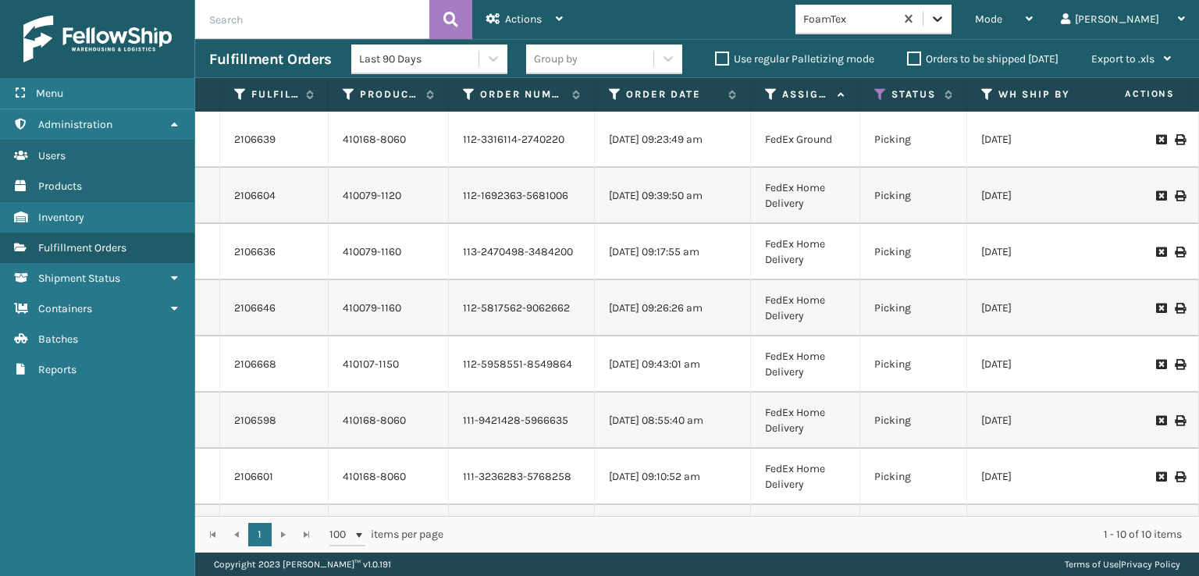
click at [945, 21] on icon at bounding box center [938, 19] width 16 height 16
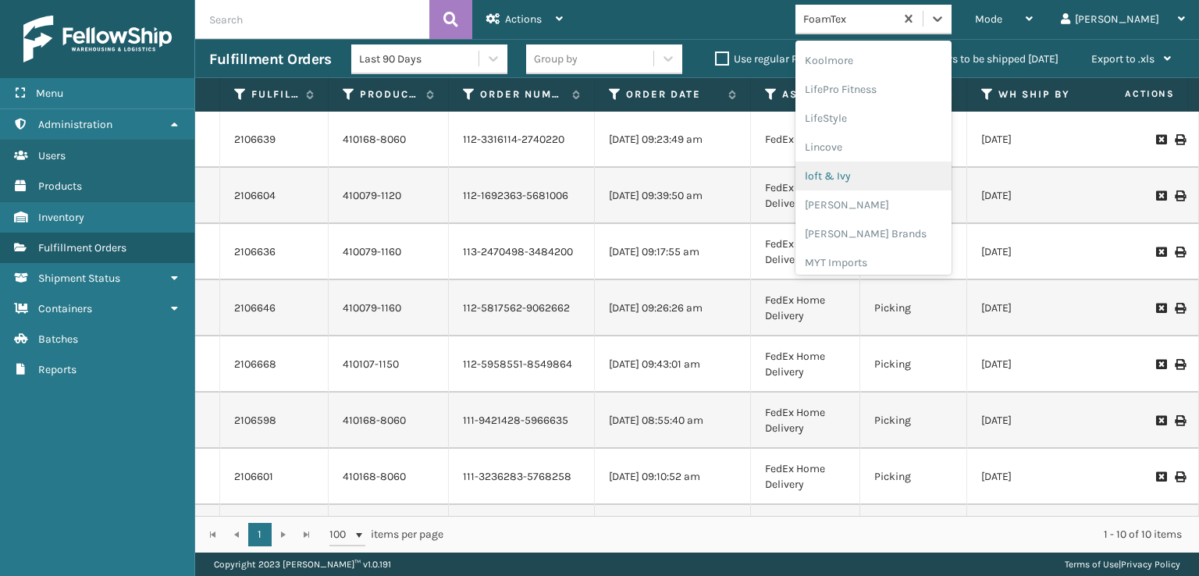
scroll to position [571, 0]
click at [897, 208] on div "[PERSON_NAME] Brands" at bounding box center [873, 208] width 156 height 29
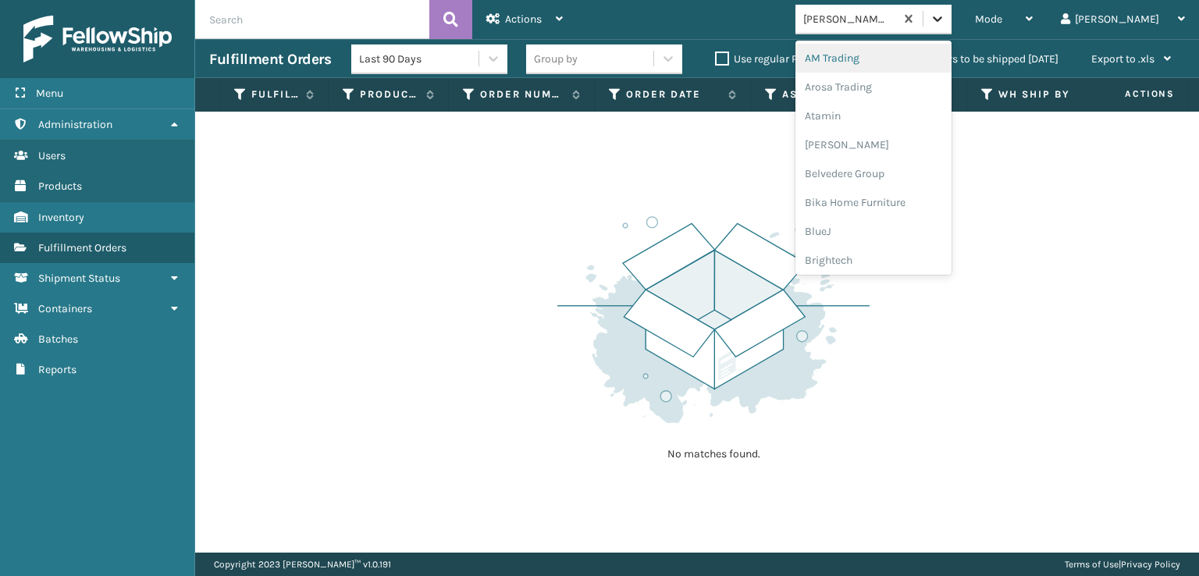
click at [945, 24] on icon at bounding box center [938, 19] width 16 height 16
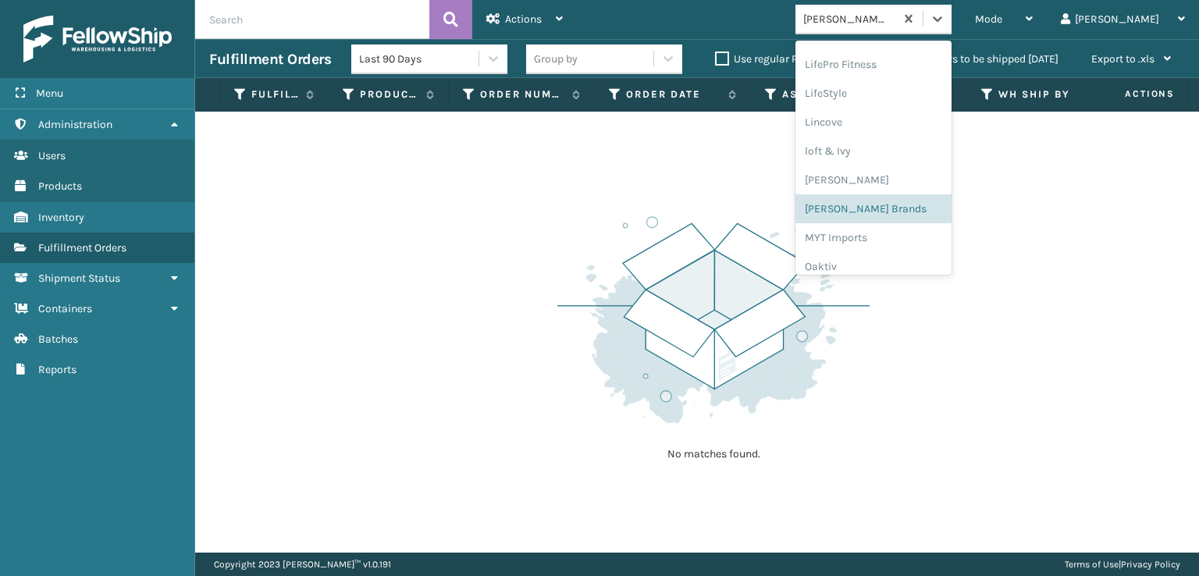
click at [352, 253] on div "No matches found." at bounding box center [697, 332] width 1004 height 441
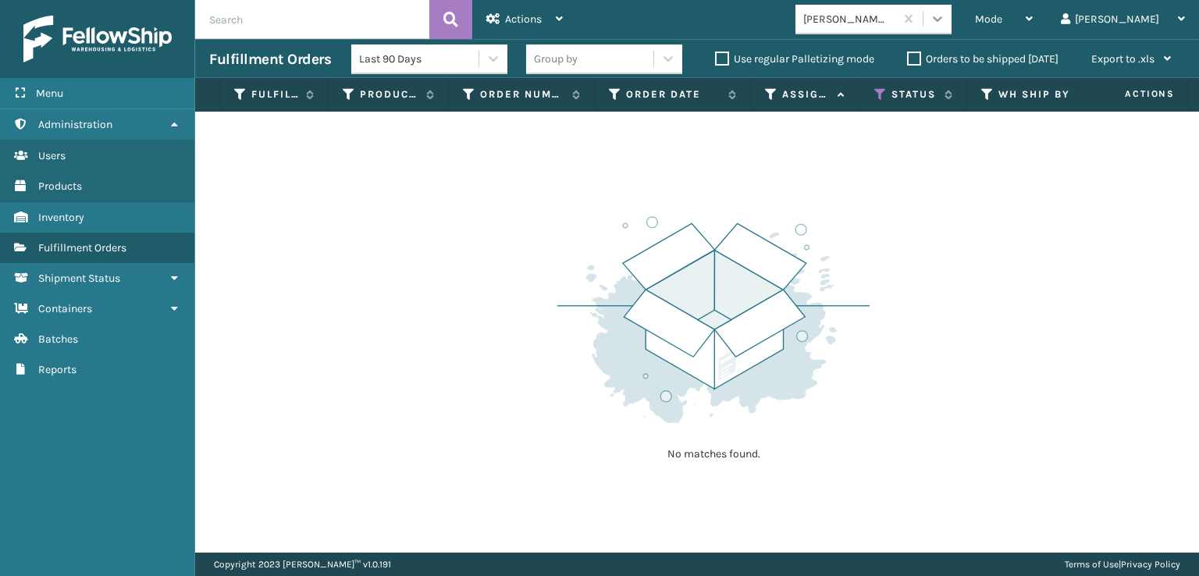
click at [945, 13] on icon at bounding box center [938, 19] width 16 height 16
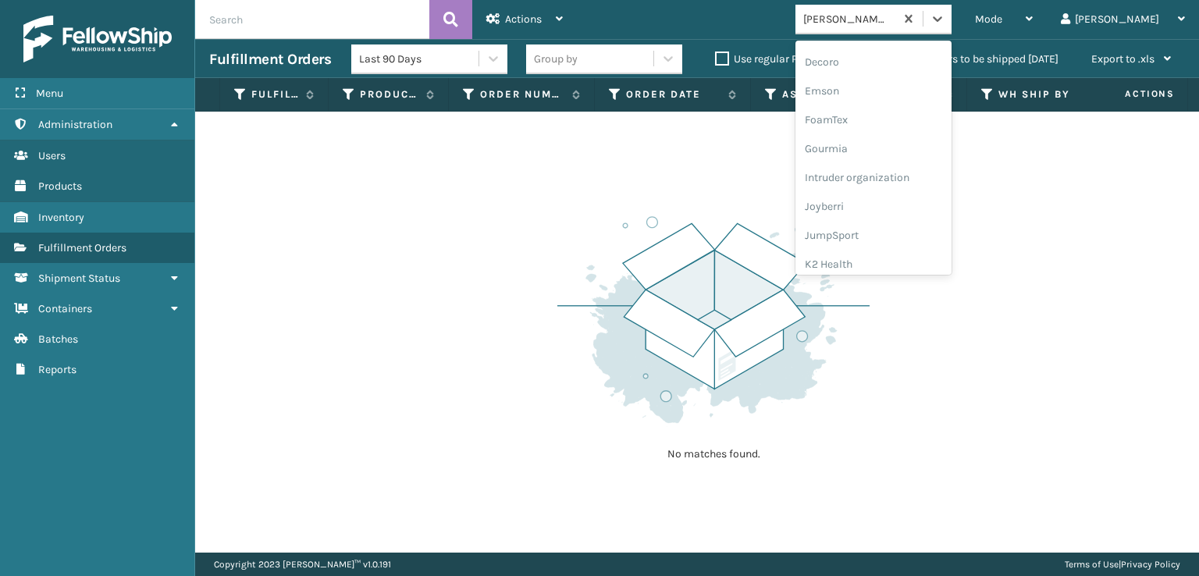
scroll to position [236, 0]
click at [883, 198] on div "FoamTex" at bounding box center [873, 197] width 156 height 29
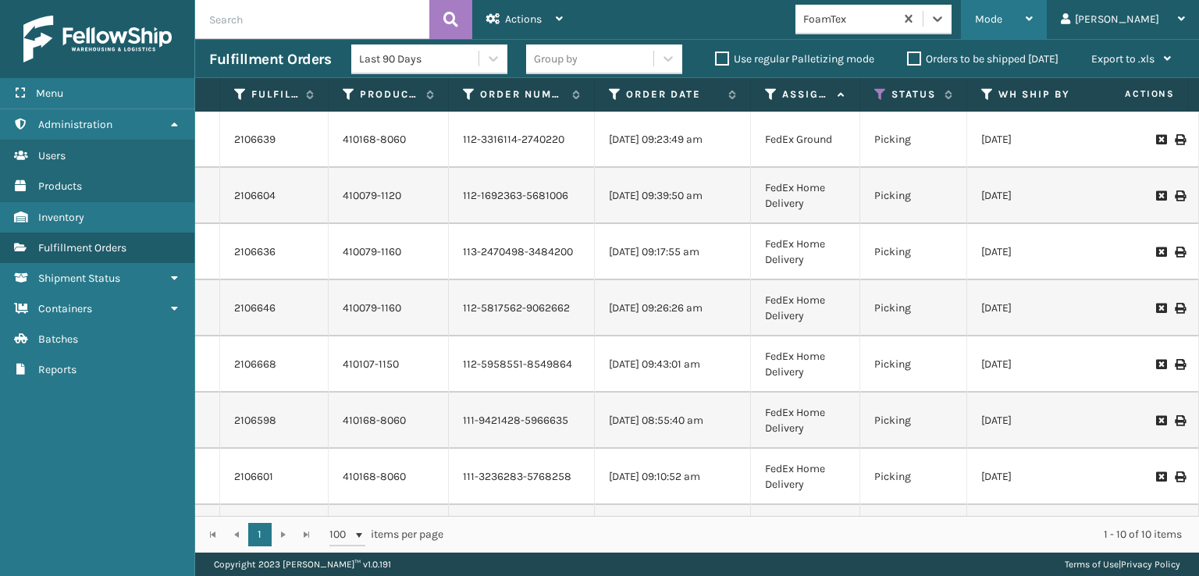
click at [1002, 18] on span "Mode" at bounding box center [988, 18] width 27 height 13
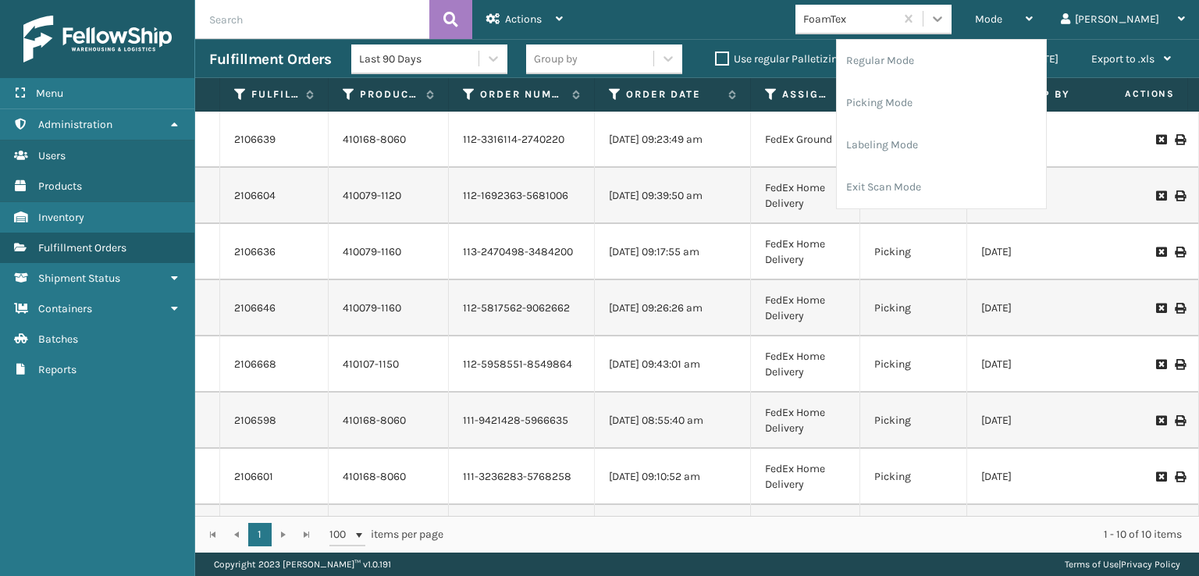
click at [945, 16] on icon at bounding box center [938, 19] width 16 height 16
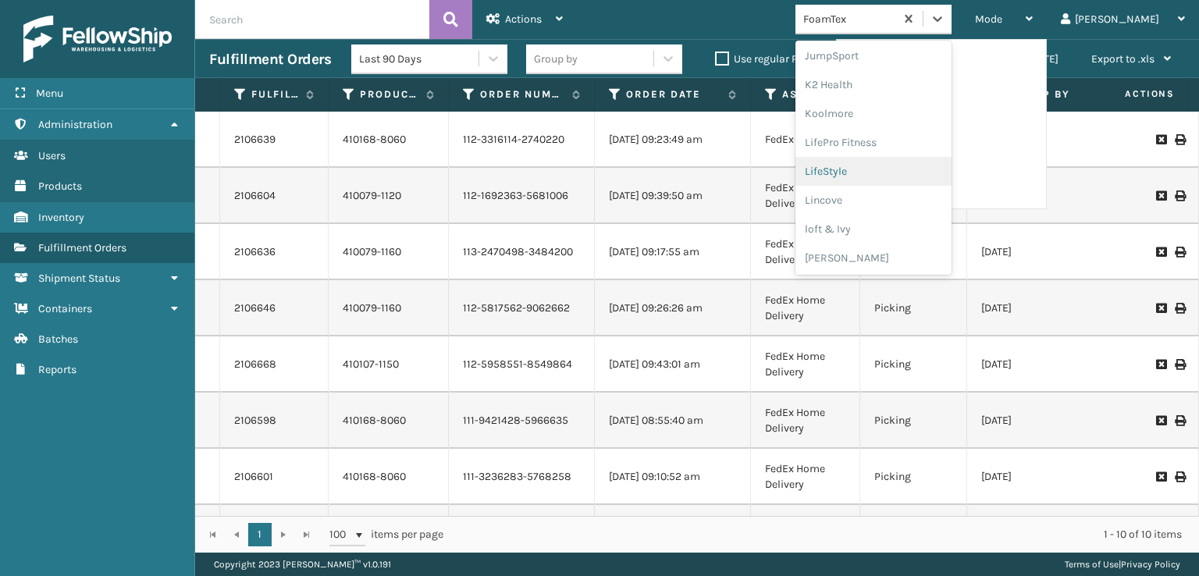
scroll to position [783, 0]
click at [896, 228] on div "SleepGeekz" at bounding box center [873, 228] width 156 height 29
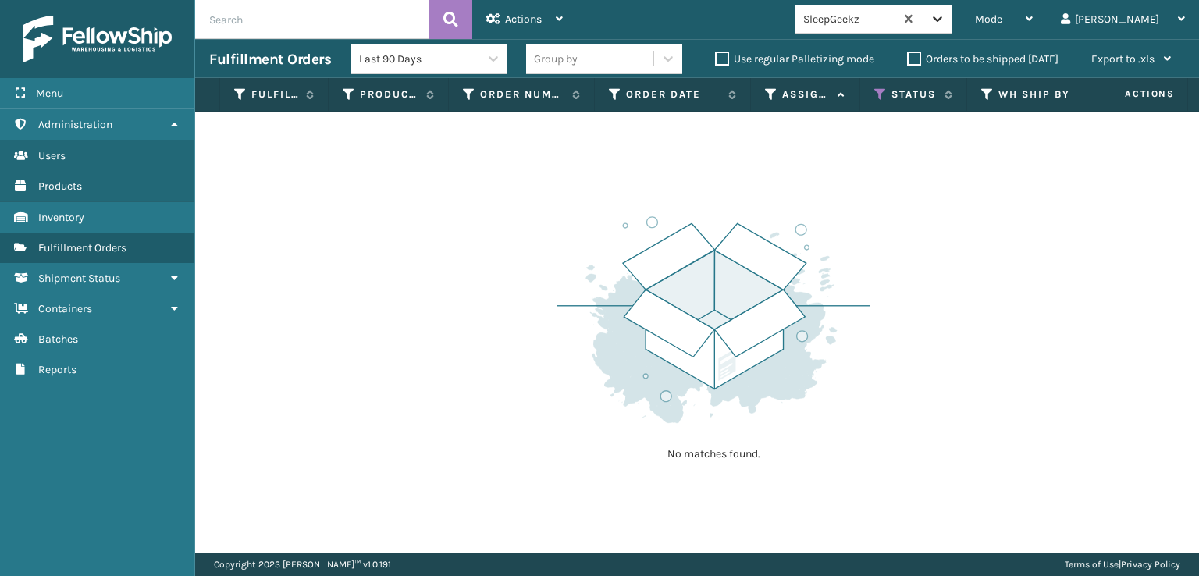
click at [945, 16] on icon at bounding box center [938, 19] width 16 height 16
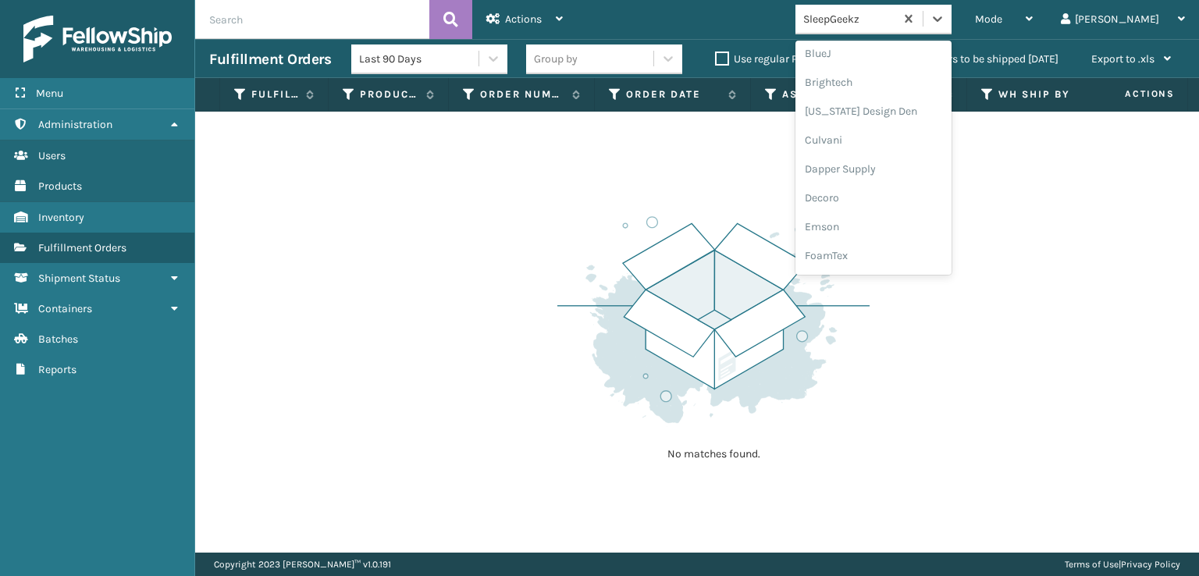
scroll to position [312, 0]
click at [890, 119] on div "FoamTex" at bounding box center [873, 121] width 156 height 29
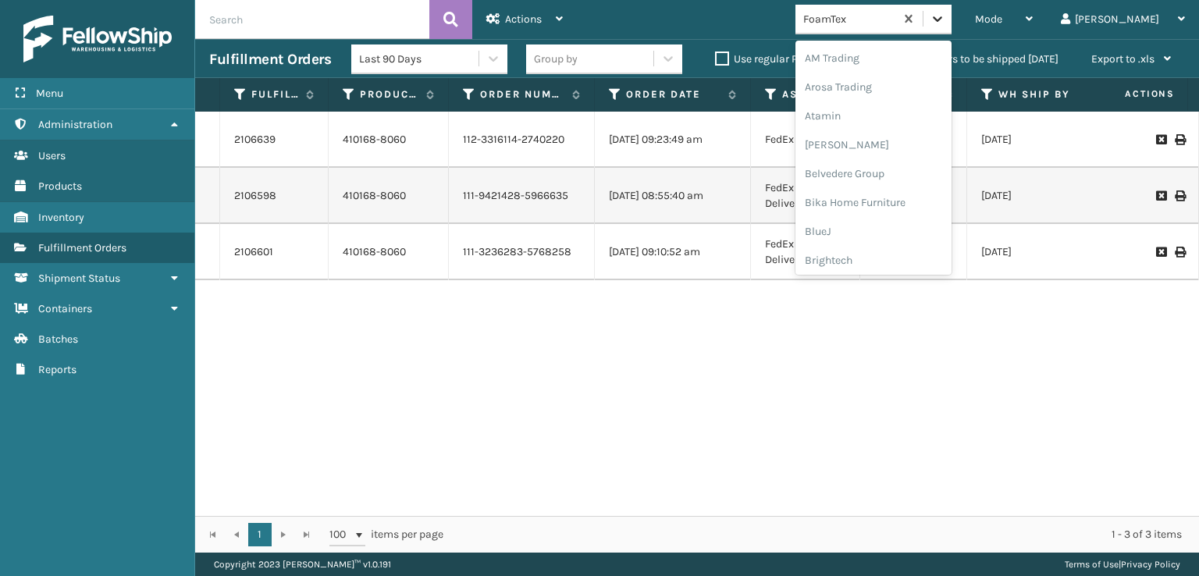
scroll to position [183, 0]
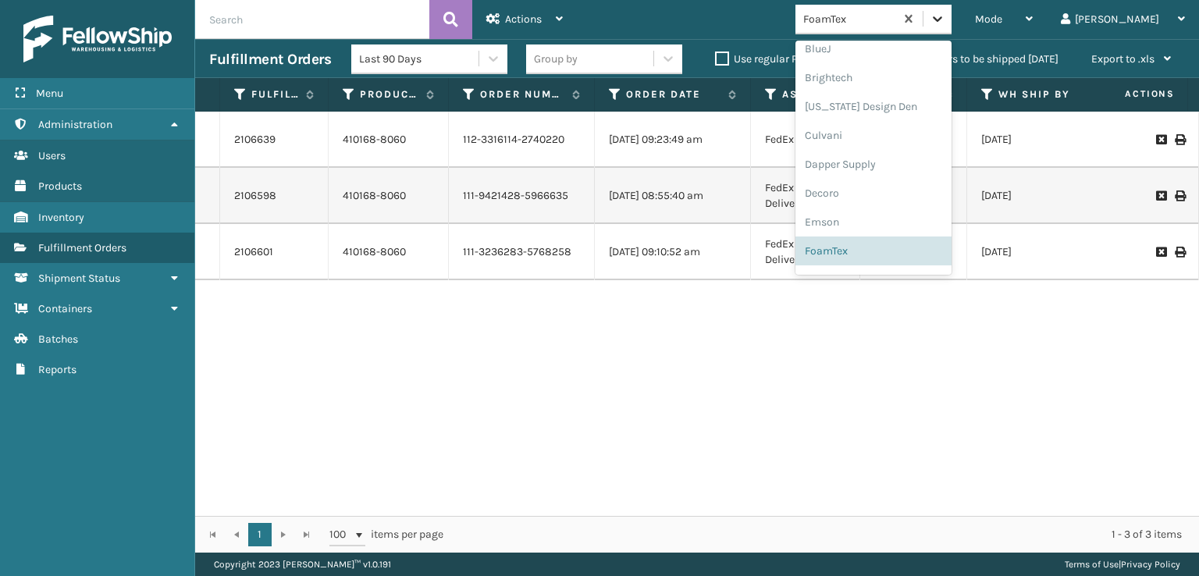
click at [945, 12] on icon at bounding box center [938, 19] width 16 height 16
click at [893, 252] on div "FoamTex" at bounding box center [873, 250] width 156 height 29
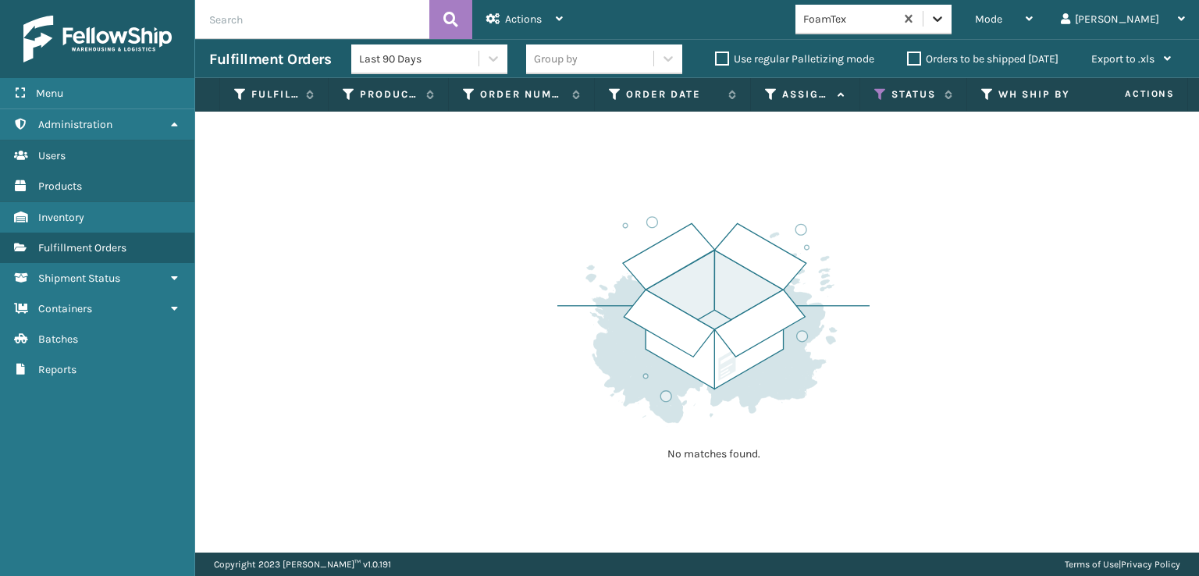
click at [945, 24] on icon at bounding box center [938, 19] width 16 height 16
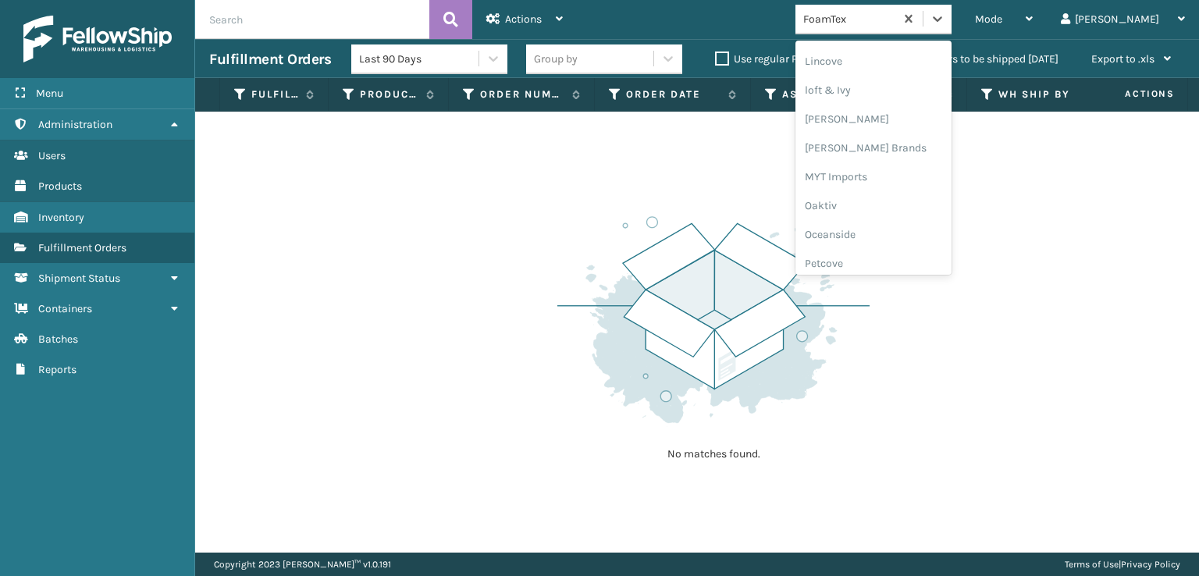
scroll to position [649, 0]
click at [905, 131] on div "[PERSON_NAME] Brands" at bounding box center [873, 130] width 156 height 29
click at [945, 20] on icon at bounding box center [938, 19] width 16 height 16
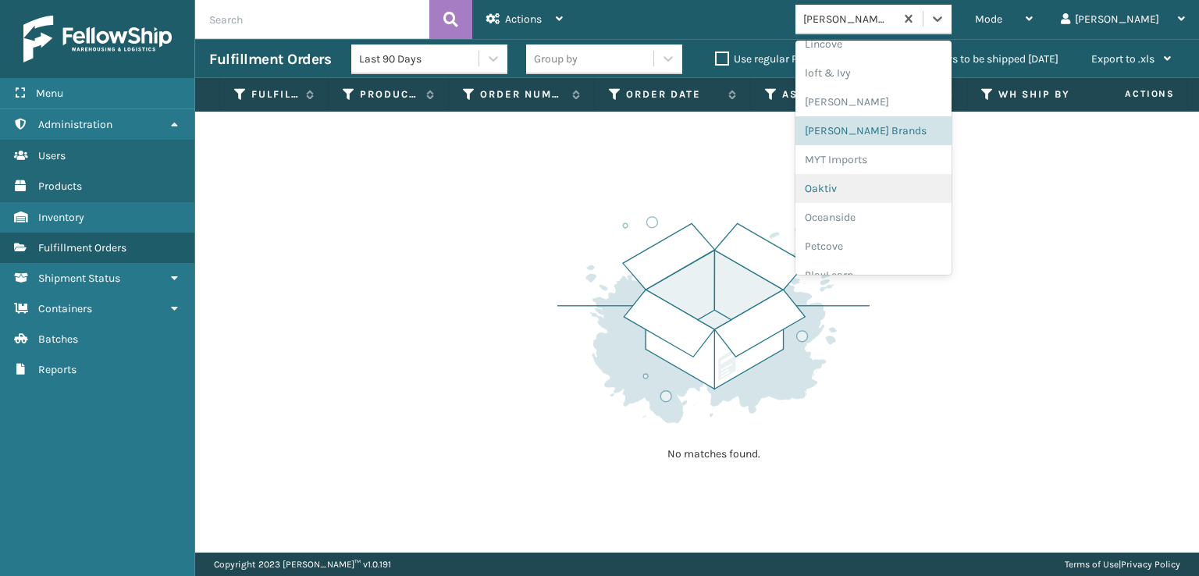
scroll to position [783, 0]
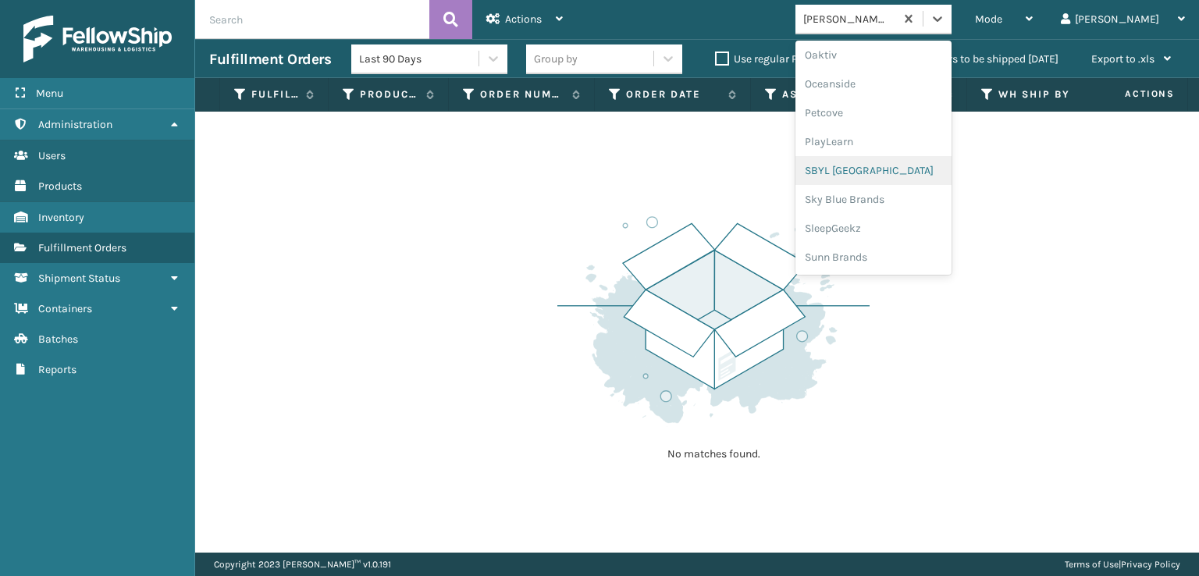
click at [880, 172] on div "SBYL [GEOGRAPHIC_DATA]" at bounding box center [873, 170] width 156 height 29
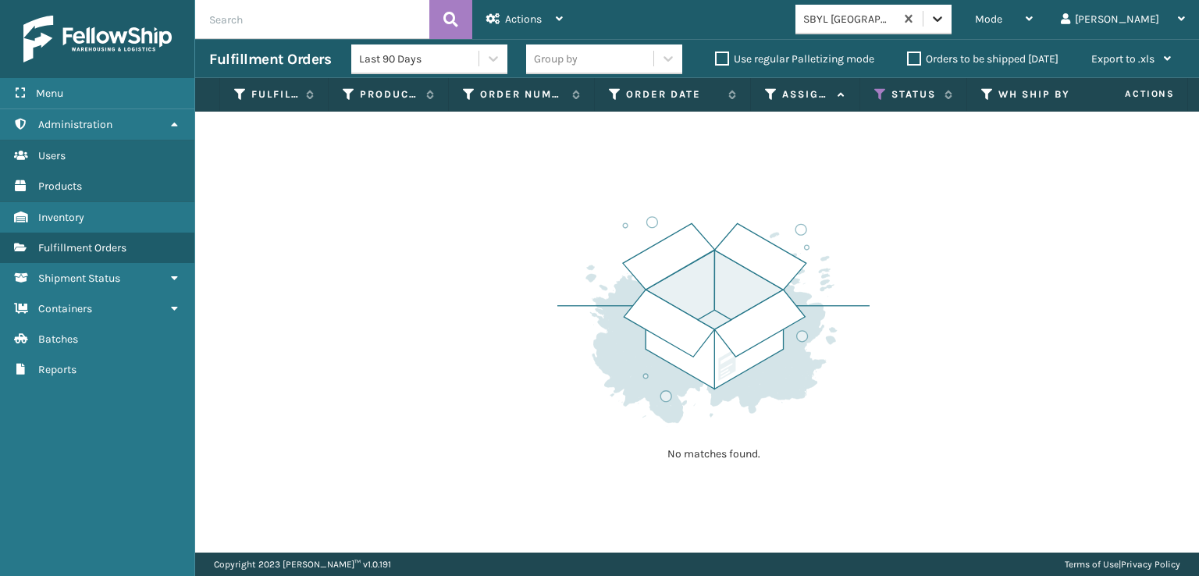
click at [945, 26] on icon at bounding box center [938, 19] width 16 height 16
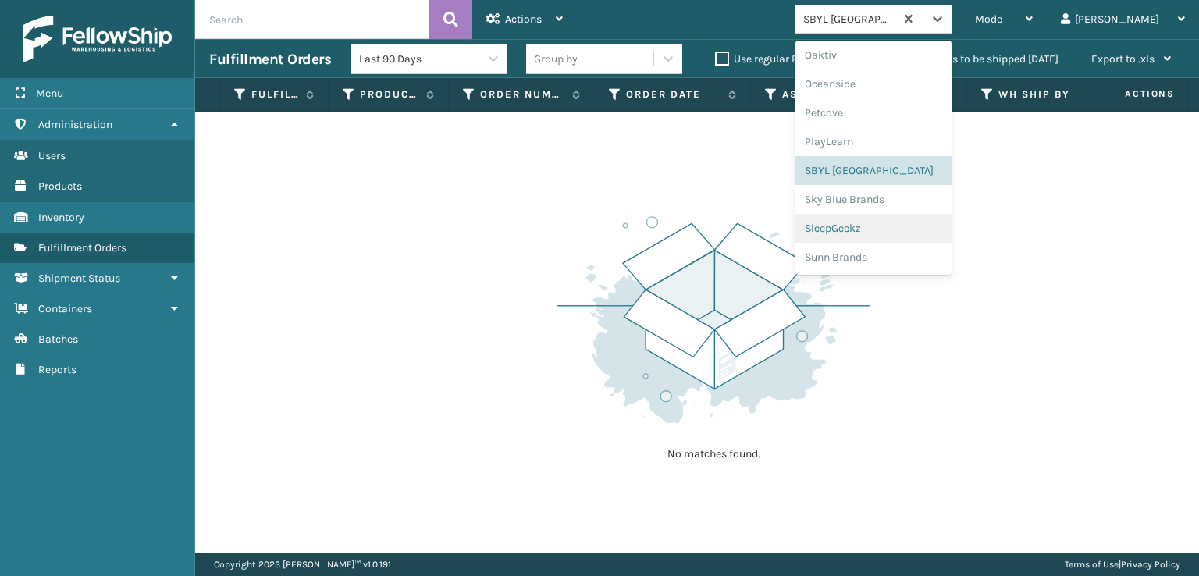
click at [877, 228] on div "SleepGeekz" at bounding box center [873, 228] width 156 height 29
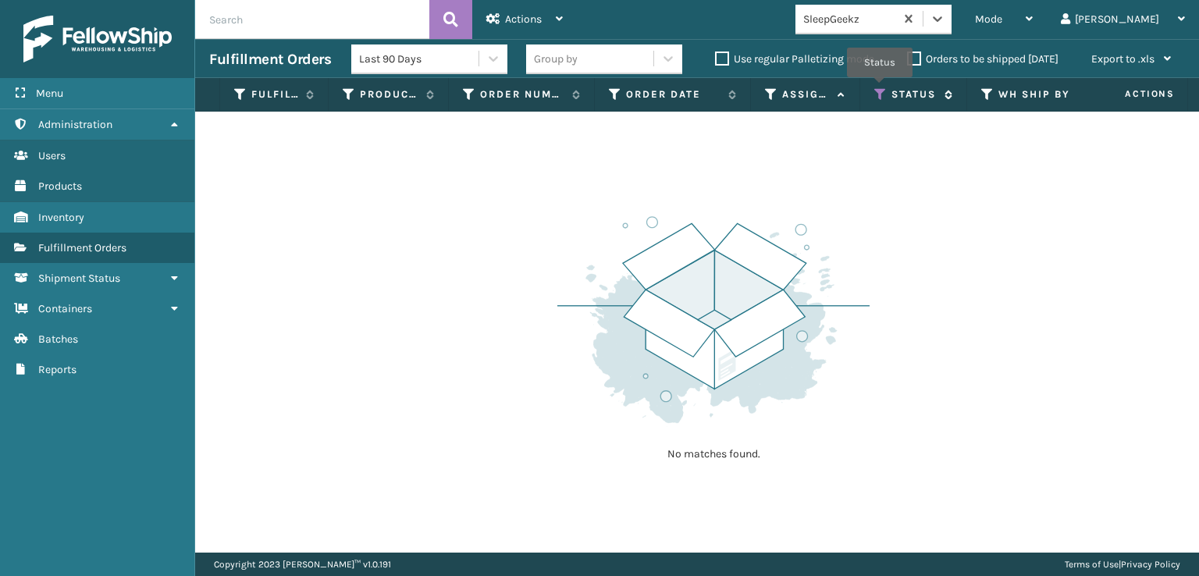
click at [880, 88] on icon at bounding box center [880, 94] width 12 height 14
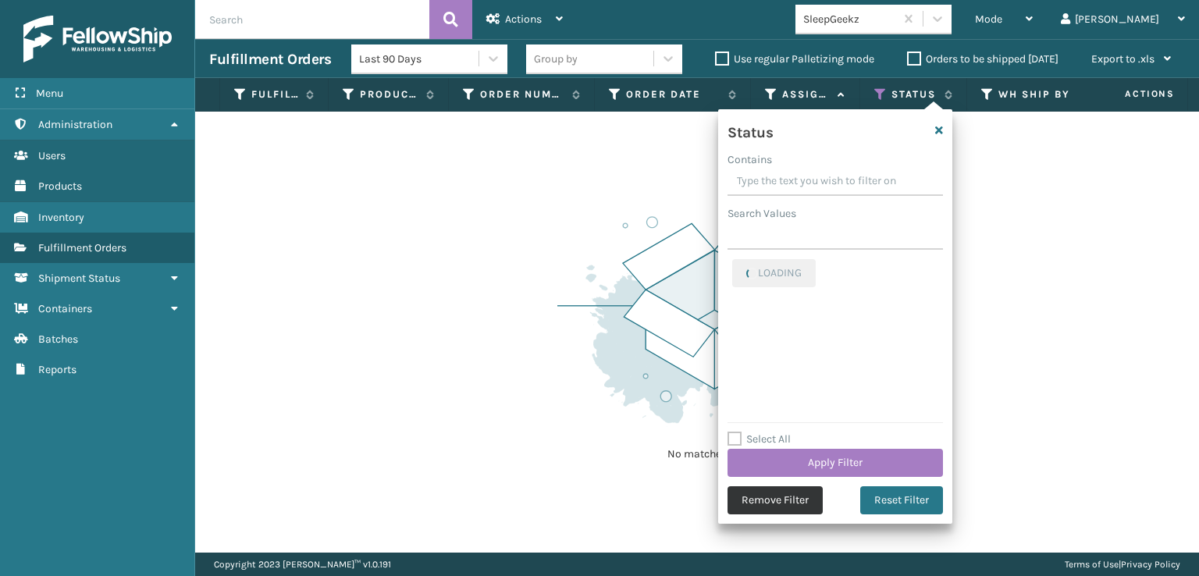
click at [770, 503] on button "Remove Filter" at bounding box center [774, 500] width 95 height 28
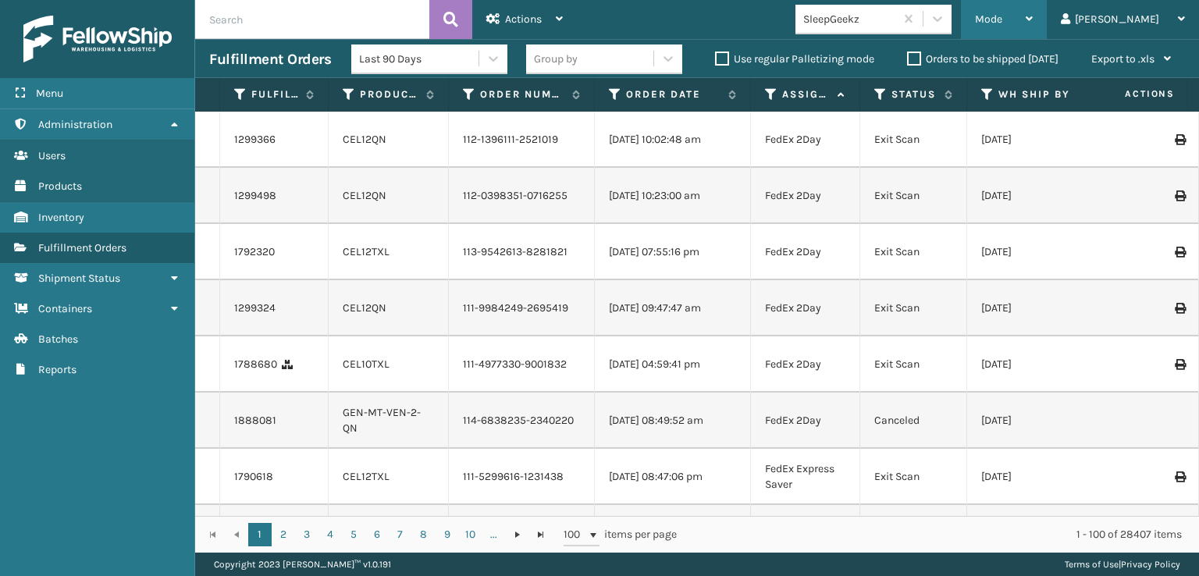
click at [1002, 21] on span "Mode" at bounding box center [988, 18] width 27 height 13
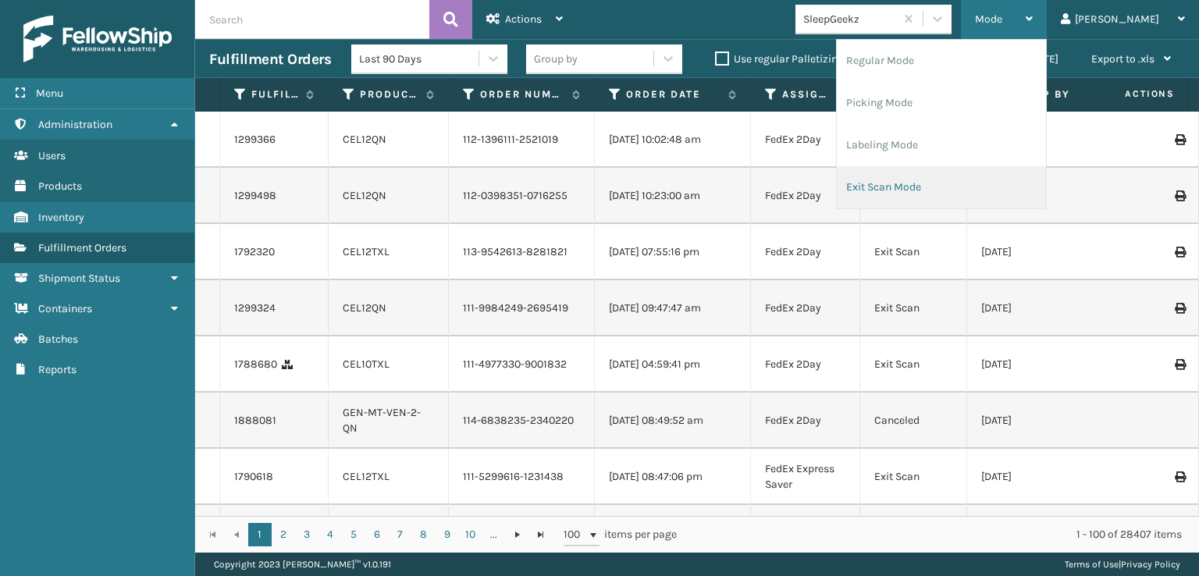
click at [949, 185] on li "Exit Scan Mode" at bounding box center [941, 187] width 209 height 42
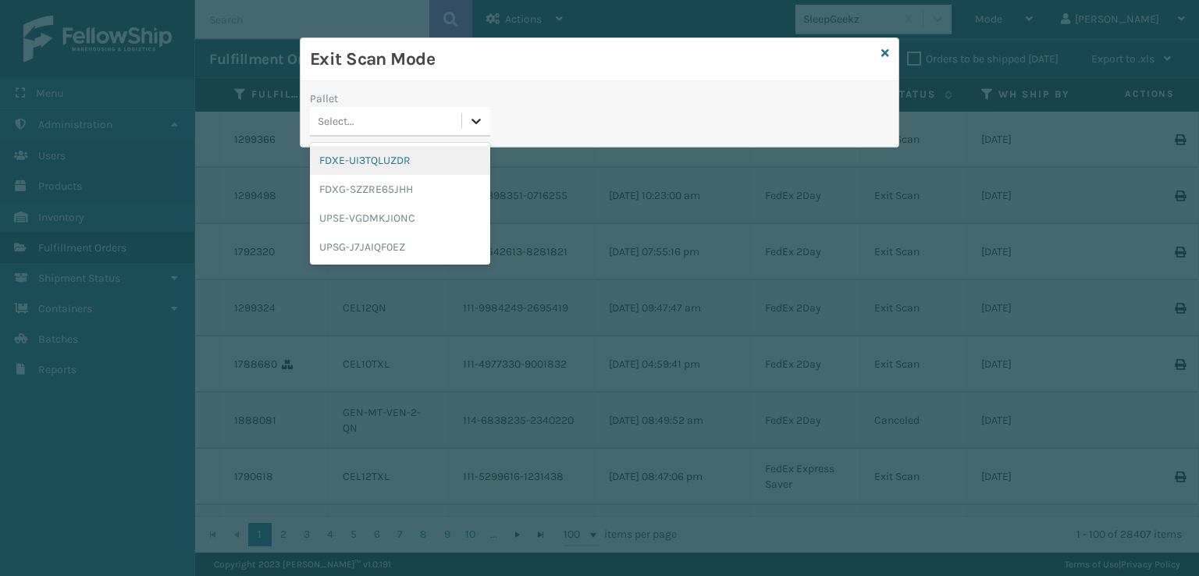
click at [482, 120] on icon at bounding box center [476, 121] width 16 height 16
click at [370, 189] on div "FDXG-SZZRE65JHH" at bounding box center [400, 189] width 180 height 29
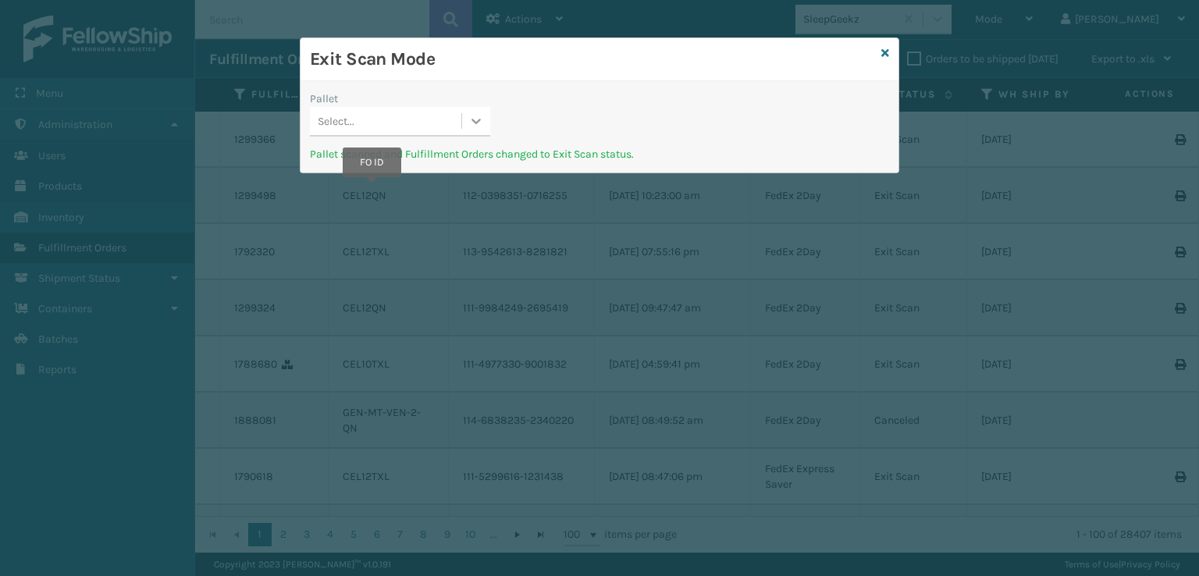
click at [467, 117] on div at bounding box center [476, 121] width 28 height 28
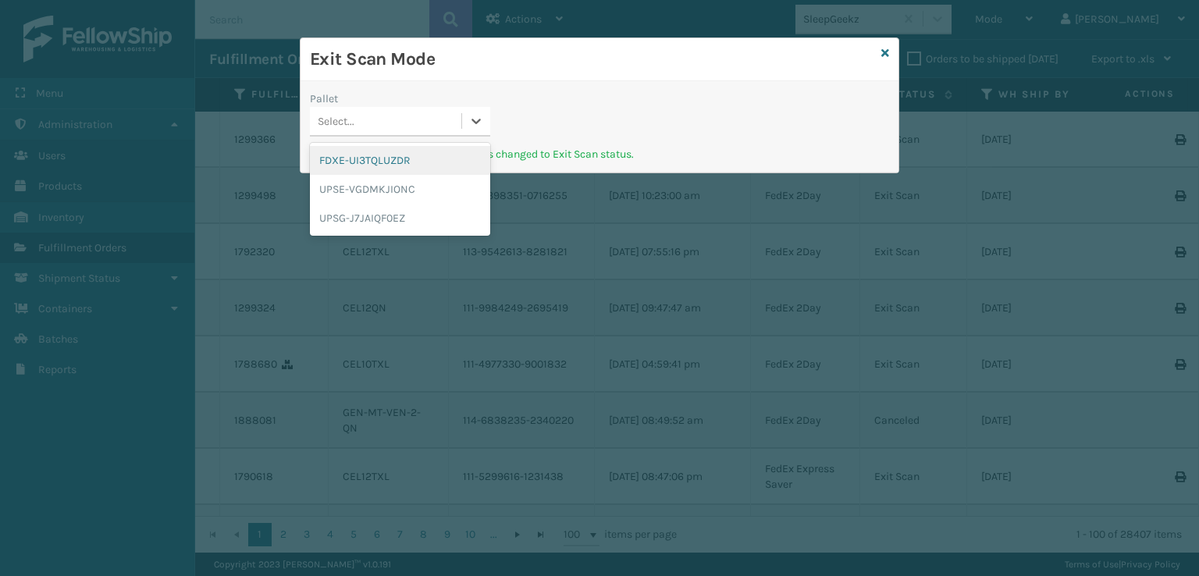
click at [364, 159] on div "FDXE-UI3TQLUZDR" at bounding box center [400, 160] width 180 height 29
click at [473, 129] on div at bounding box center [476, 121] width 28 height 28
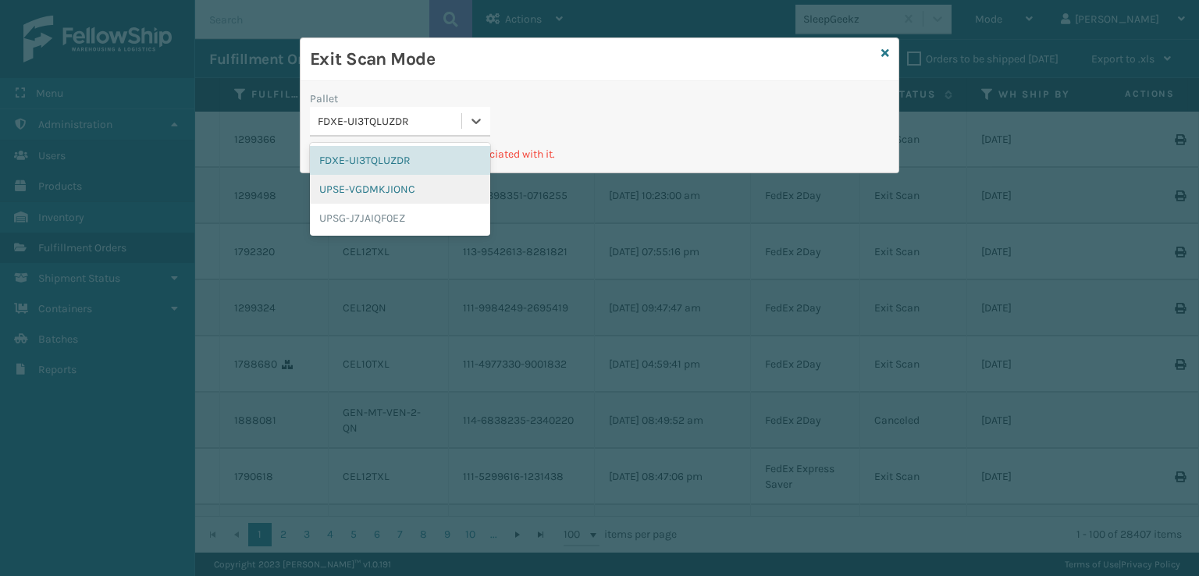
click at [378, 188] on div "UPSE-VGDMKJIONC" at bounding box center [400, 189] width 180 height 29
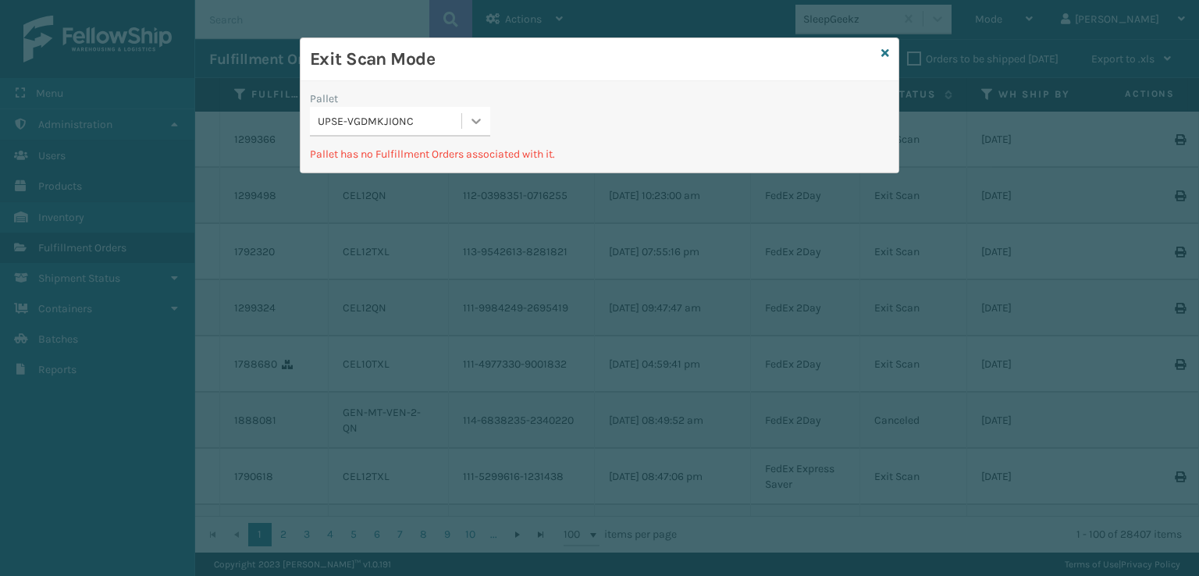
click at [471, 123] on icon at bounding box center [476, 121] width 16 height 16
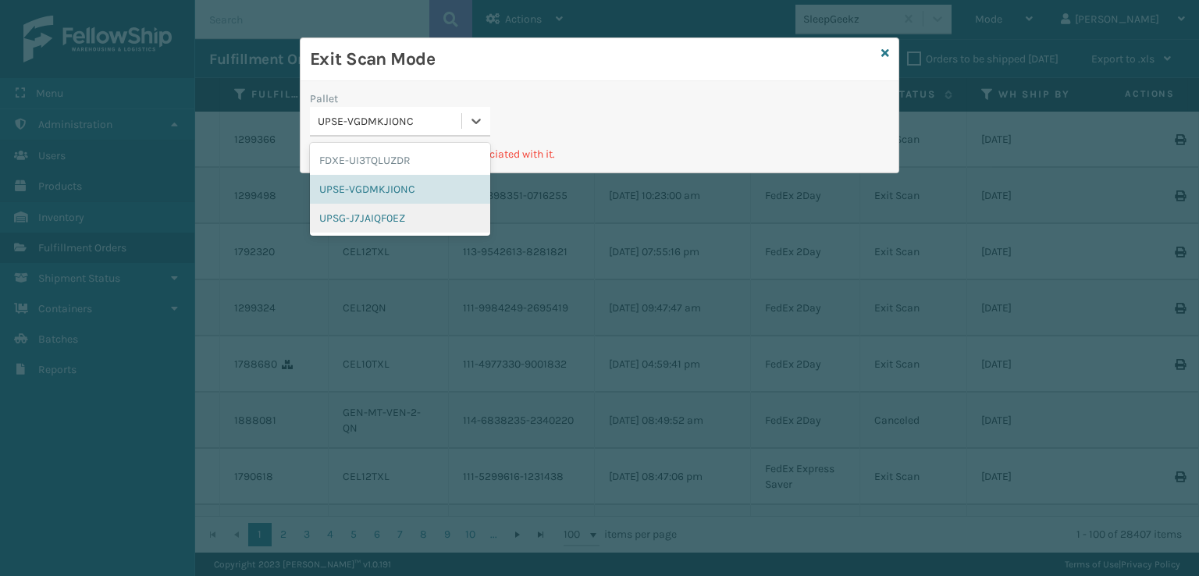
click at [387, 223] on div "UPSG-J7JAIQF0EZ" at bounding box center [400, 218] width 180 height 29
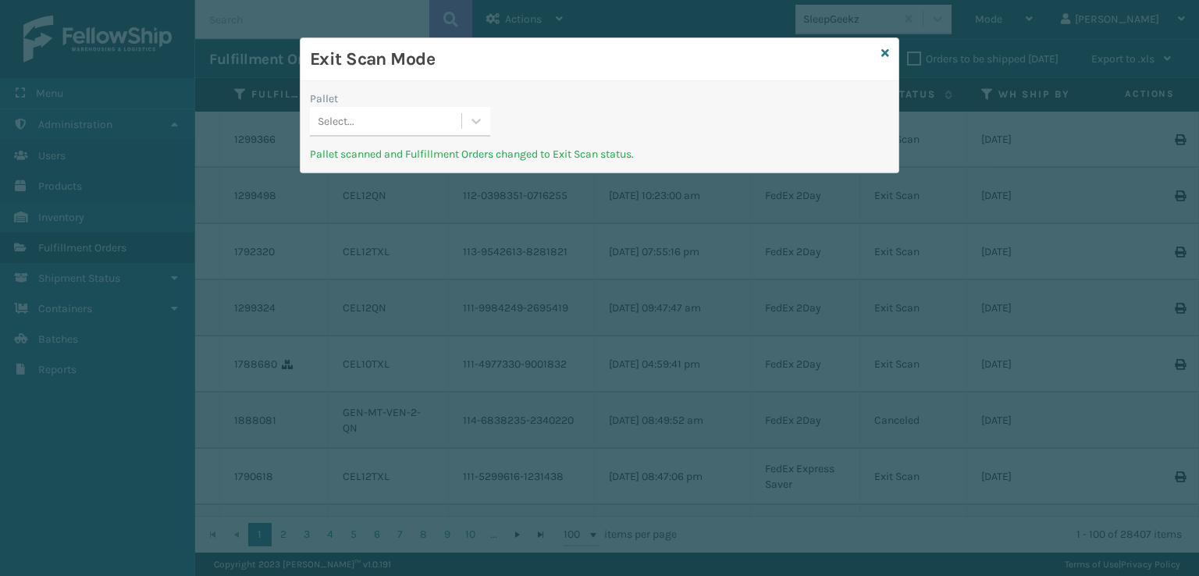
click at [889, 51] on div "Exit Scan Mode" at bounding box center [599, 59] width 598 height 43
click at [883, 51] on icon at bounding box center [885, 53] width 8 height 11
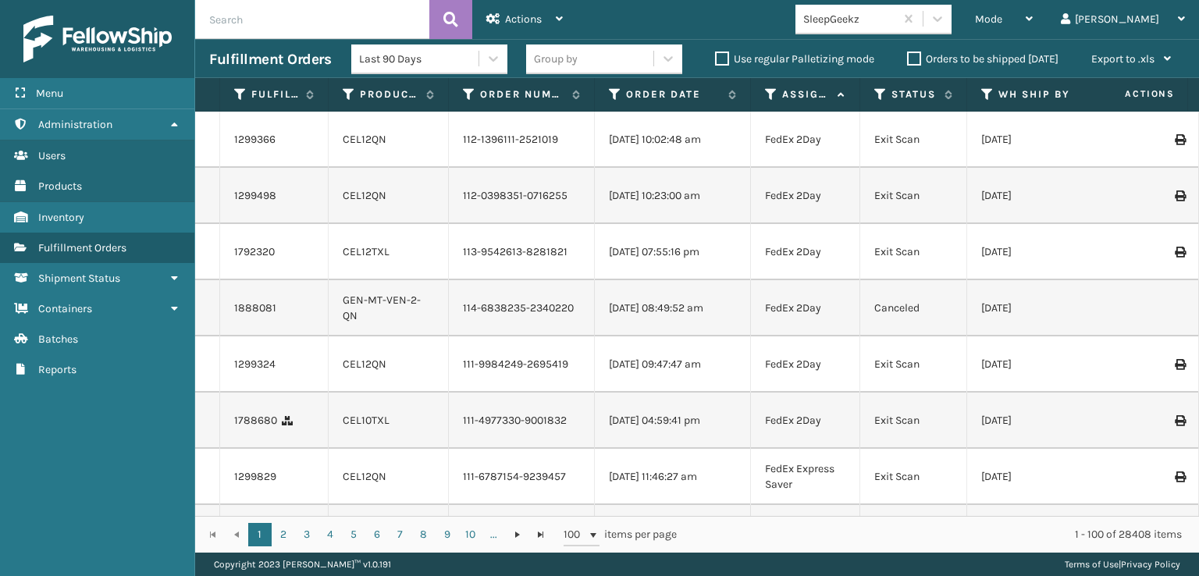
click at [721, 59] on label "Use regular Palletizing mode" at bounding box center [794, 58] width 159 height 13
click at [716, 59] on input "Use regular Palletizing mode" at bounding box center [715, 55] width 1 height 10
checkbox input "true"
click at [1002, 16] on span "Mode" at bounding box center [988, 18] width 27 height 13
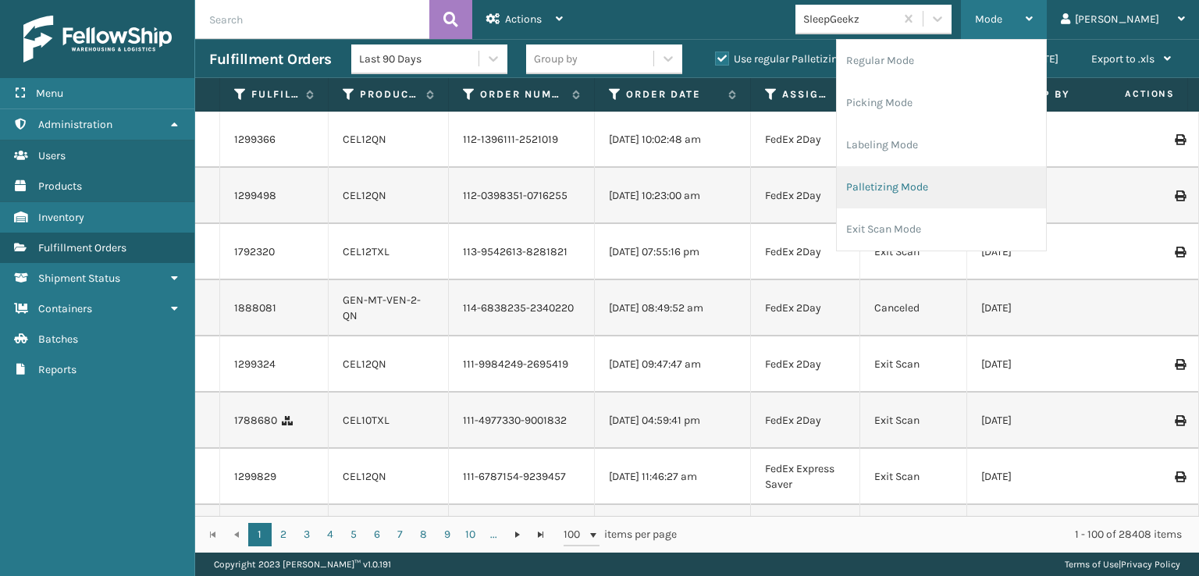
click at [924, 182] on li "Palletizing Mode" at bounding box center [941, 187] width 209 height 42
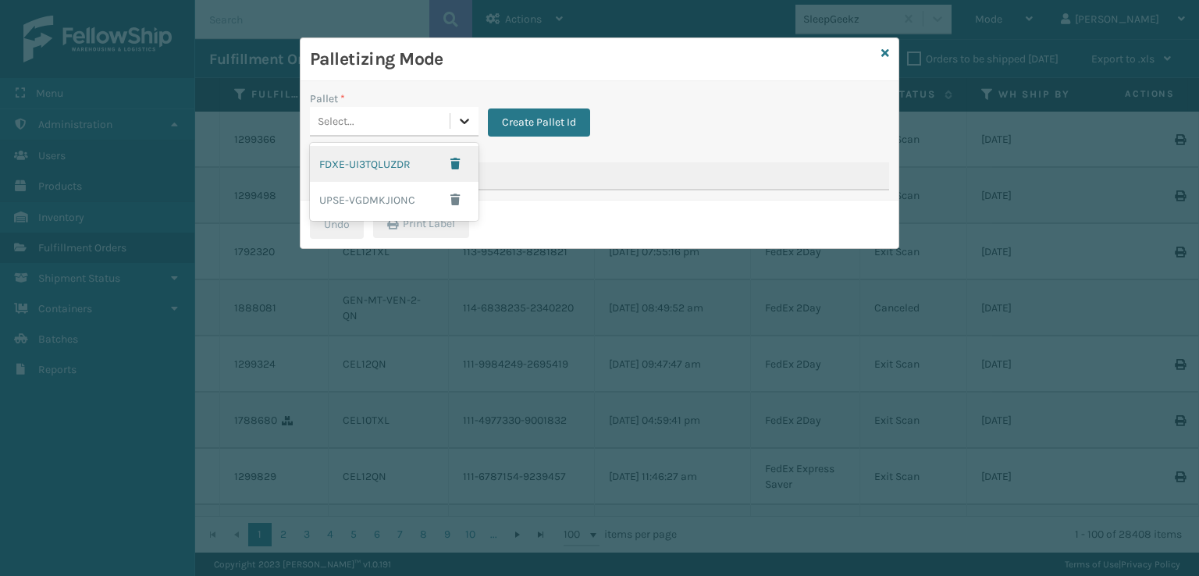
click at [469, 121] on icon at bounding box center [465, 121] width 16 height 16
click at [453, 158] on span "button" at bounding box center [454, 163] width 9 height 11
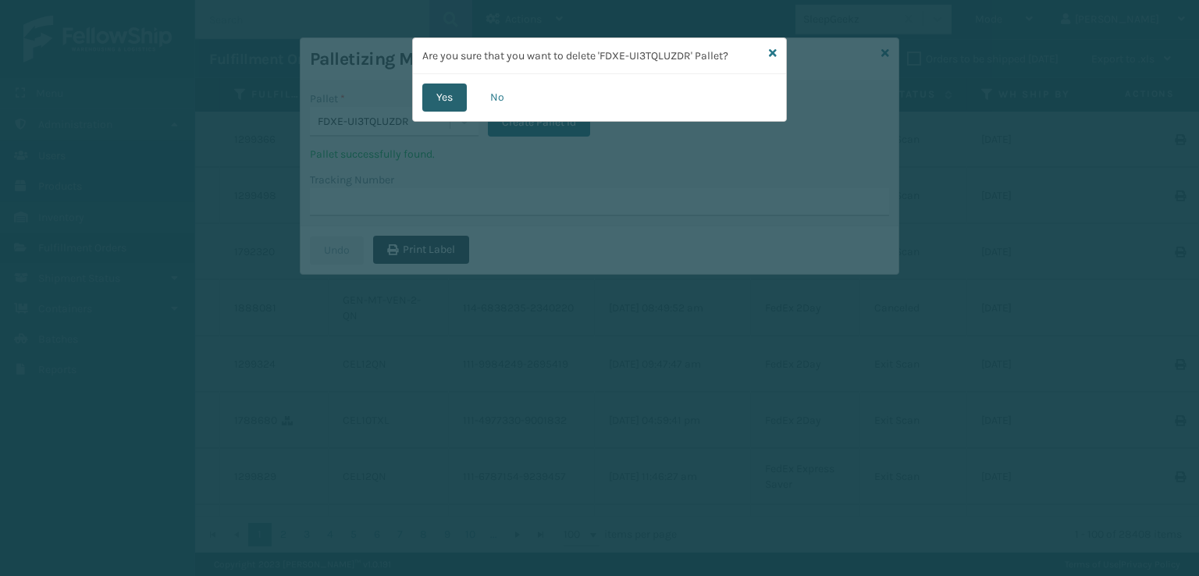
click at [437, 94] on button "Yes" at bounding box center [444, 98] width 44 height 28
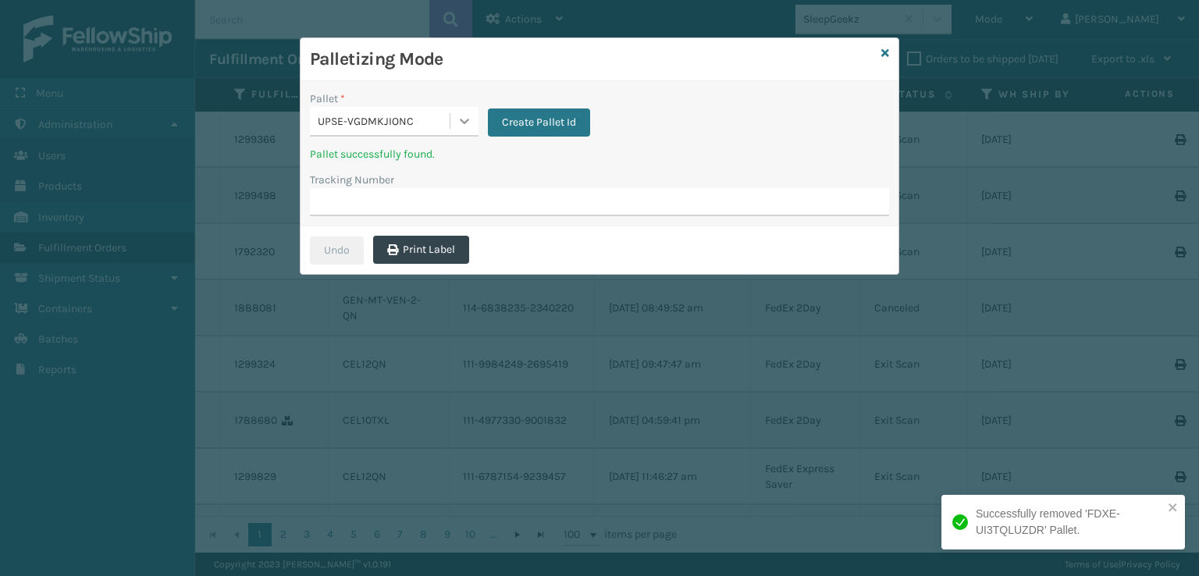
click at [464, 125] on icon at bounding box center [465, 121] width 16 height 16
click at [457, 160] on span "button" at bounding box center [454, 163] width 9 height 11
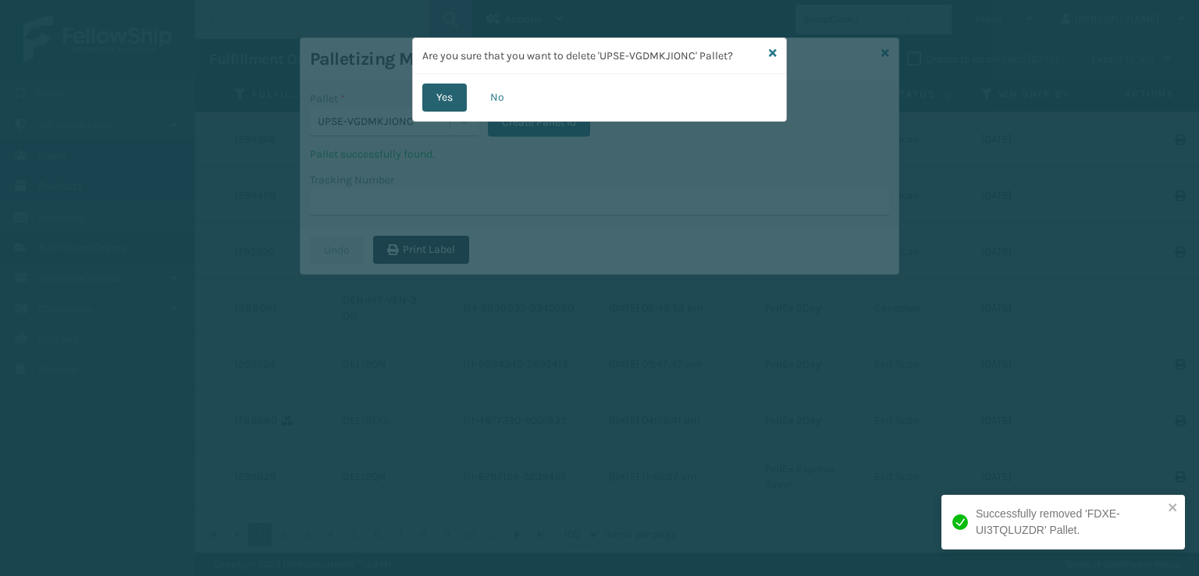
click at [446, 102] on button "Yes" at bounding box center [444, 98] width 44 height 28
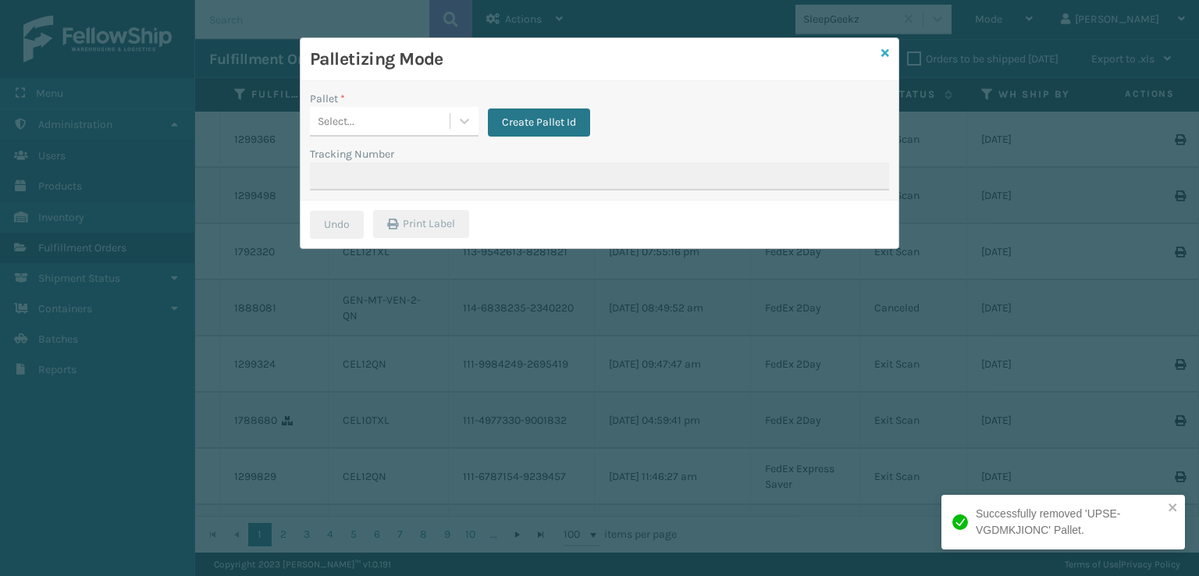
click at [887, 46] on link at bounding box center [885, 53] width 8 height 16
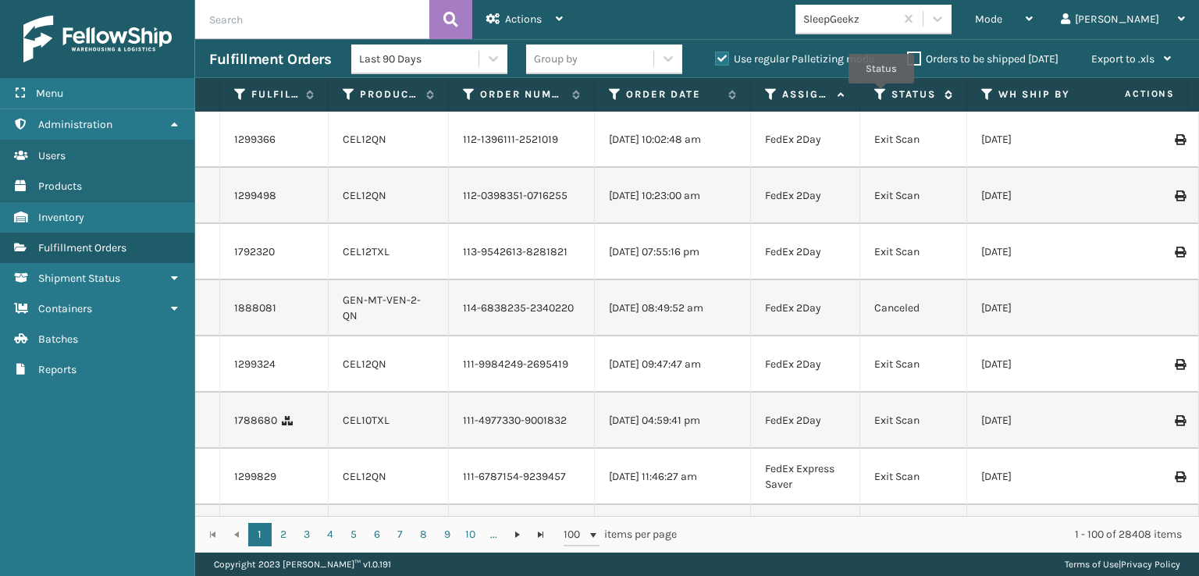
click at [881, 94] on icon at bounding box center [880, 94] width 12 height 14
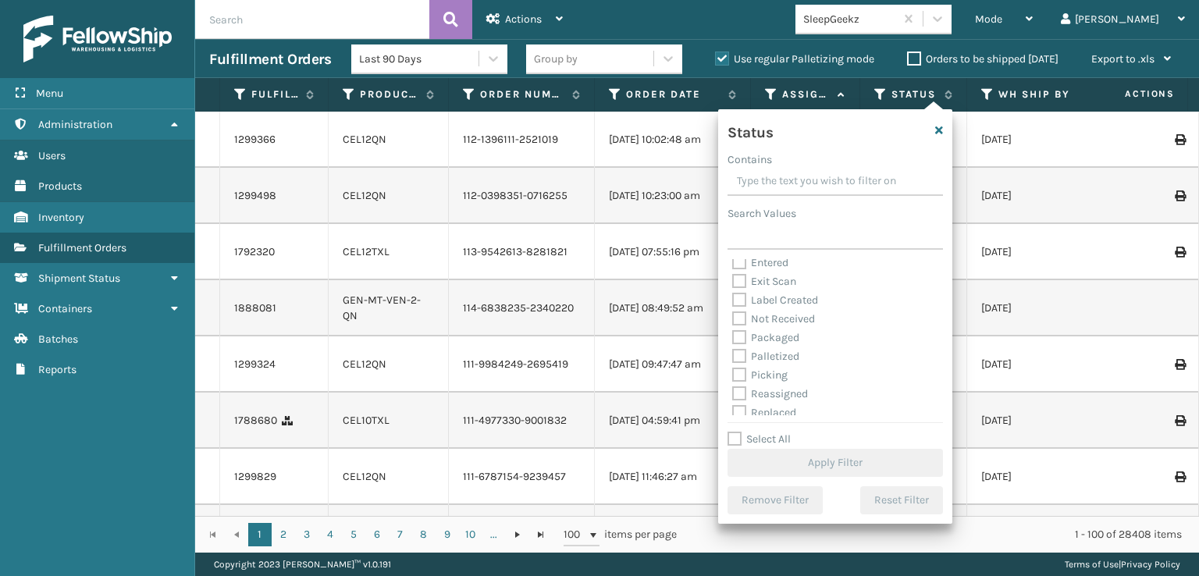
scroll to position [78, 0]
click at [742, 322] on label "Palletized" at bounding box center [765, 321] width 67 height 13
click at [733, 322] on input "Palletized" at bounding box center [732, 317] width 1 height 10
checkbox input "true"
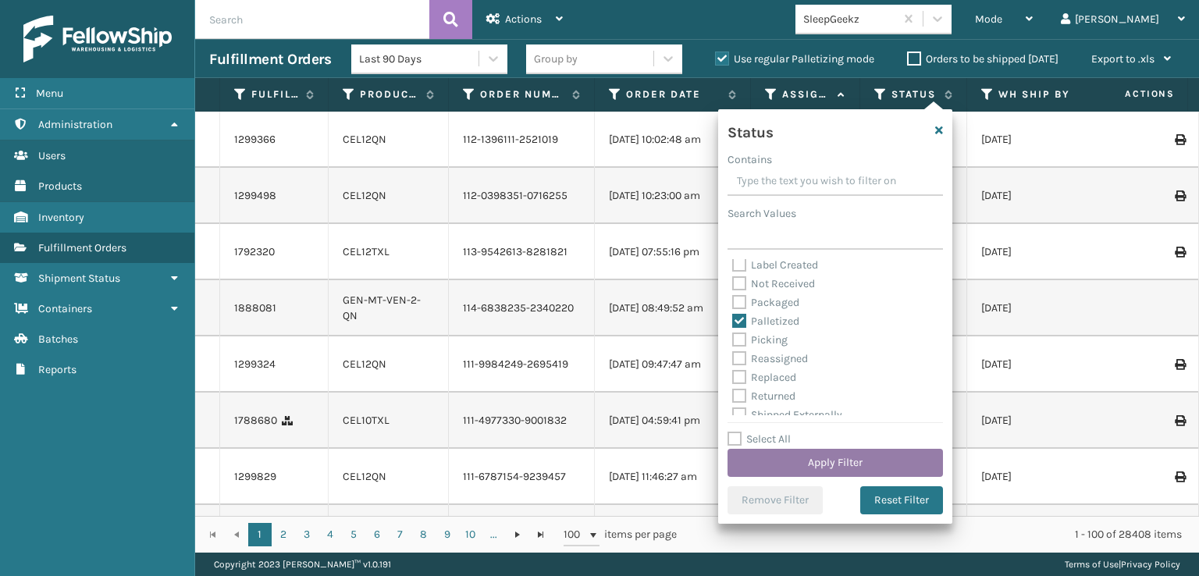
click at [787, 468] on button "Apply Filter" at bounding box center [834, 463] width 215 height 28
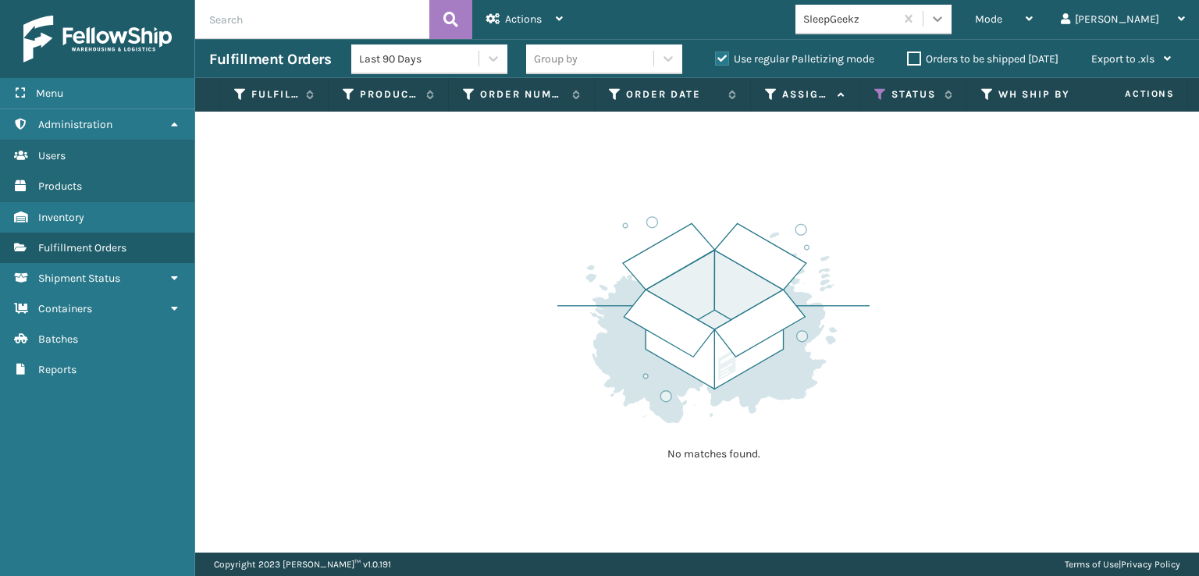
click at [945, 20] on icon at bounding box center [938, 19] width 16 height 16
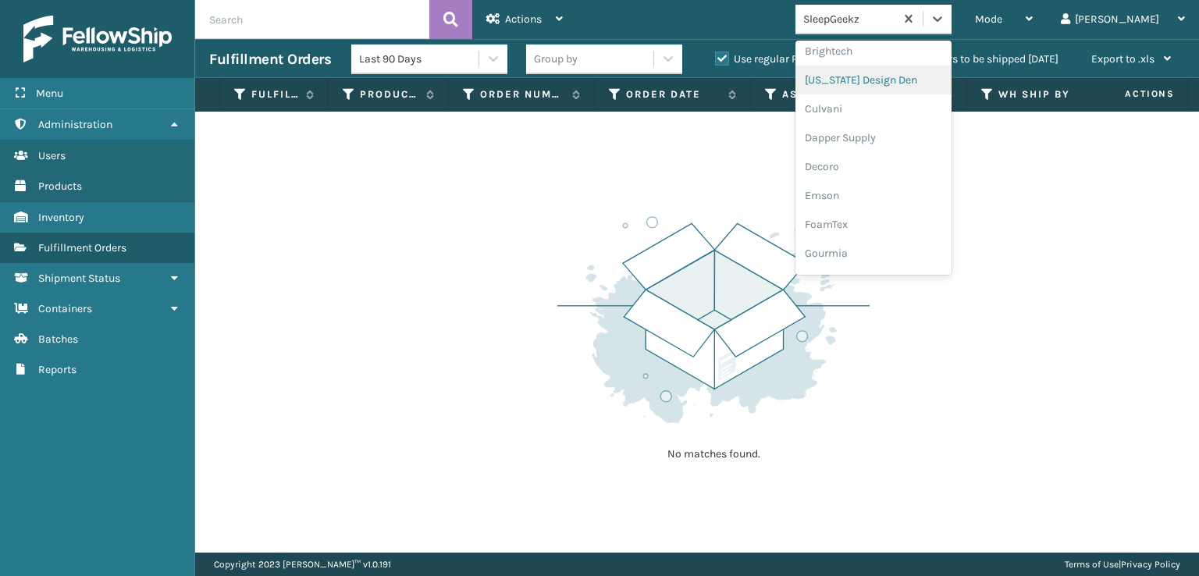
scroll to position [234, 0]
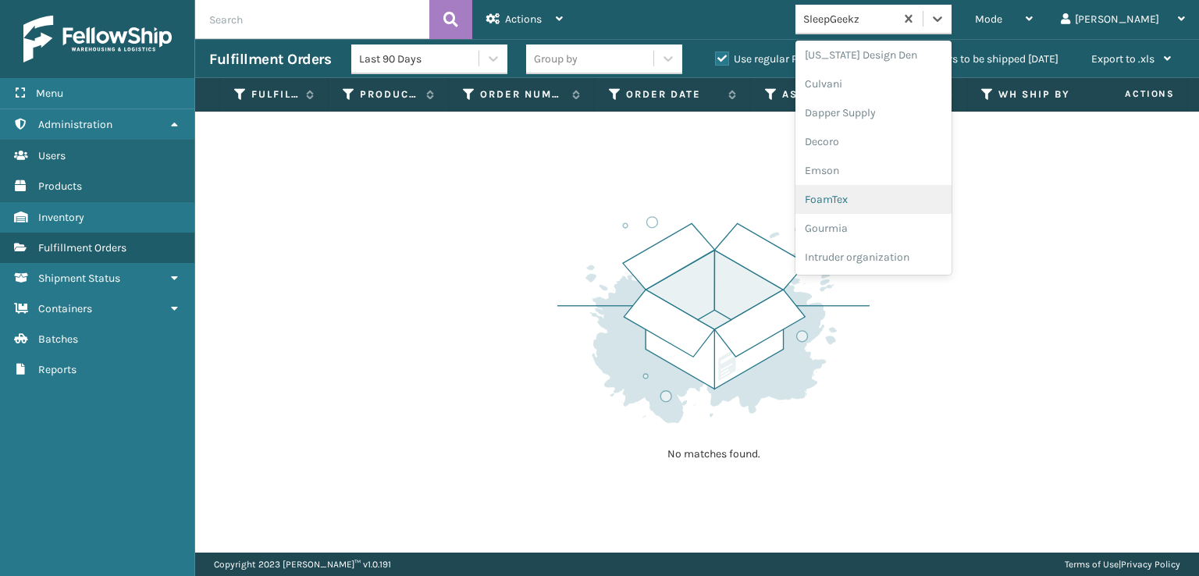
click at [896, 197] on div "FoamTex" at bounding box center [873, 199] width 156 height 29
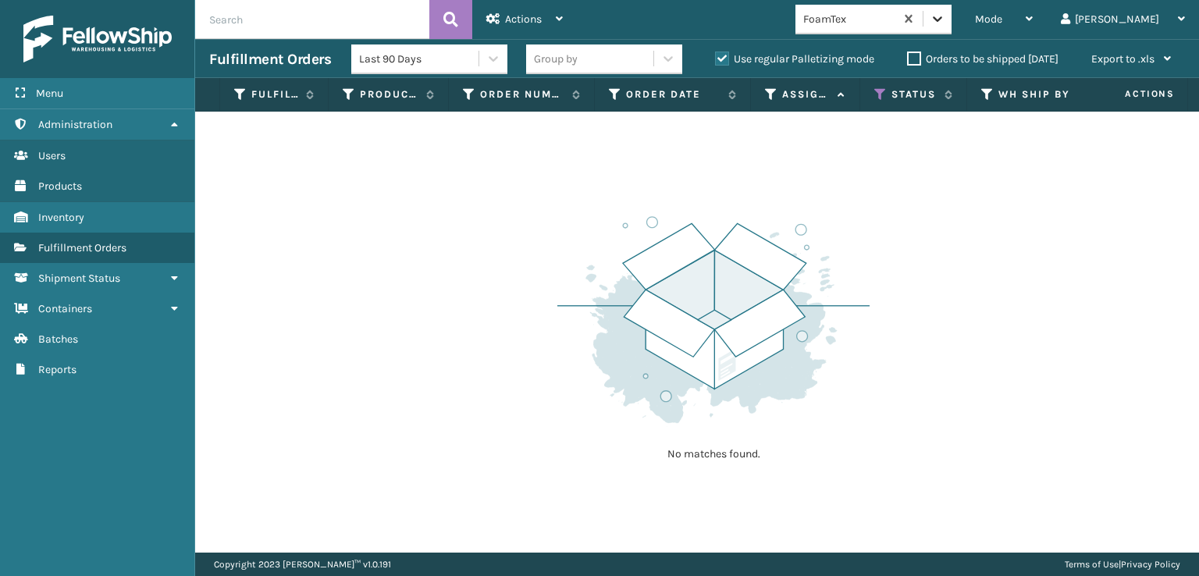
click at [951, 27] on div at bounding box center [937, 19] width 28 height 28
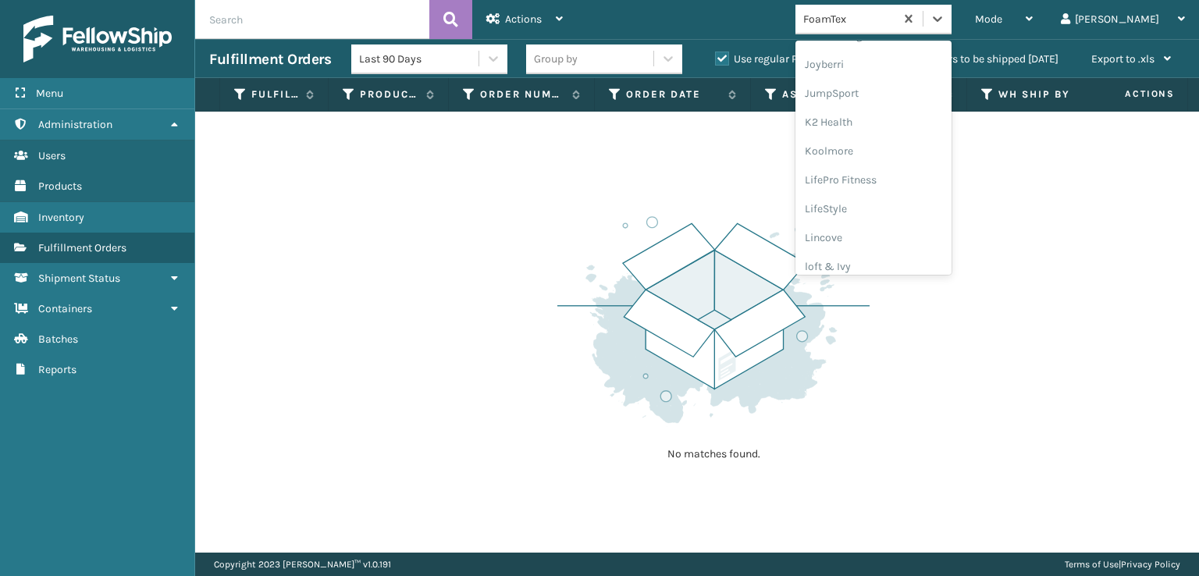
scroll to position [546, 0]
click at [910, 232] on div "[PERSON_NAME] Brands" at bounding box center [873, 233] width 156 height 29
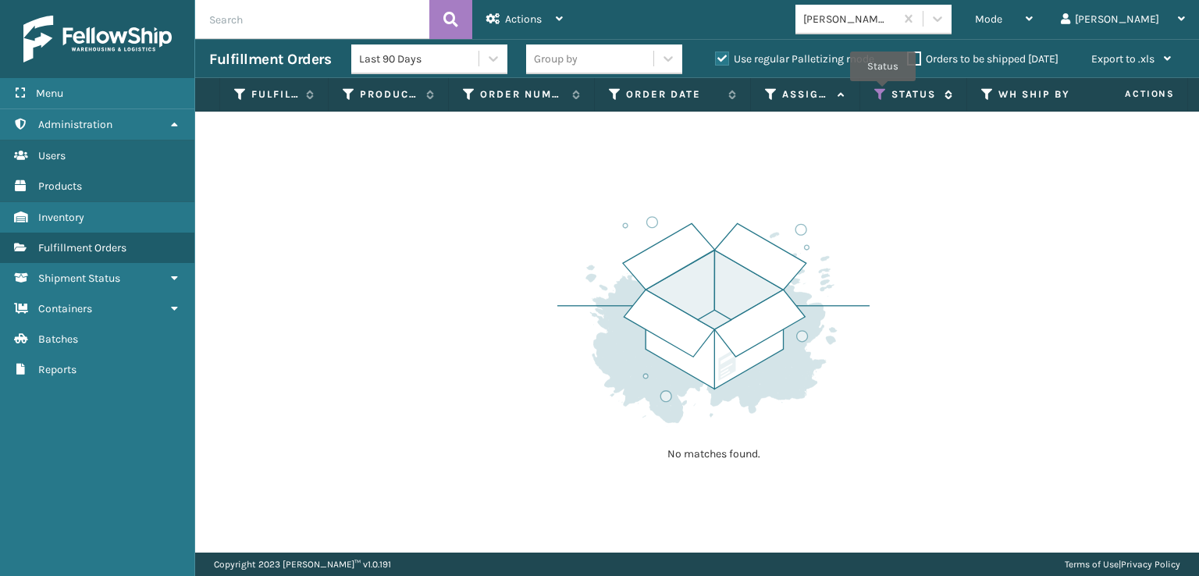
click at [883, 92] on icon at bounding box center [880, 94] width 12 height 14
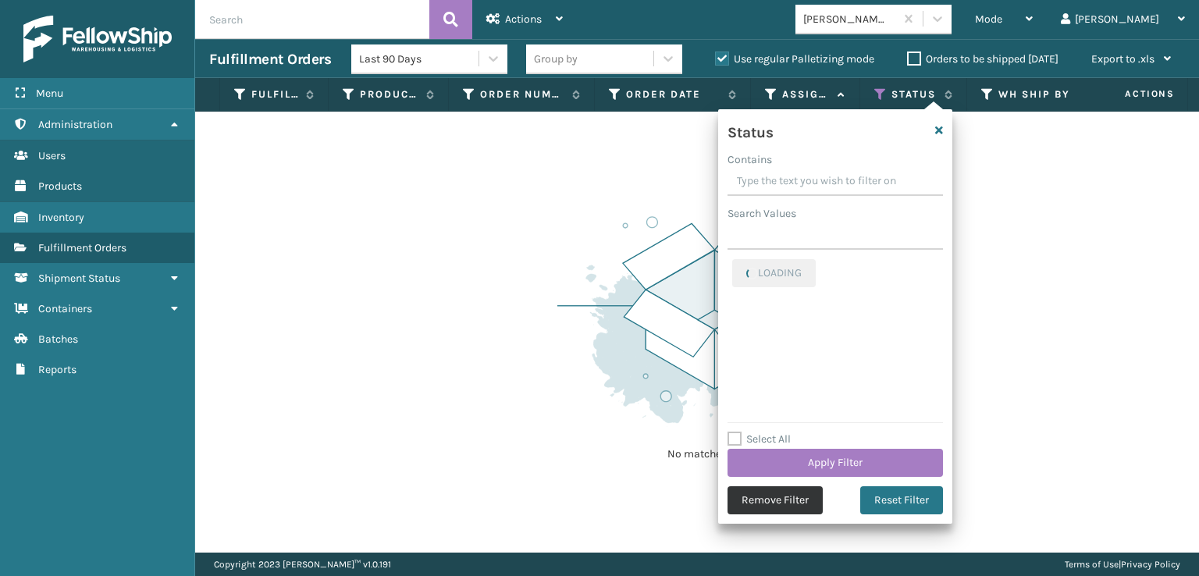
click at [780, 504] on button "Remove Filter" at bounding box center [774, 500] width 95 height 28
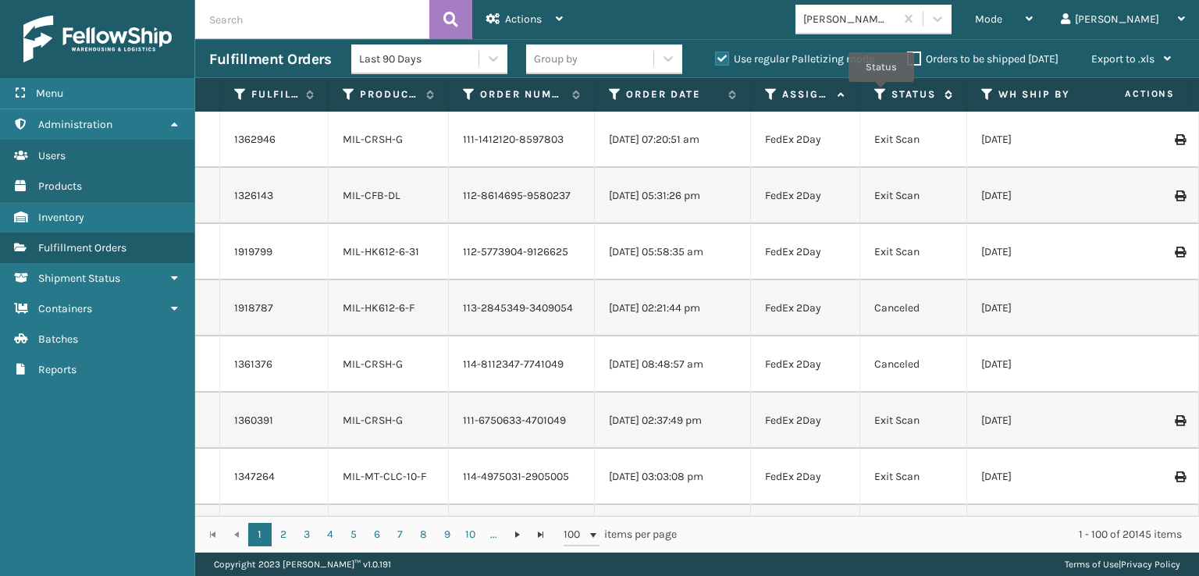
click at [881, 93] on icon at bounding box center [880, 94] width 12 height 14
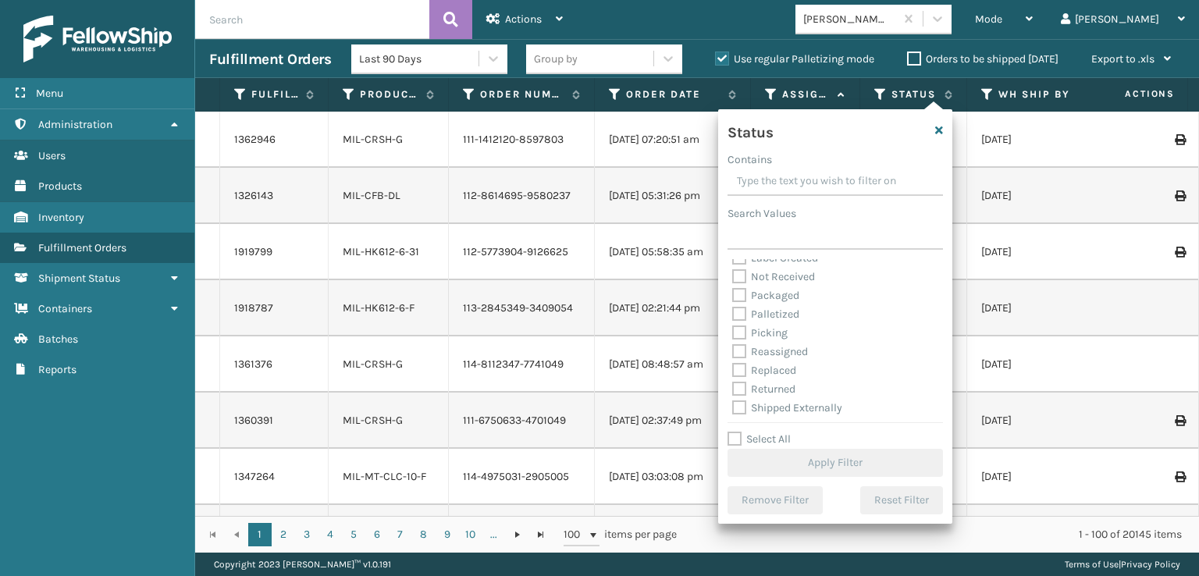
scroll to position [87, 0]
click at [941, 129] on icon "button" at bounding box center [939, 130] width 8 height 11
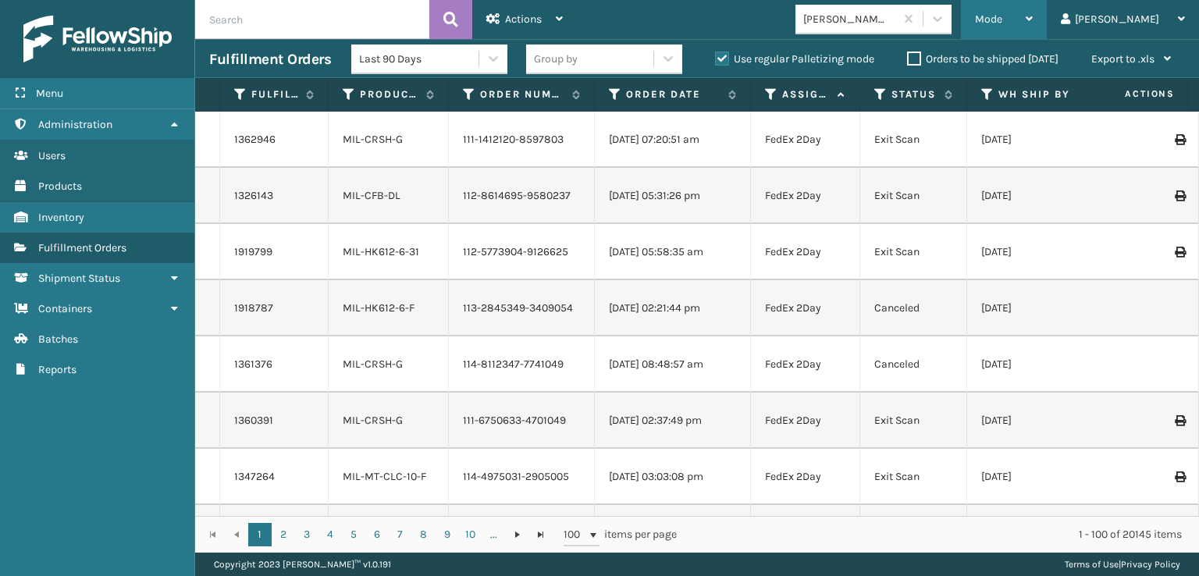
click at [1033, 9] on div "Mode" at bounding box center [1004, 19] width 58 height 39
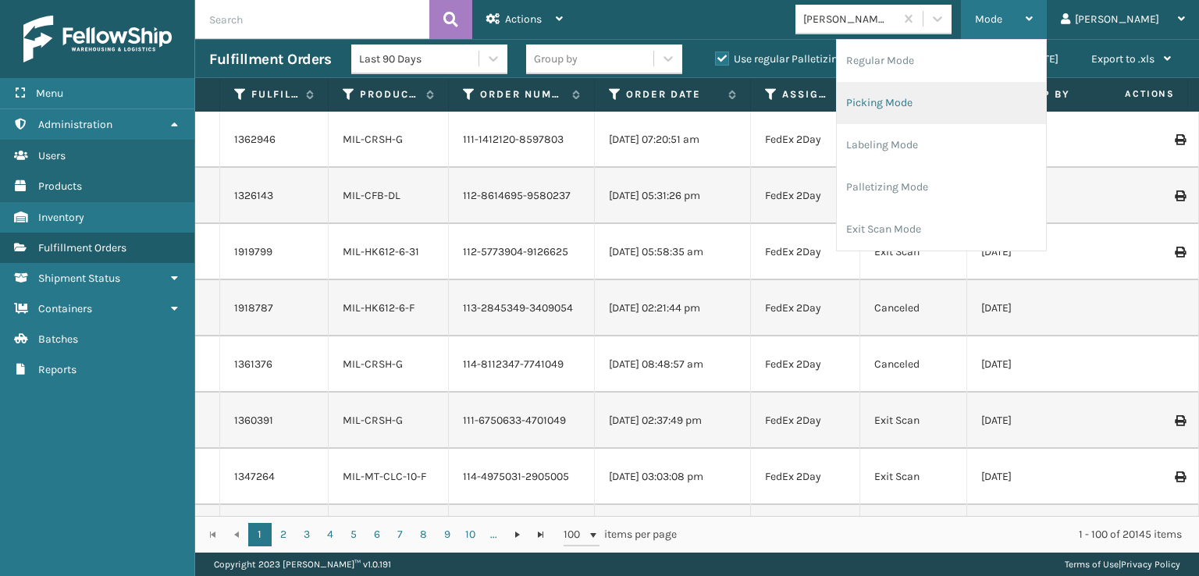
click at [946, 98] on li "Picking Mode" at bounding box center [941, 103] width 209 height 42
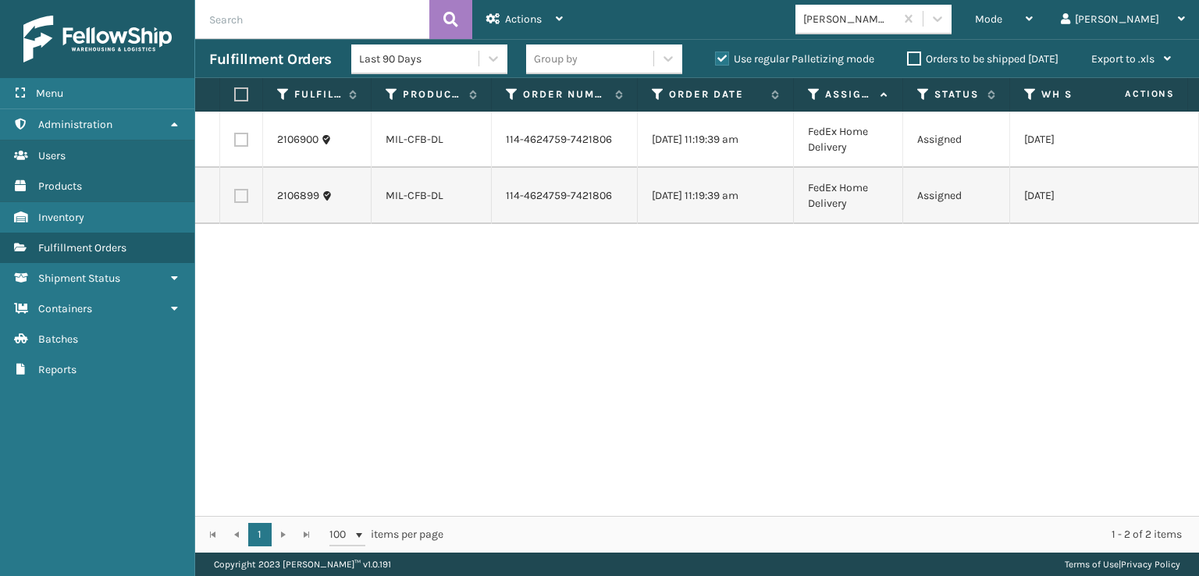
click at [718, 55] on label "Use regular Palletizing mode" at bounding box center [794, 58] width 159 height 13
click at [716, 55] on input "Use regular Palletizing mode" at bounding box center [715, 55] width 1 height 10
checkbox input "false"
click at [1033, 27] on div "Mode" at bounding box center [1004, 19] width 58 height 39
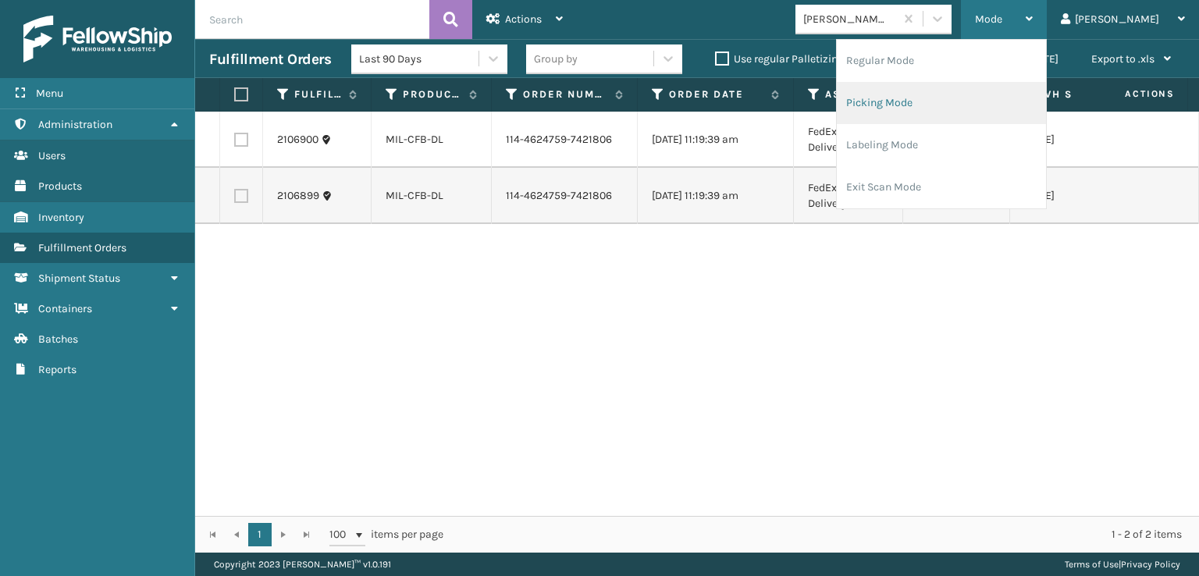
click at [942, 101] on li "Picking Mode" at bounding box center [941, 103] width 209 height 42
